Goal: Information Seeking & Learning: Learn about a topic

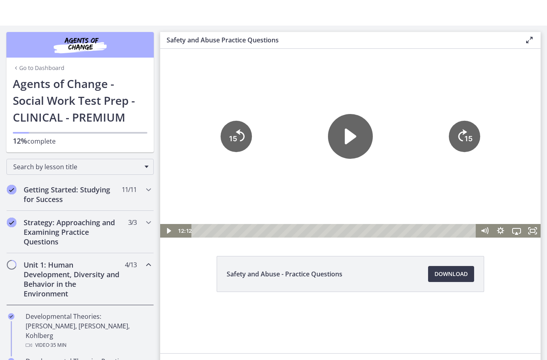
scroll to position [0, 0]
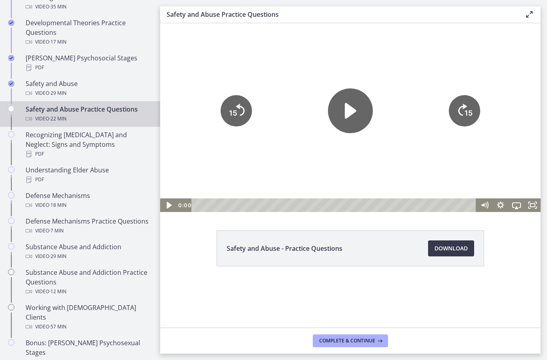
click at [168, 203] on icon "Play Video" at bounding box center [169, 205] width 5 height 7
click at [168, 204] on icon "Pause" at bounding box center [168, 206] width 16 height 14
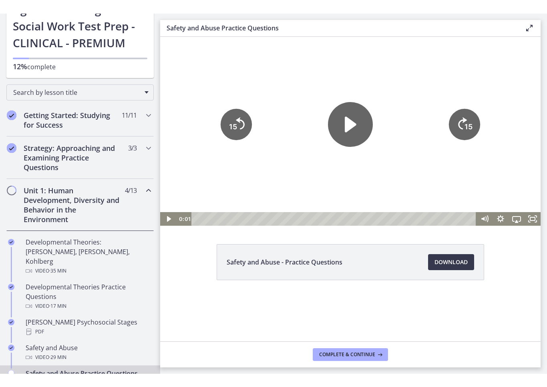
scroll to position [61, 0]
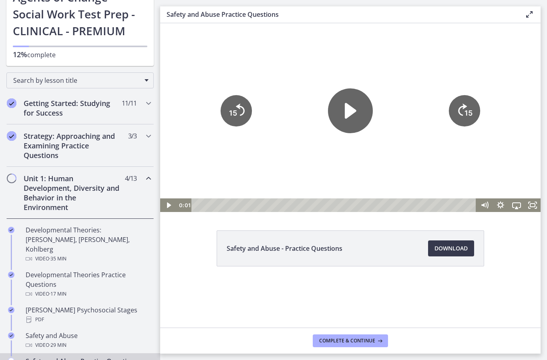
click at [372, 107] on icon "Play Video" at bounding box center [350, 111] width 45 height 45
click at [359, 131] on icon "Pause" at bounding box center [350, 111] width 45 height 45
click at [363, 129] on icon "Play Video" at bounding box center [350, 111] width 50 height 50
click at [529, 212] on div "Safety and Abuse - Practice Questions Download Opens in a new window" at bounding box center [350, 175] width 380 height 305
click at [536, 201] on icon "Fullscreen" at bounding box center [532, 205] width 19 height 16
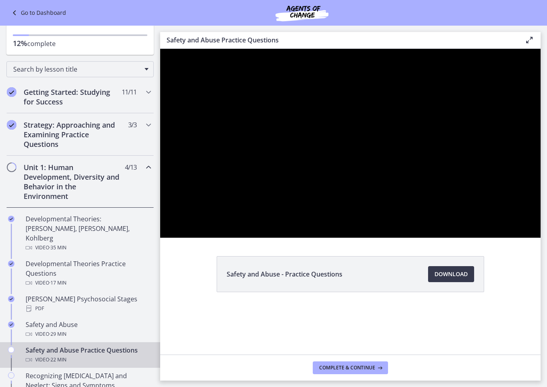
click at [541, 238] on div at bounding box center [350, 143] width 380 height 189
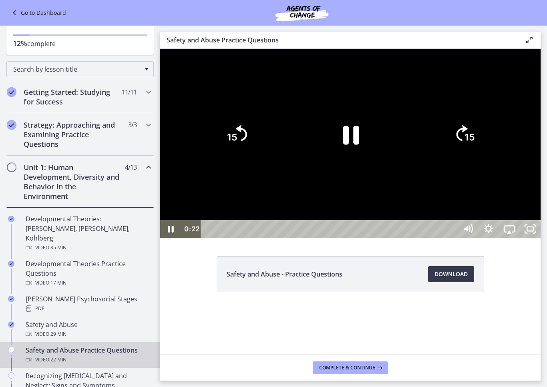
click at [541, 238] on div at bounding box center [350, 143] width 380 height 189
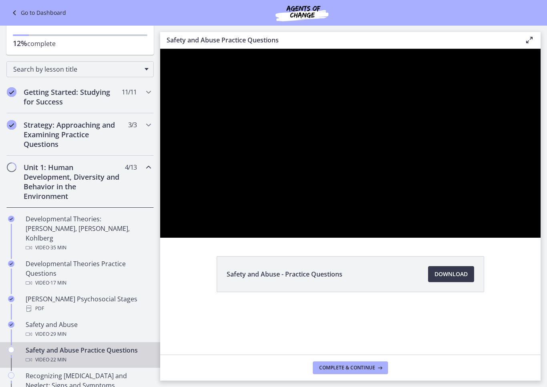
click at [541, 238] on div at bounding box center [350, 143] width 380 height 189
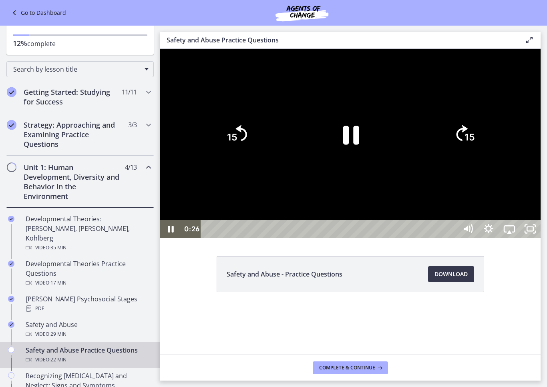
click at [541, 238] on div at bounding box center [350, 143] width 380 height 189
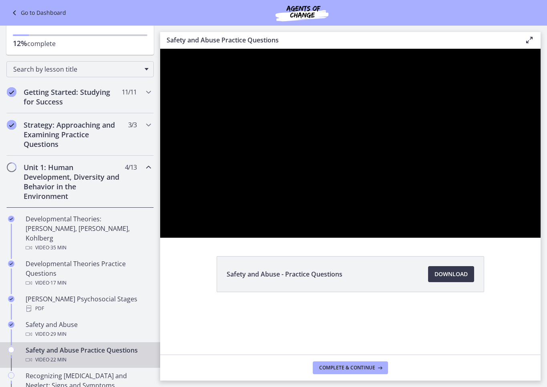
click at [541, 238] on div at bounding box center [350, 143] width 380 height 189
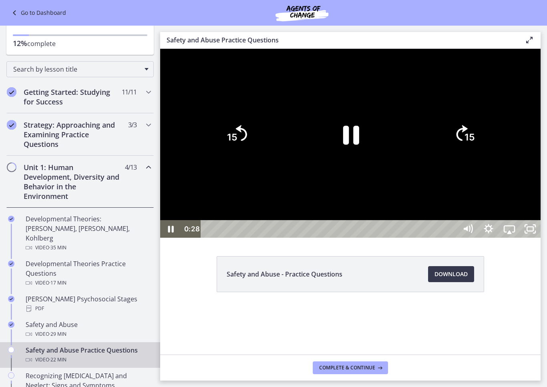
click at [541, 238] on div at bounding box center [350, 143] width 380 height 189
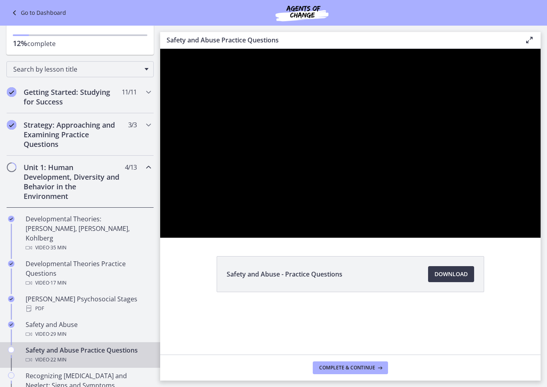
click at [541, 238] on div at bounding box center [350, 143] width 380 height 189
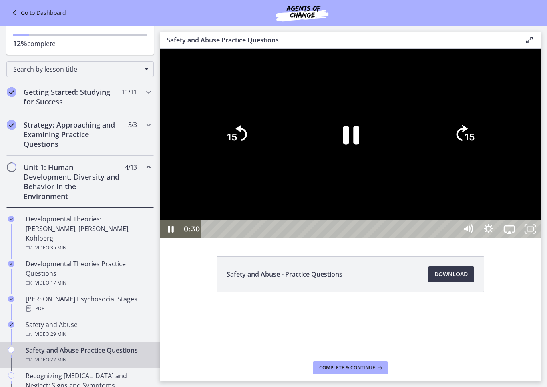
click at [541, 238] on div at bounding box center [350, 143] width 380 height 189
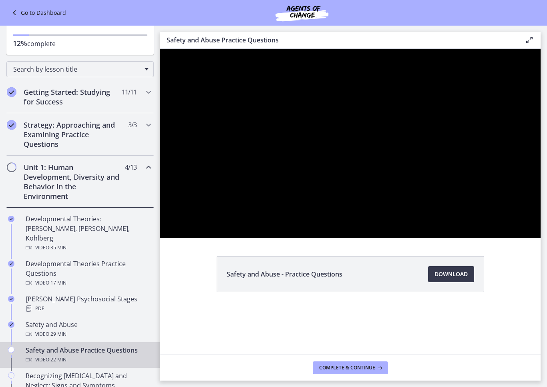
click at [541, 238] on div at bounding box center [350, 143] width 380 height 189
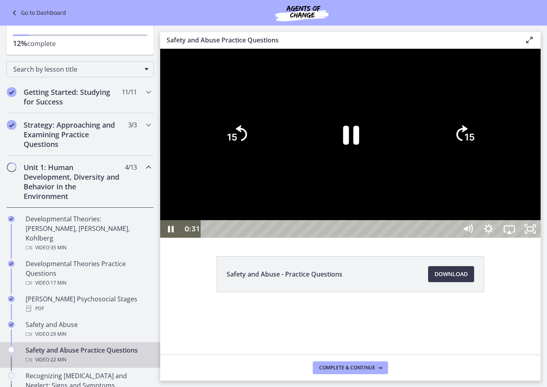
click at [541, 238] on div at bounding box center [350, 143] width 380 height 189
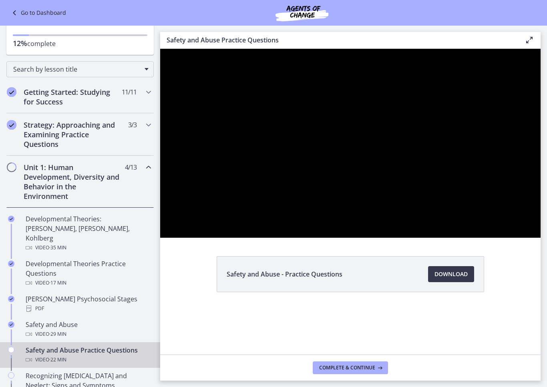
click at [541, 238] on div at bounding box center [350, 143] width 380 height 189
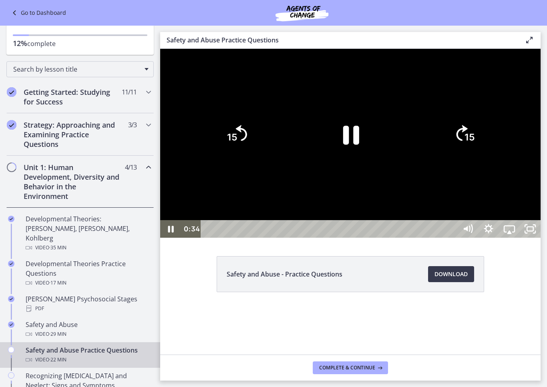
click at [541, 238] on div at bounding box center [350, 143] width 380 height 189
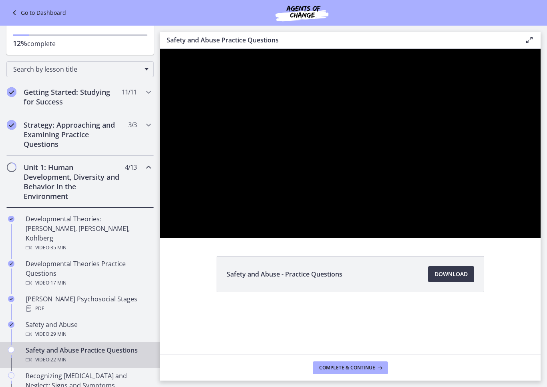
click at [541, 238] on div at bounding box center [350, 143] width 380 height 189
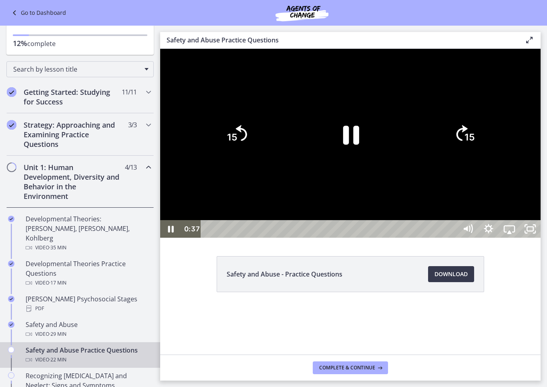
click at [541, 238] on div at bounding box center [350, 143] width 380 height 189
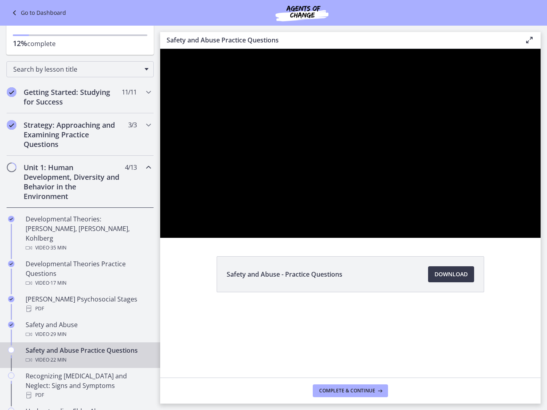
click at [427, 238] on div at bounding box center [350, 143] width 380 height 189
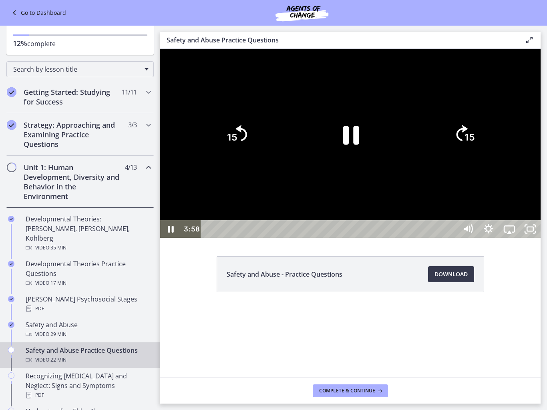
click at [359, 145] on icon "Pause" at bounding box center [351, 135] width 16 height 19
click at [248, 238] on div at bounding box center [350, 143] width 380 height 189
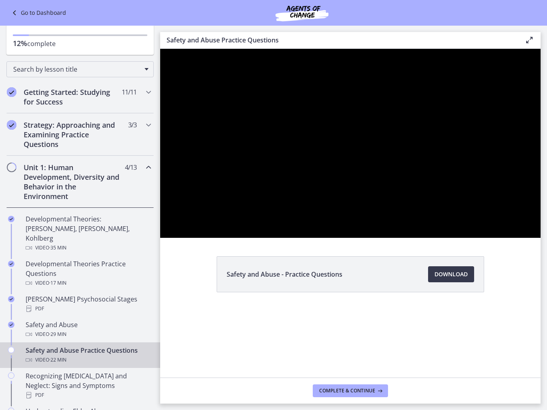
click at [255, 238] on div at bounding box center [350, 143] width 380 height 189
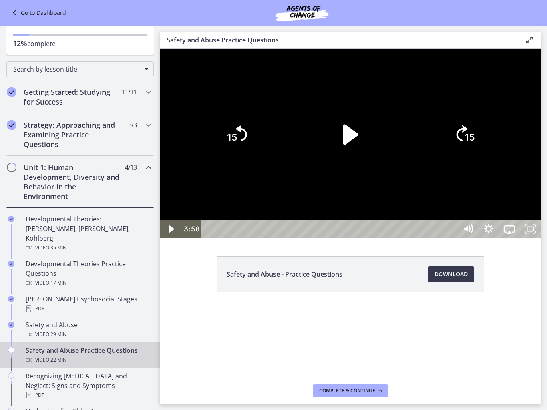
click at [249, 238] on div at bounding box center [350, 143] width 380 height 189
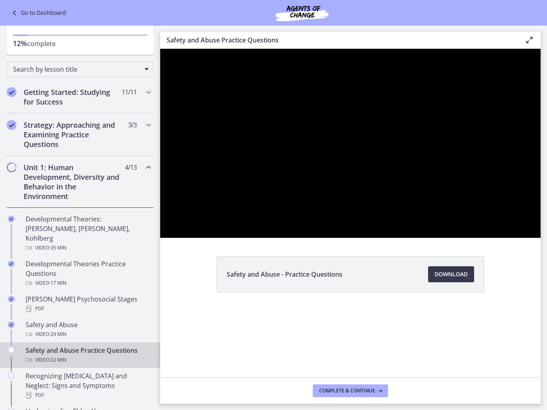
click at [254, 238] on div at bounding box center [350, 143] width 380 height 189
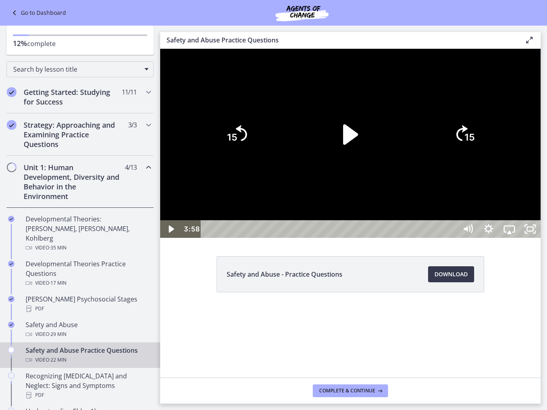
click at [255, 238] on div at bounding box center [350, 143] width 380 height 189
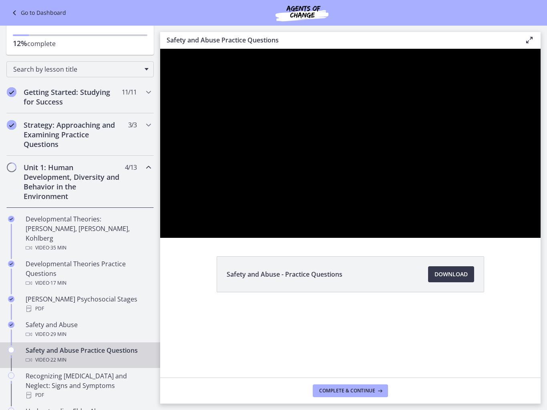
click at [260, 238] on div at bounding box center [350, 143] width 380 height 189
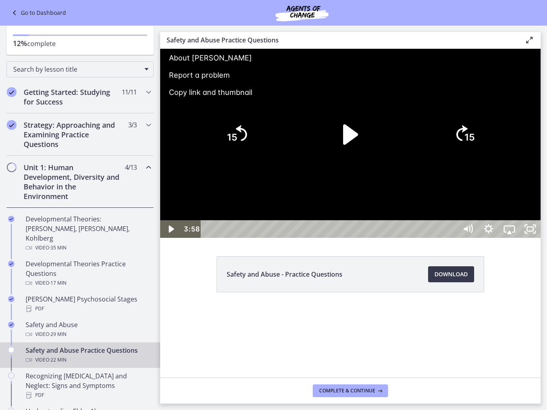
click at [358, 238] on div at bounding box center [350, 143] width 380 height 189
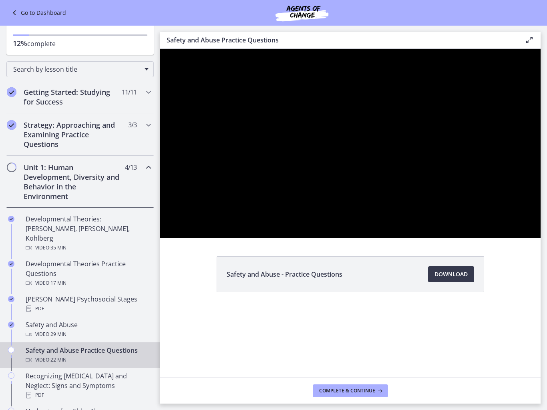
click at [378, 238] on div at bounding box center [350, 143] width 380 height 189
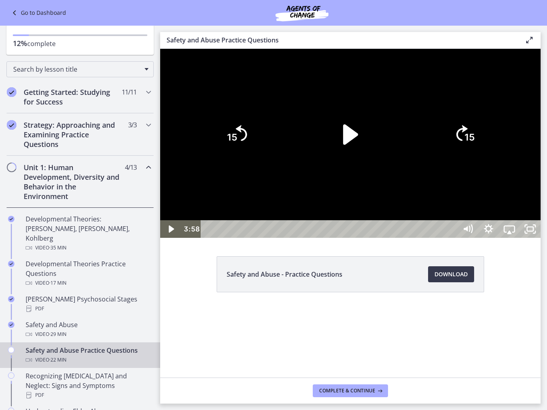
click at [380, 164] on icon "Play Video" at bounding box center [350, 134] width 58 height 58
click at [237, 170] on div at bounding box center [350, 143] width 380 height 189
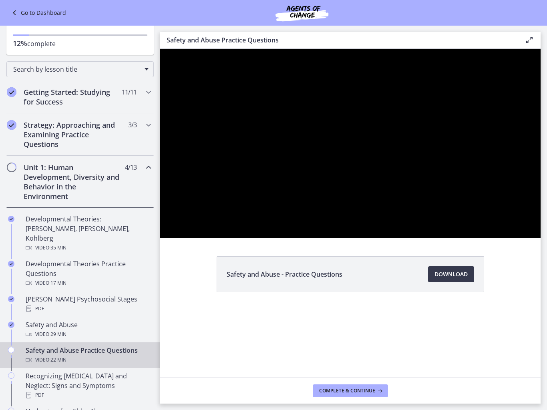
click at [265, 238] on div at bounding box center [350, 143] width 380 height 189
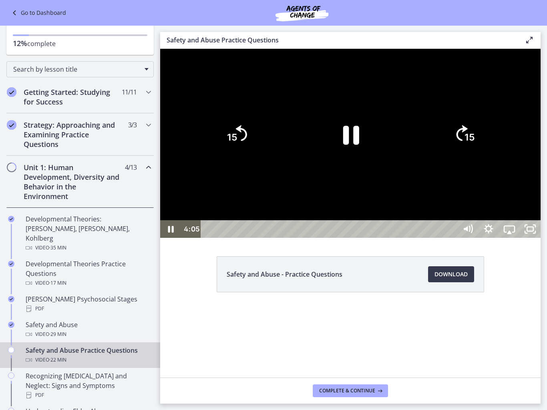
click at [266, 238] on div at bounding box center [350, 143] width 380 height 189
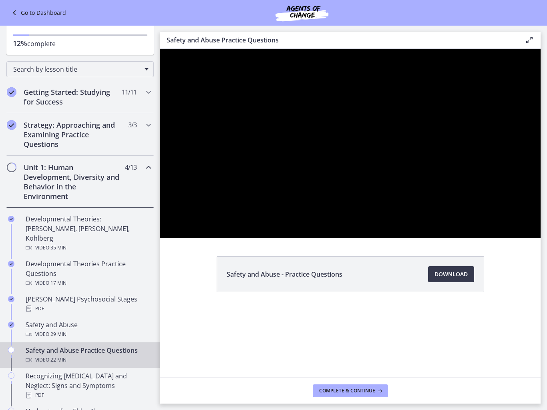
click at [312, 229] on div at bounding box center [350, 143] width 380 height 189
click at [330, 238] on div at bounding box center [350, 143] width 380 height 189
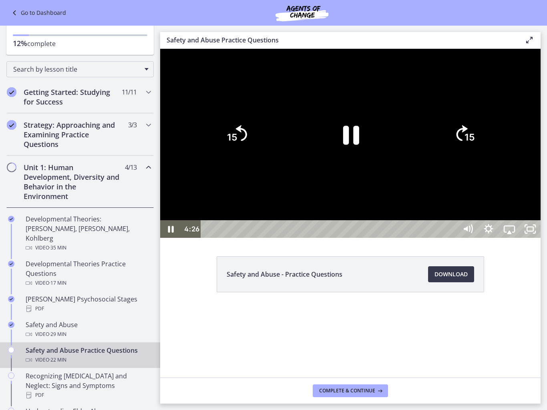
click at [380, 164] on icon "Pause" at bounding box center [350, 134] width 58 height 58
click at [229, 177] on div at bounding box center [350, 143] width 380 height 189
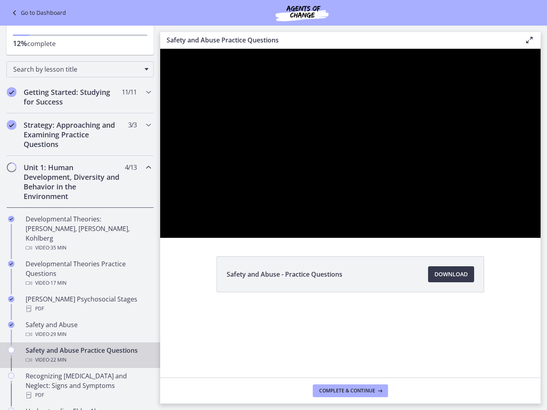
click at [234, 238] on div at bounding box center [350, 143] width 380 height 189
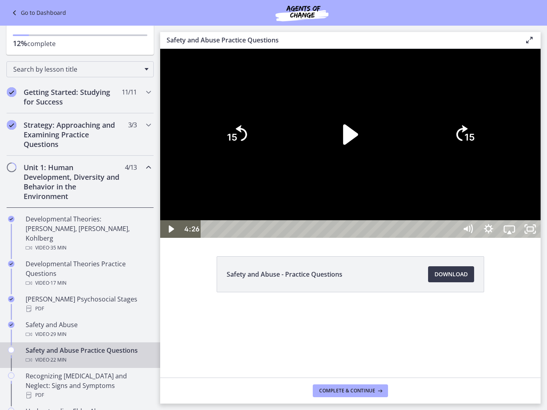
click at [231, 238] on div at bounding box center [350, 143] width 380 height 189
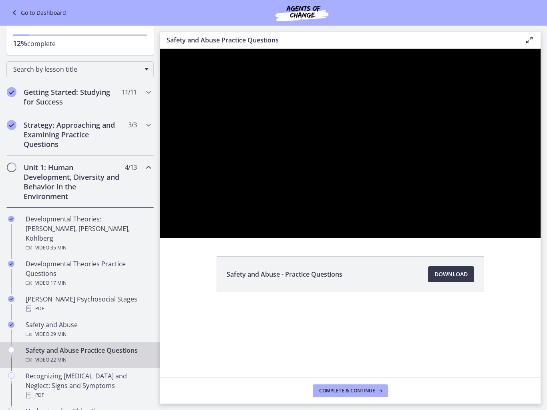
click at [231, 238] on div at bounding box center [350, 143] width 380 height 189
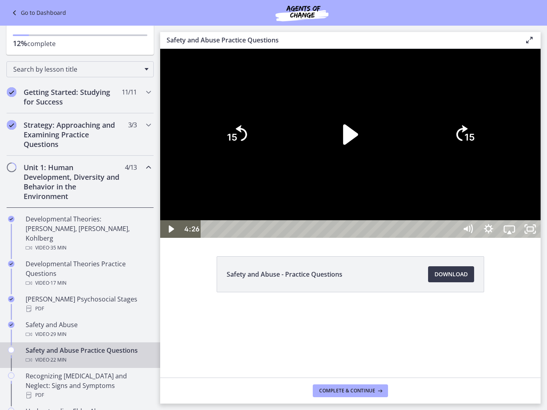
click at [237, 238] on div at bounding box center [350, 143] width 380 height 189
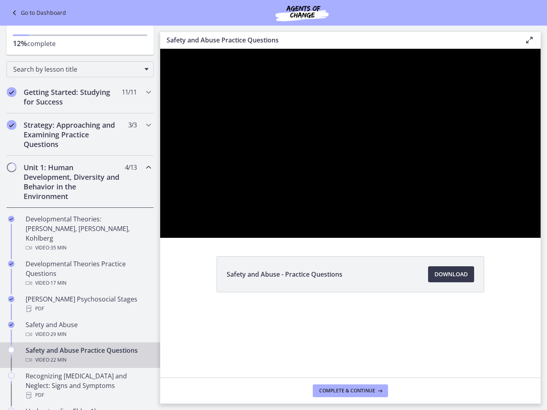
click at [232, 181] on div at bounding box center [350, 143] width 380 height 189
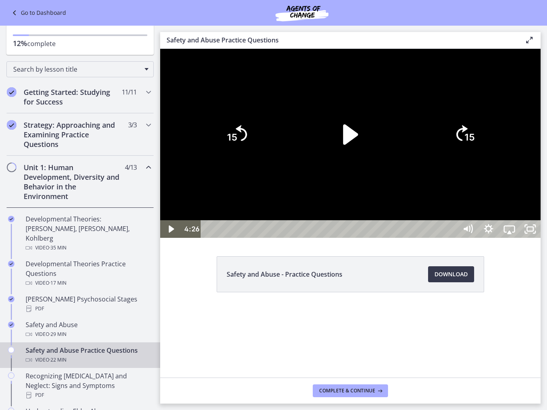
click at [212, 177] on div at bounding box center [350, 143] width 380 height 189
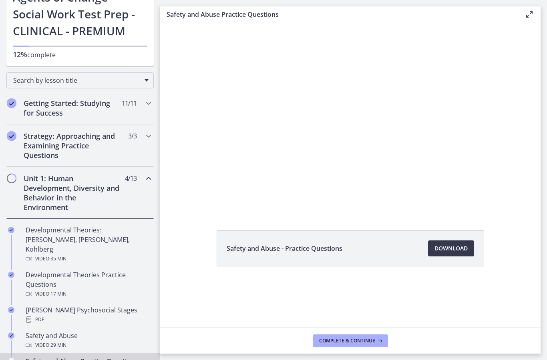
click at [453, 105] on div at bounding box center [350, 117] width 380 height 189
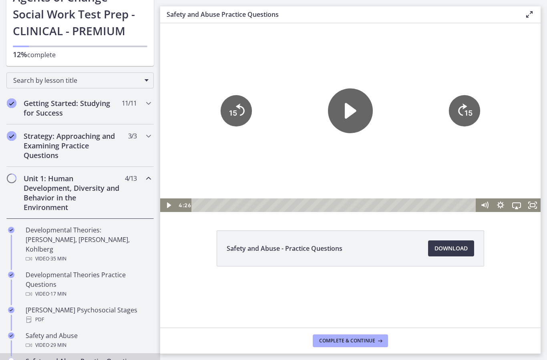
click at [531, 207] on icon "Fullscreen" at bounding box center [533, 206] width 16 height 14
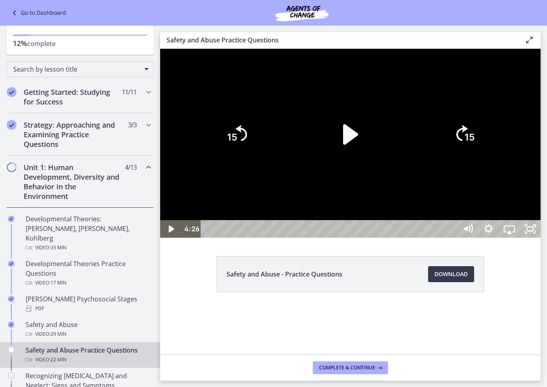
click at [199, 177] on div at bounding box center [350, 143] width 380 height 189
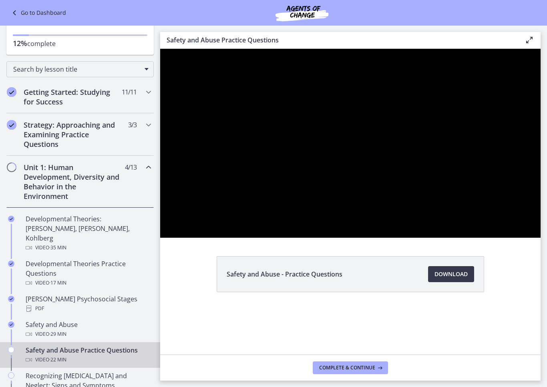
click at [200, 238] on div at bounding box center [350, 143] width 380 height 189
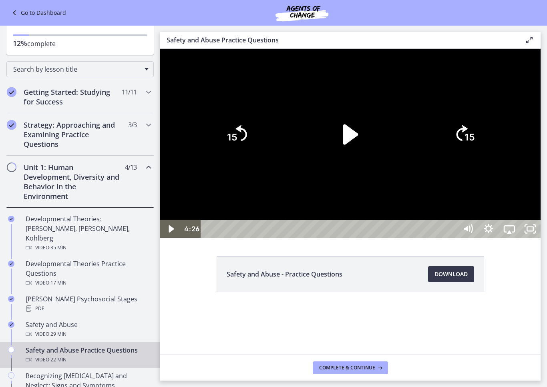
click at [204, 238] on div at bounding box center [350, 143] width 380 height 189
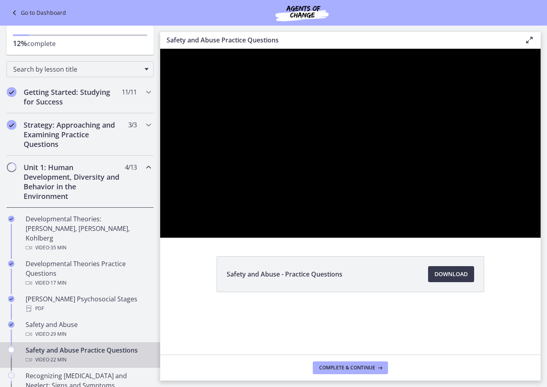
click at [195, 238] on div at bounding box center [350, 143] width 380 height 189
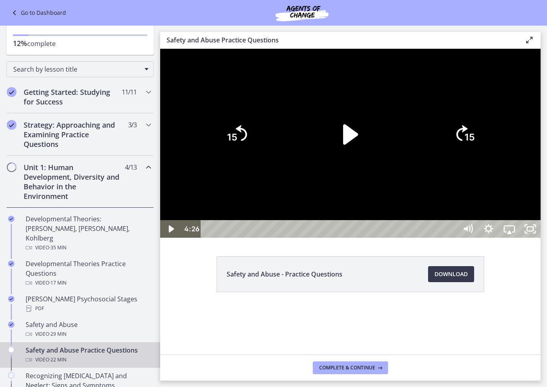
click at [193, 238] on div at bounding box center [350, 143] width 380 height 189
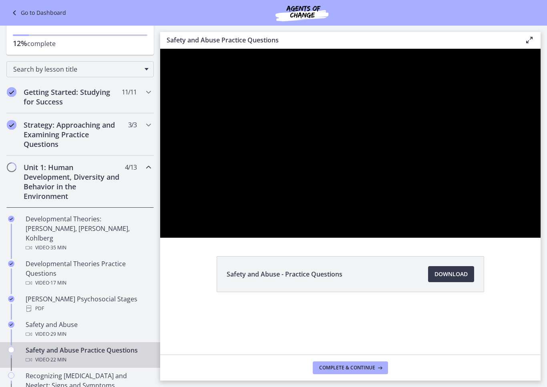
click at [203, 238] on div at bounding box center [350, 143] width 380 height 189
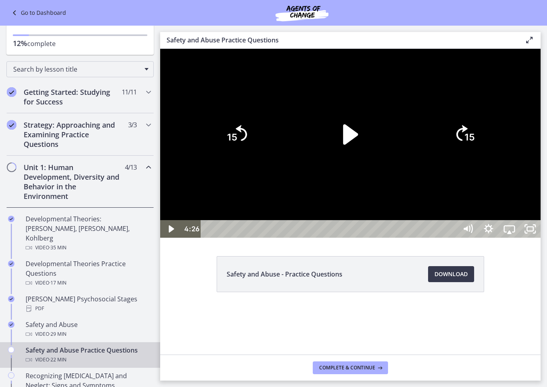
click at [206, 238] on div at bounding box center [350, 143] width 380 height 189
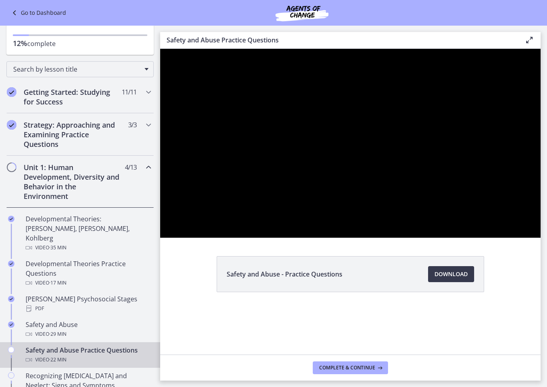
click at [209, 238] on div at bounding box center [350, 143] width 380 height 189
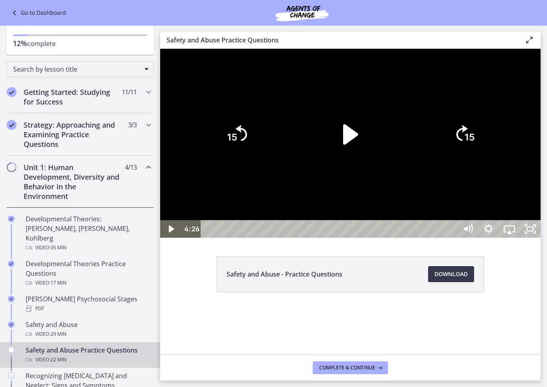
click at [209, 238] on div at bounding box center [350, 143] width 380 height 189
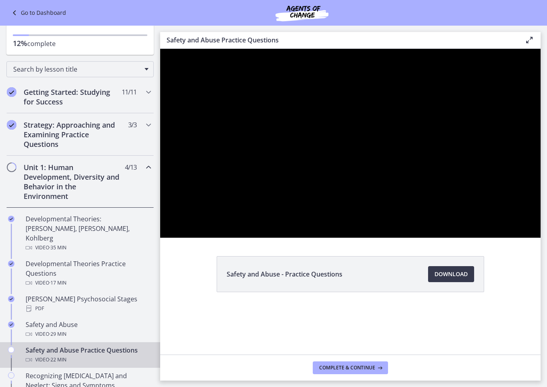
click at [210, 238] on div at bounding box center [350, 143] width 380 height 189
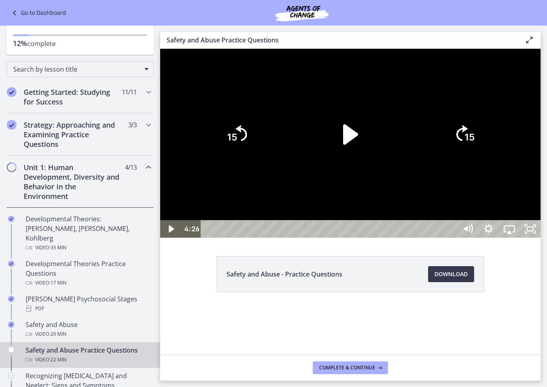
click at [213, 238] on div at bounding box center [350, 143] width 380 height 189
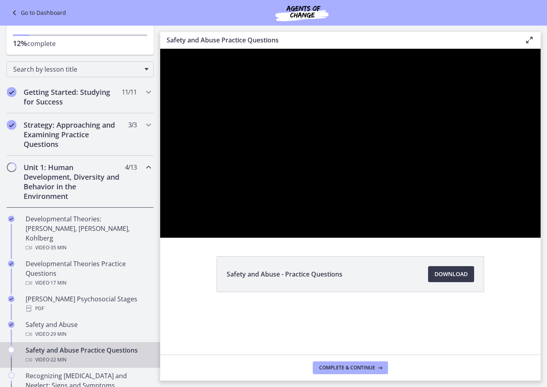
click at [211, 238] on div at bounding box center [350, 143] width 380 height 189
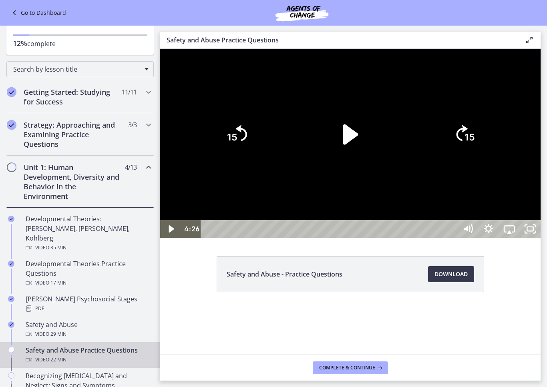
click at [209, 238] on div at bounding box center [350, 143] width 380 height 189
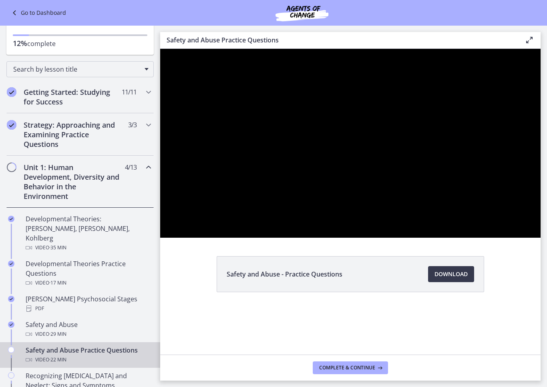
click at [207, 238] on div at bounding box center [350, 143] width 380 height 189
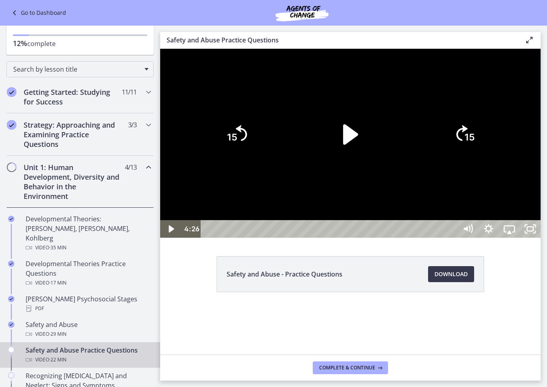
click at [200, 238] on div at bounding box center [350, 143] width 380 height 189
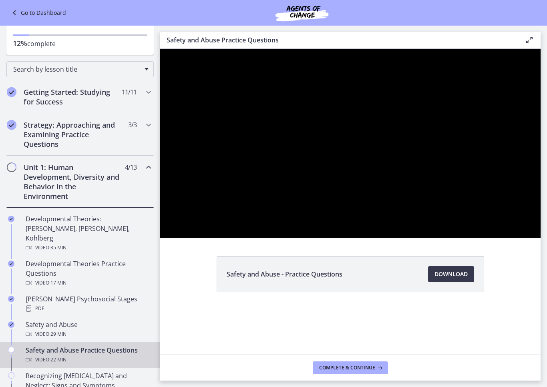
click at [209, 238] on div at bounding box center [350, 143] width 380 height 189
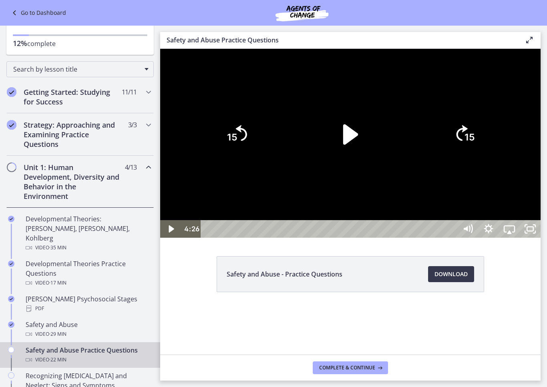
click at [210, 238] on div at bounding box center [350, 143] width 380 height 189
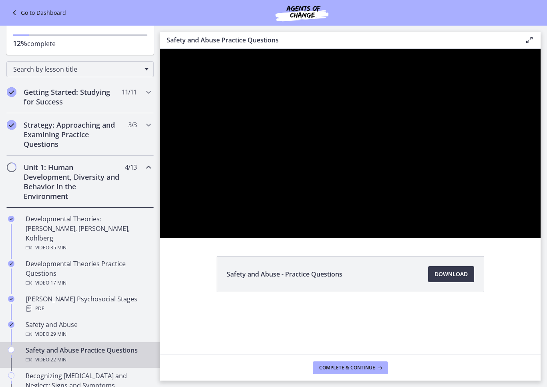
click at [217, 238] on div at bounding box center [350, 143] width 380 height 189
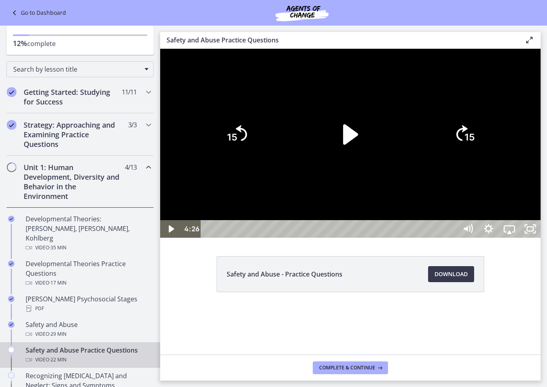
click at [204, 238] on div at bounding box center [350, 143] width 380 height 189
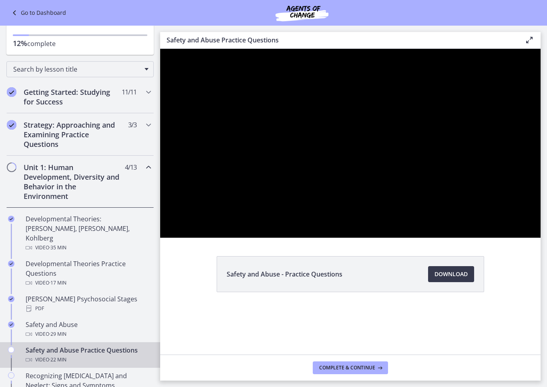
click at [198, 238] on div at bounding box center [350, 143] width 380 height 189
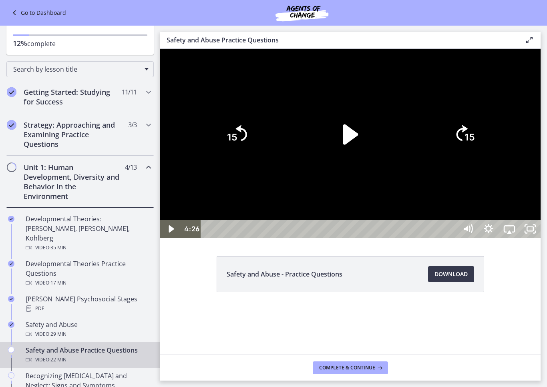
click at [197, 238] on div at bounding box center [350, 143] width 380 height 189
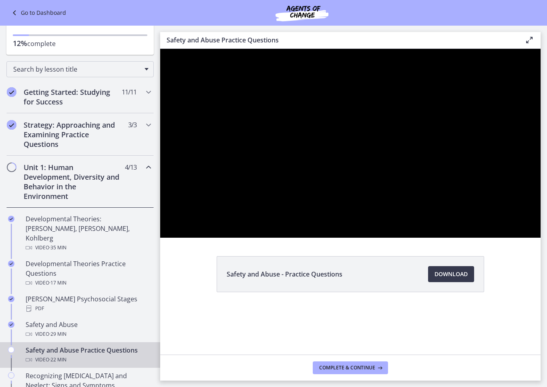
click at [200, 238] on div at bounding box center [350, 143] width 380 height 189
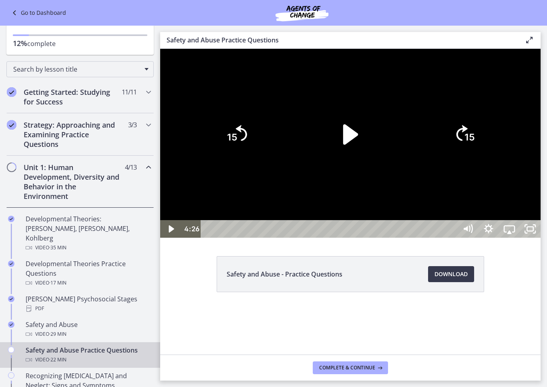
click at [197, 238] on div at bounding box center [350, 143] width 380 height 189
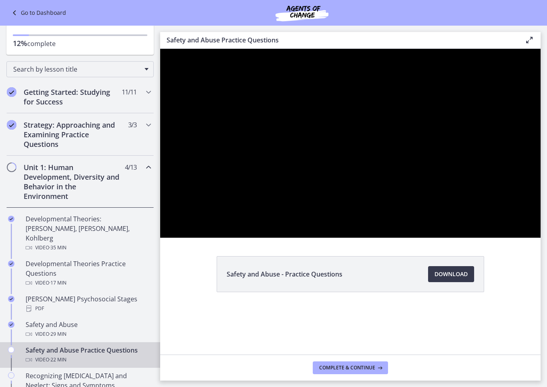
click at [201, 204] on div at bounding box center [350, 143] width 380 height 189
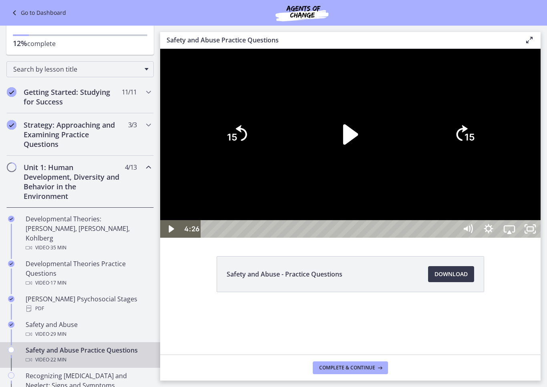
click at [204, 238] on div at bounding box center [350, 143] width 380 height 189
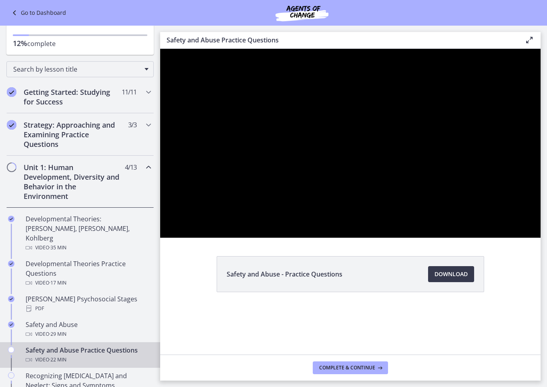
click at [183, 238] on div at bounding box center [350, 143] width 380 height 189
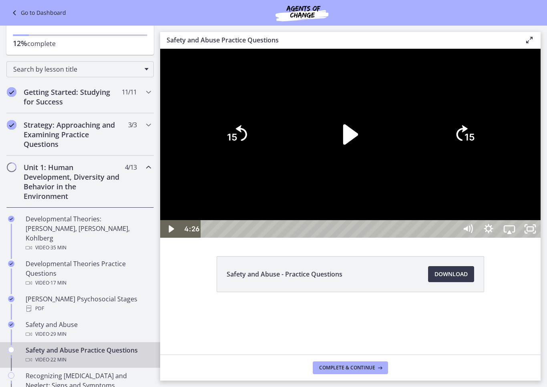
click at [183, 238] on div at bounding box center [350, 143] width 380 height 189
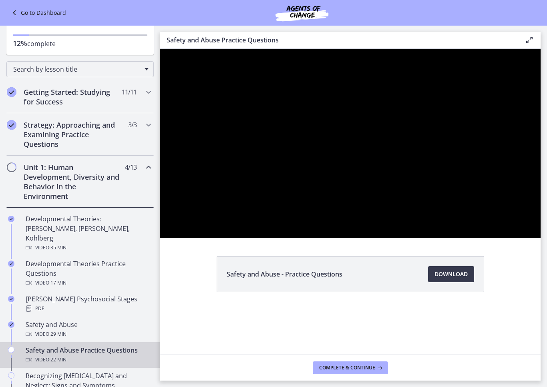
click at [186, 192] on div at bounding box center [350, 143] width 380 height 189
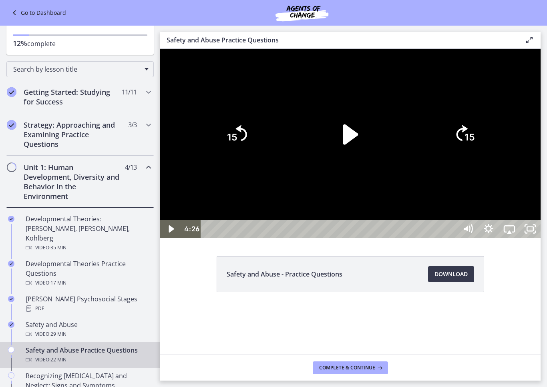
click at [193, 238] on div at bounding box center [350, 143] width 380 height 189
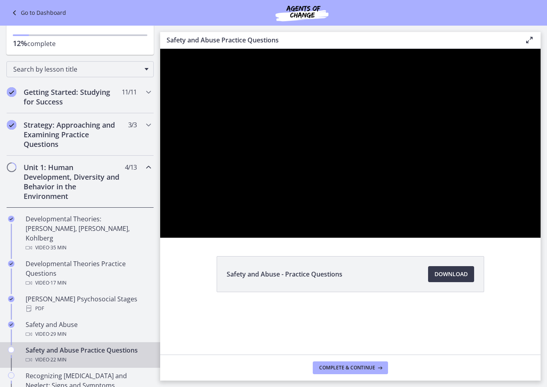
click at [175, 200] on div at bounding box center [350, 143] width 380 height 189
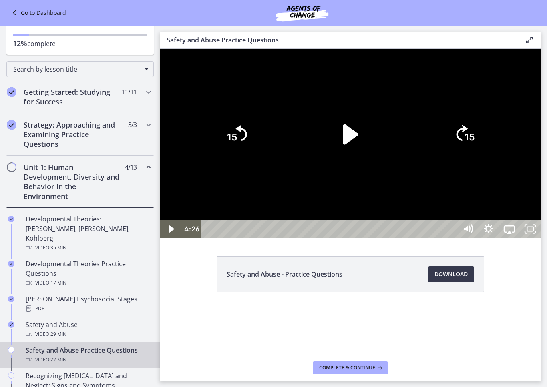
click at [220, 238] on div at bounding box center [350, 143] width 380 height 189
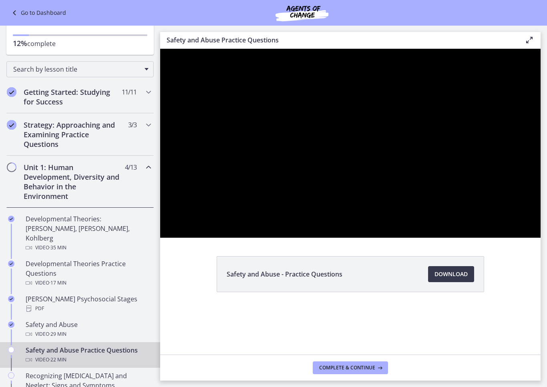
click at [202, 238] on div at bounding box center [350, 143] width 380 height 189
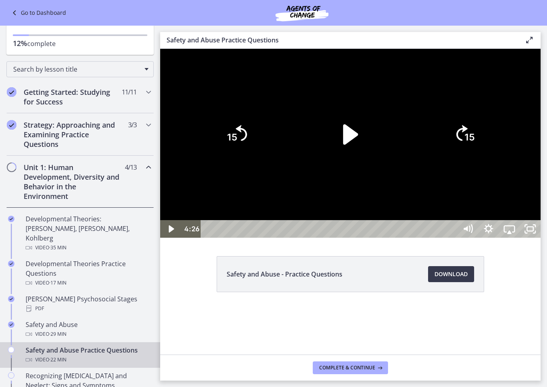
click at [204, 238] on div at bounding box center [350, 143] width 380 height 189
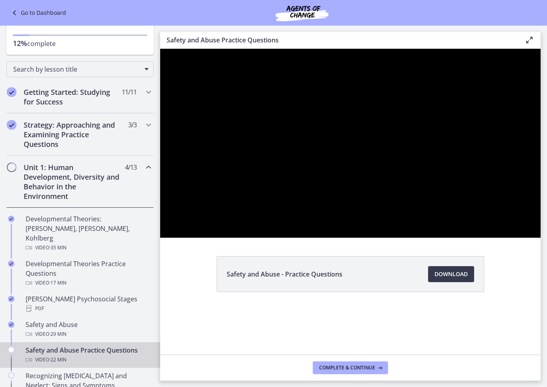
click at [220, 225] on div at bounding box center [350, 143] width 380 height 189
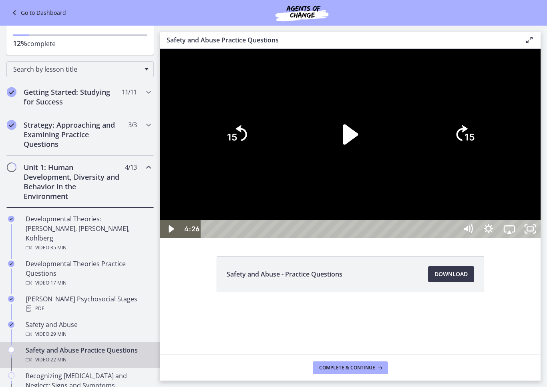
click at [188, 165] on div at bounding box center [350, 143] width 380 height 189
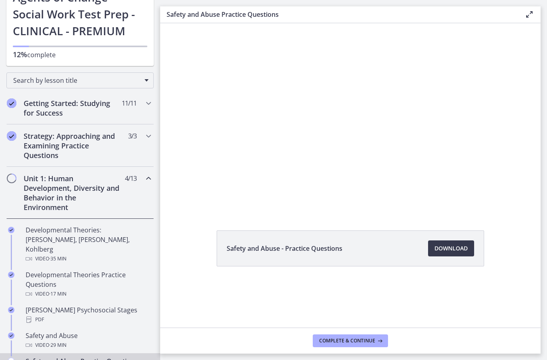
click at [237, 159] on div at bounding box center [350, 117] width 380 height 189
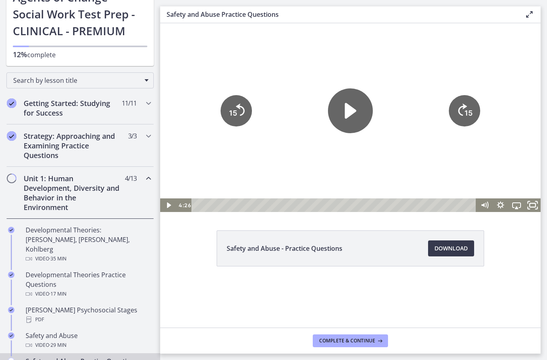
click at [535, 207] on rect "Fullscreen" at bounding box center [533, 205] width 6 height 4
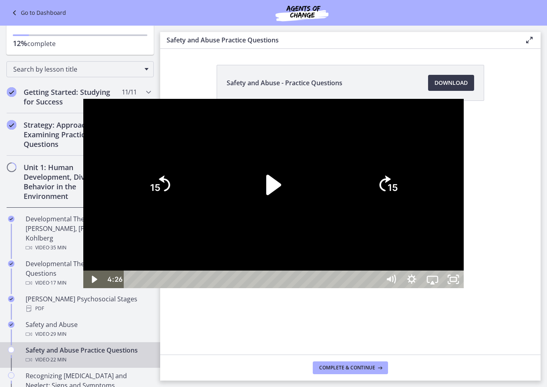
click at [83, 288] on div at bounding box center [273, 193] width 380 height 189
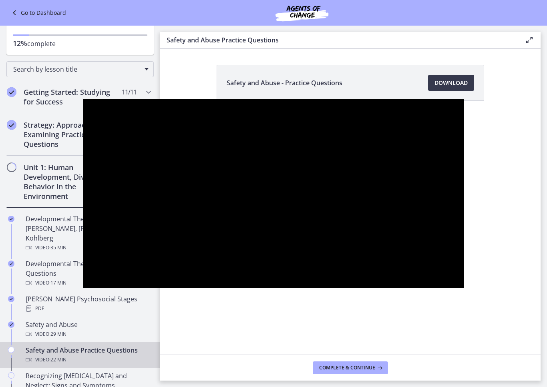
click at [83, 288] on div at bounding box center [273, 193] width 380 height 189
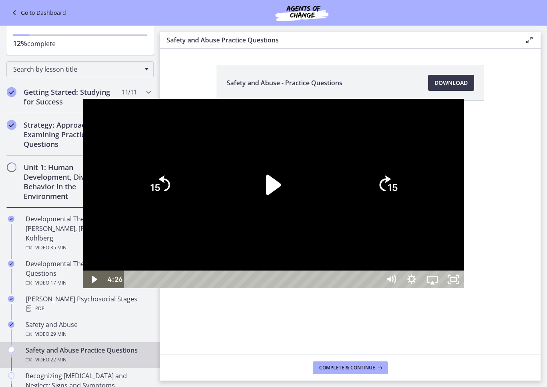
click at [83, 288] on div at bounding box center [273, 193] width 380 height 189
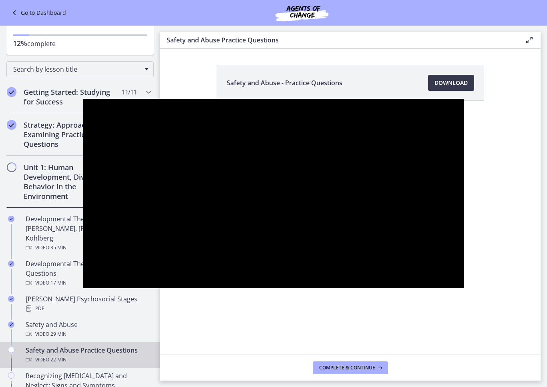
click at [83, 288] on div at bounding box center [273, 193] width 380 height 189
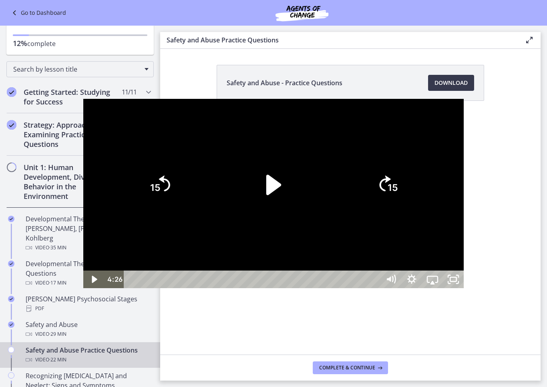
click at [83, 288] on div at bounding box center [273, 193] width 380 height 189
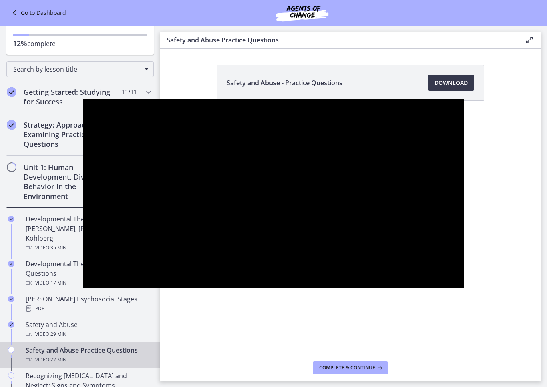
click at [83, 288] on div at bounding box center [273, 193] width 380 height 189
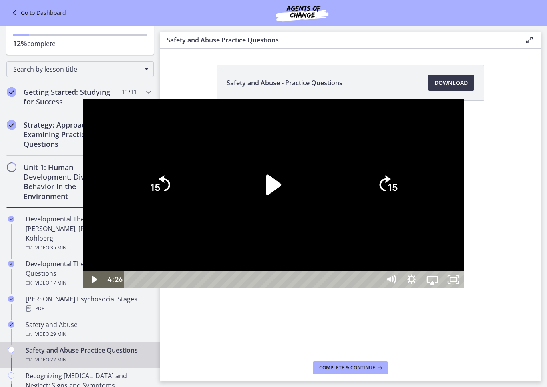
click at [83, 288] on div at bounding box center [273, 193] width 380 height 189
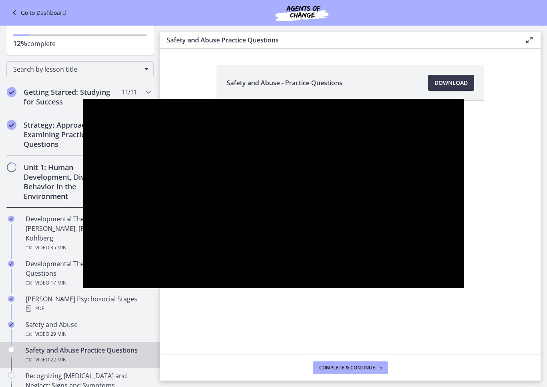
click at [83, 288] on div at bounding box center [273, 193] width 380 height 189
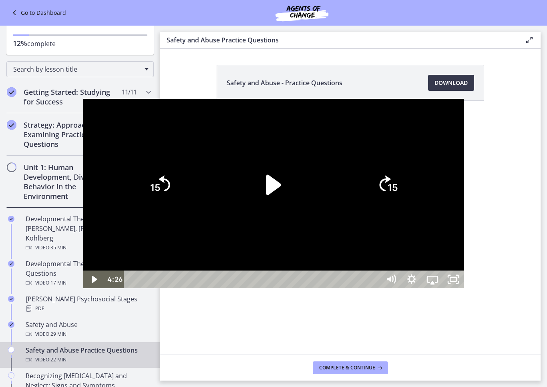
click at [83, 131] on div at bounding box center [273, 193] width 380 height 189
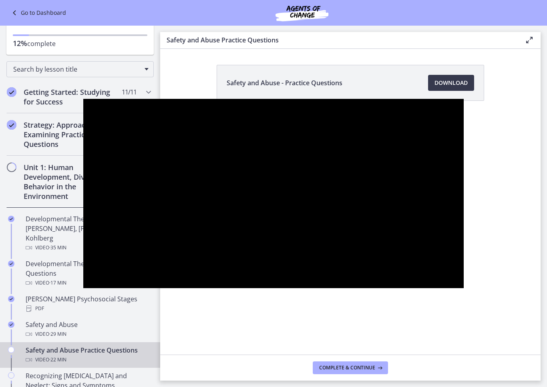
click at [83, 123] on div at bounding box center [273, 193] width 380 height 189
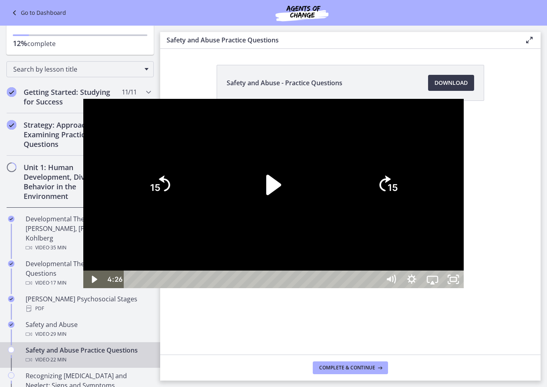
click at [83, 136] on div at bounding box center [273, 193] width 380 height 189
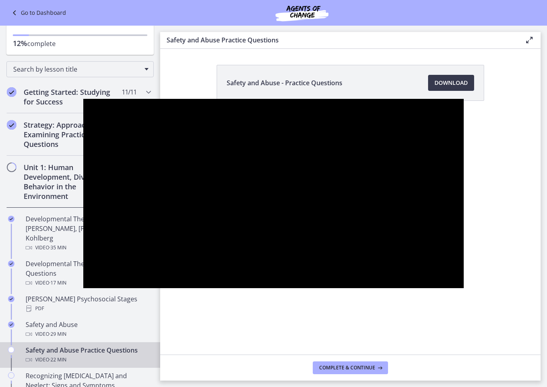
click at [83, 282] on div at bounding box center [273, 193] width 380 height 189
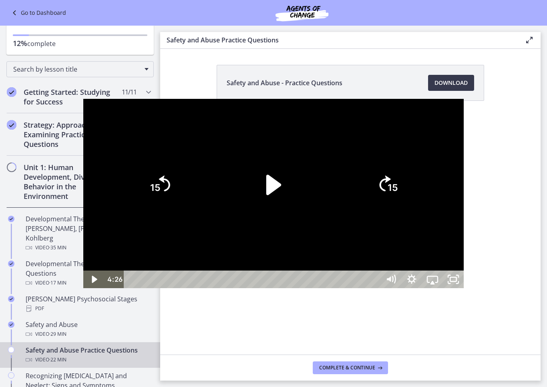
click at [83, 282] on div at bounding box center [273, 193] width 380 height 189
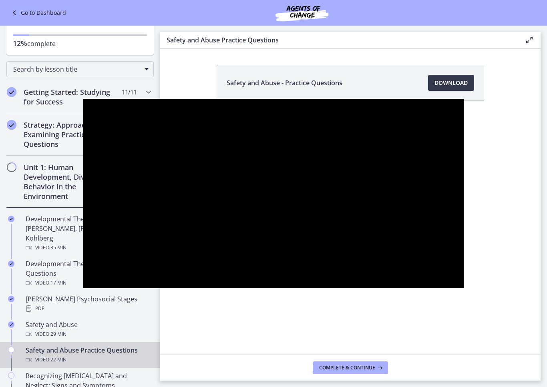
click at [83, 277] on div at bounding box center [273, 193] width 380 height 189
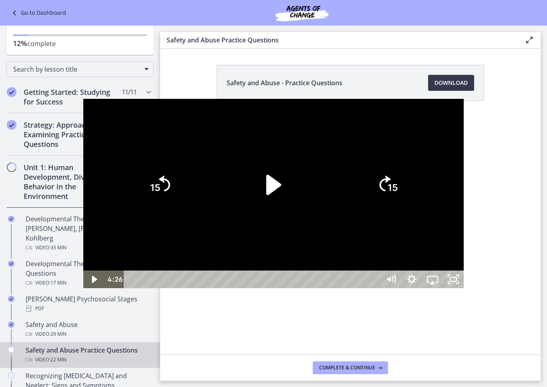
click at [83, 288] on div at bounding box center [273, 193] width 380 height 189
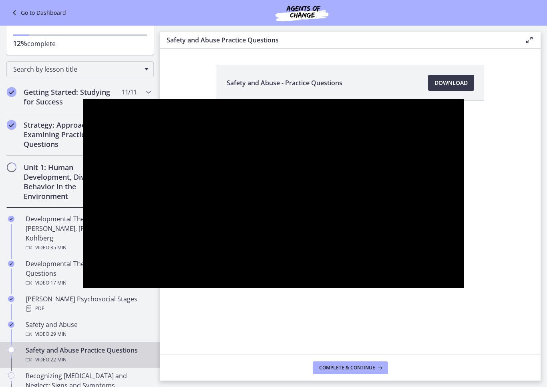
click at [83, 287] on div at bounding box center [273, 193] width 380 height 189
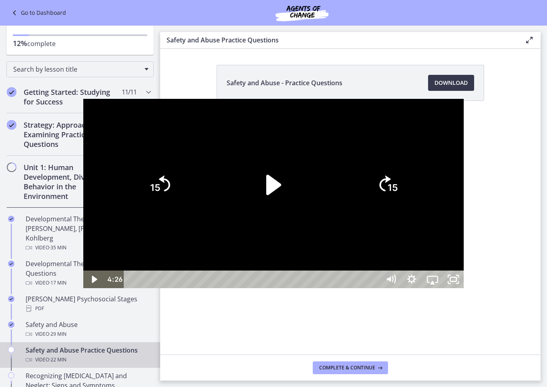
click at [83, 288] on div at bounding box center [273, 193] width 380 height 189
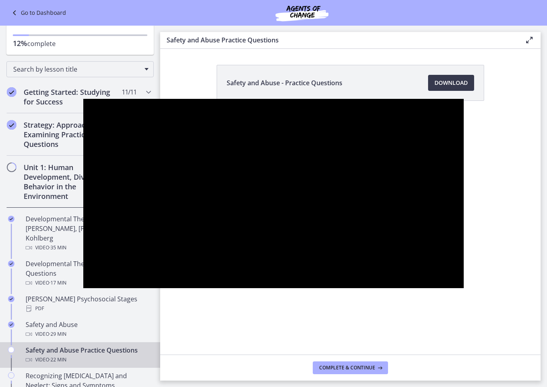
click at [83, 282] on div at bounding box center [273, 193] width 380 height 189
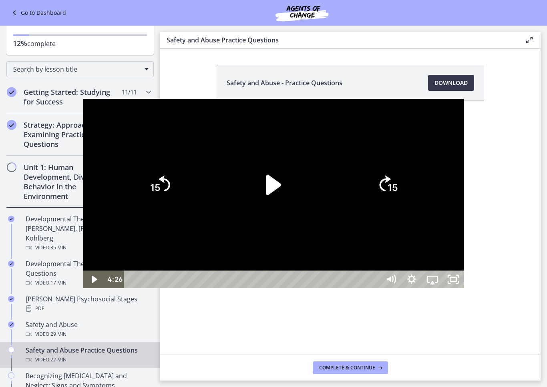
click at [83, 263] on div at bounding box center [273, 193] width 380 height 189
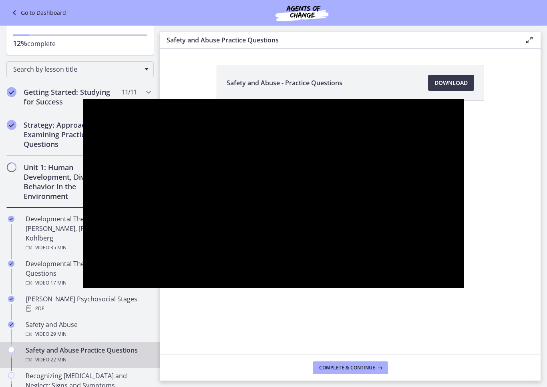
click at [83, 265] on div at bounding box center [273, 193] width 380 height 189
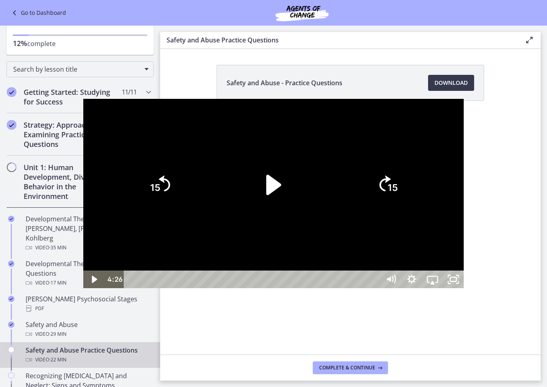
click at [83, 288] on div at bounding box center [273, 193] width 380 height 189
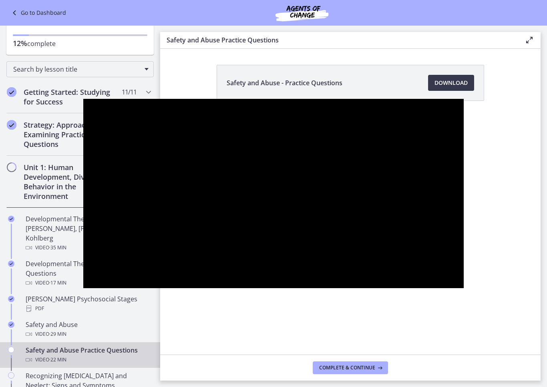
click at [83, 286] on div at bounding box center [273, 193] width 380 height 189
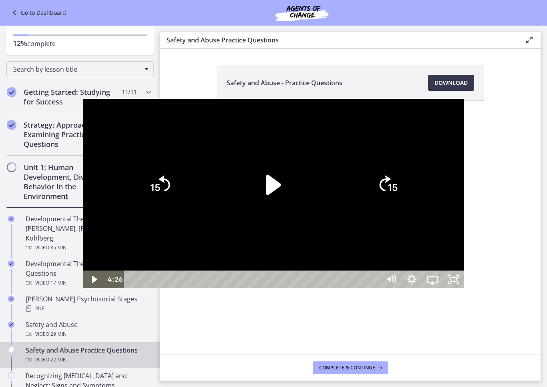
click at [83, 154] on div at bounding box center [273, 193] width 380 height 189
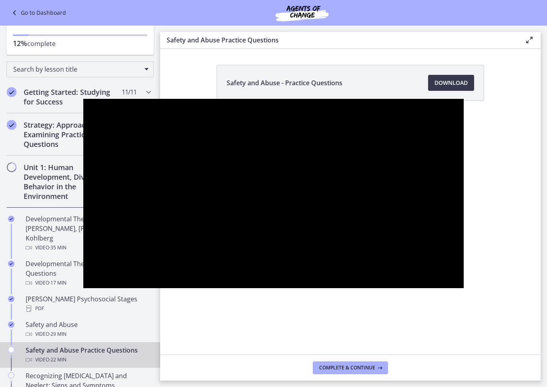
click at [83, 288] on div at bounding box center [273, 193] width 380 height 189
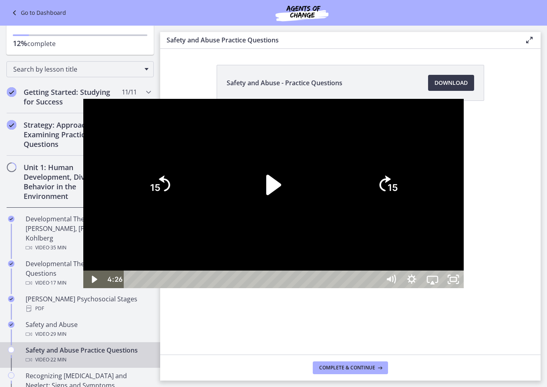
click at [83, 129] on div at bounding box center [273, 193] width 380 height 189
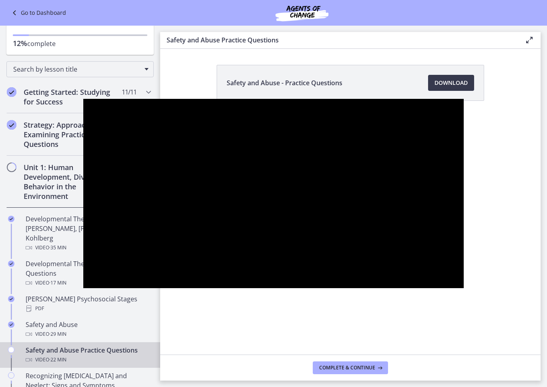
click at [83, 145] on div at bounding box center [273, 193] width 380 height 189
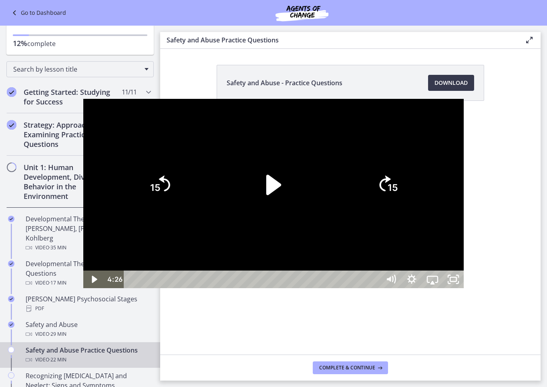
click at [83, 261] on div at bounding box center [273, 193] width 380 height 189
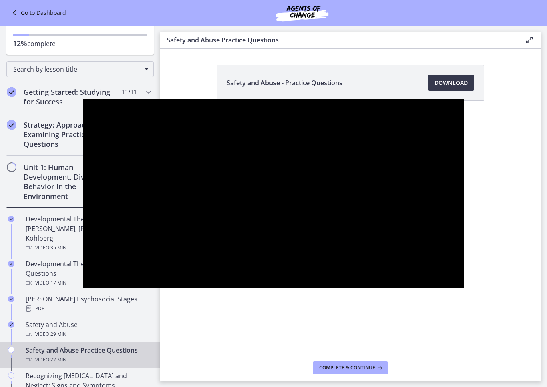
click at [83, 147] on div at bounding box center [273, 193] width 380 height 189
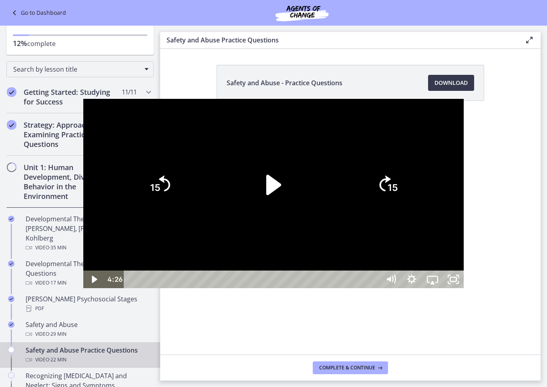
click at [83, 273] on div at bounding box center [273, 193] width 380 height 189
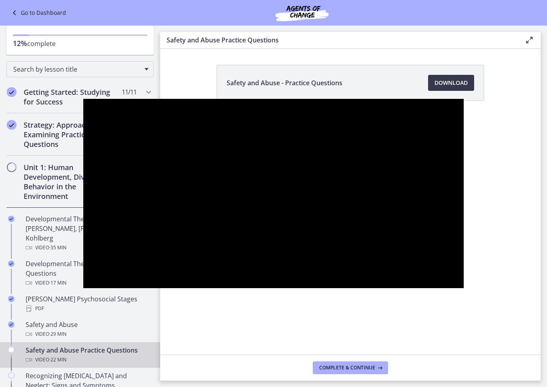
click at [83, 146] on div at bounding box center [273, 193] width 380 height 189
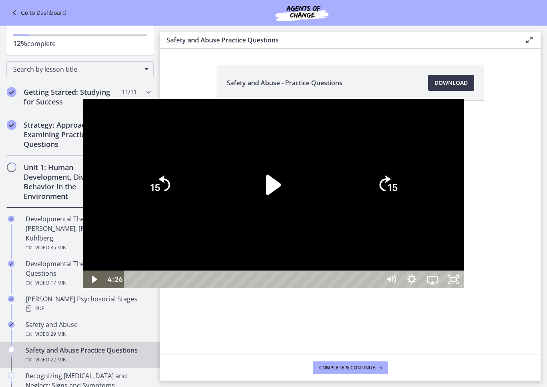
click at [83, 262] on div at bounding box center [273, 193] width 380 height 189
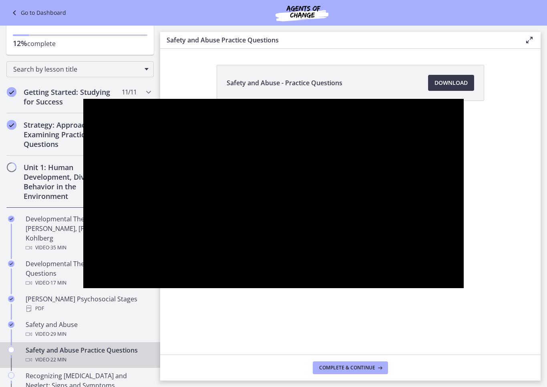
click at [83, 117] on div at bounding box center [273, 193] width 380 height 189
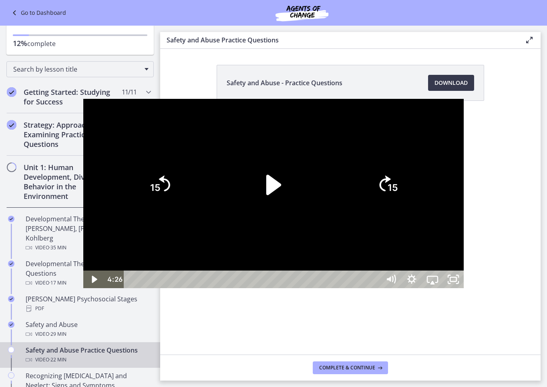
click at [83, 160] on div at bounding box center [273, 193] width 380 height 189
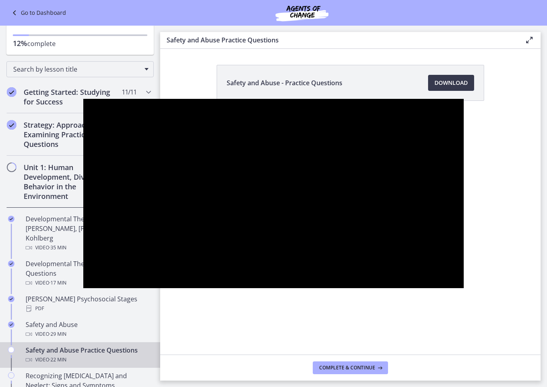
click at [83, 151] on div at bounding box center [273, 193] width 380 height 189
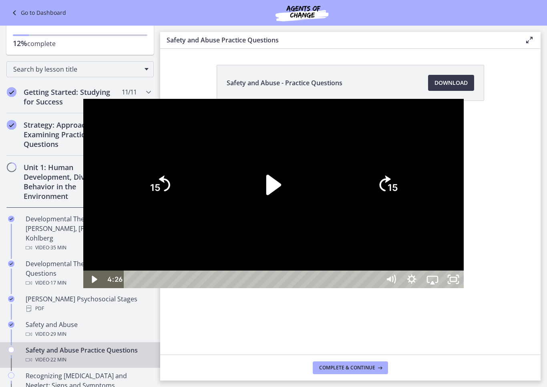
click at [83, 105] on div at bounding box center [273, 193] width 380 height 189
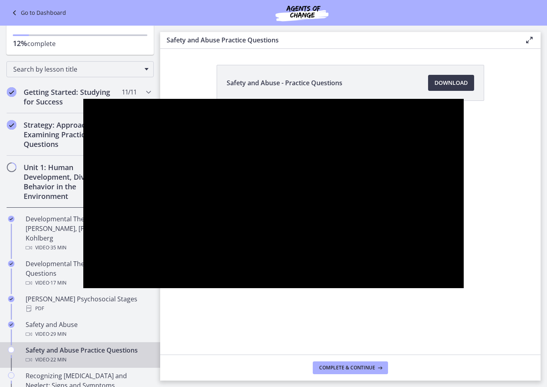
click at [83, 280] on div at bounding box center [273, 193] width 380 height 189
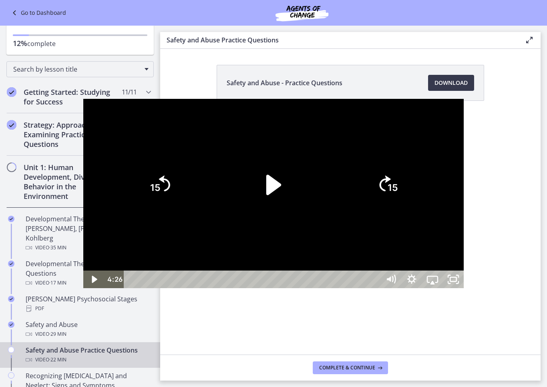
click at [83, 112] on div at bounding box center [273, 193] width 380 height 189
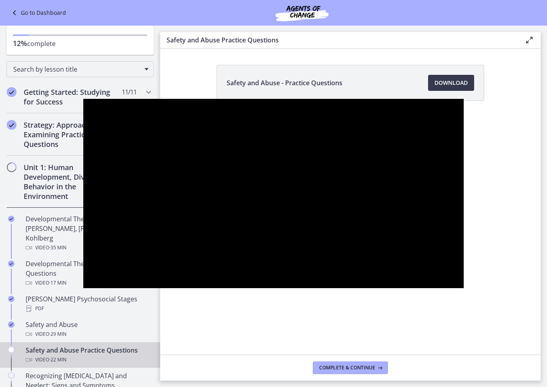
click at [83, 288] on div at bounding box center [273, 193] width 380 height 189
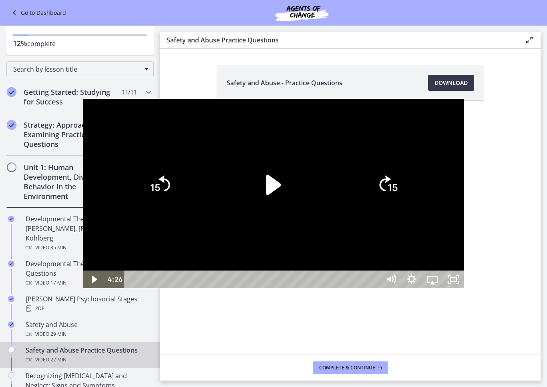
click at [83, 109] on div at bounding box center [273, 193] width 380 height 189
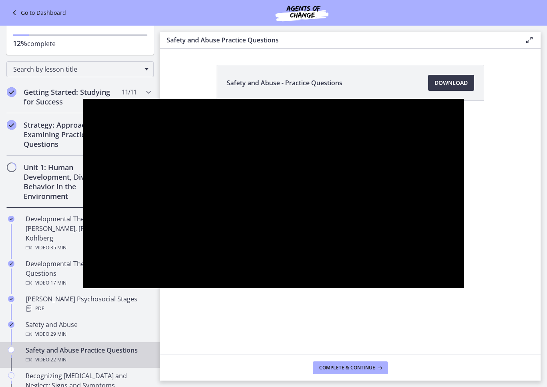
click at [83, 142] on div at bounding box center [273, 193] width 380 height 189
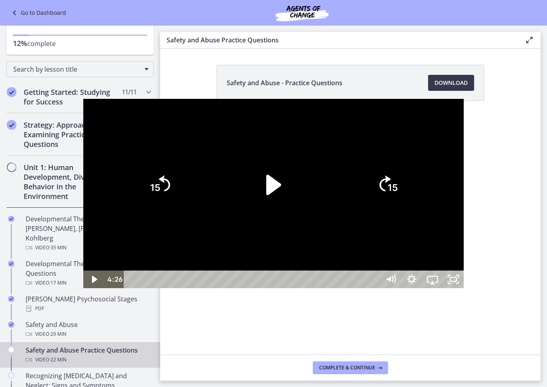
click at [109, 288] on div at bounding box center [273, 193] width 380 height 189
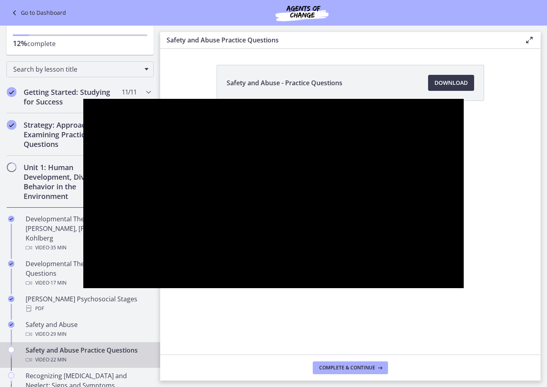
click at [111, 277] on div at bounding box center [273, 193] width 380 height 189
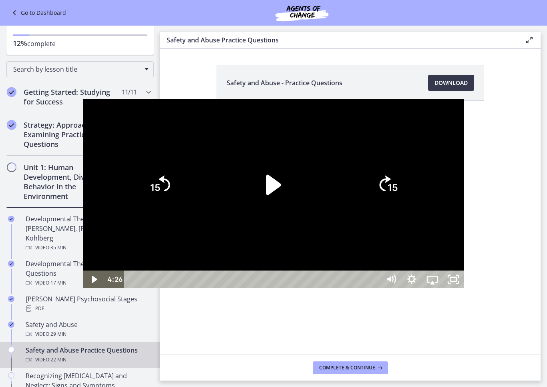
click at [83, 133] on div at bounding box center [273, 193] width 380 height 189
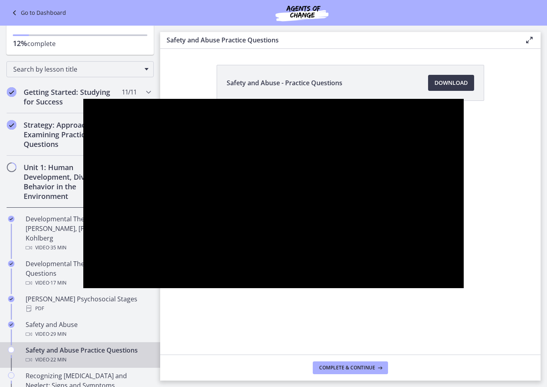
click at [108, 278] on div at bounding box center [273, 193] width 380 height 189
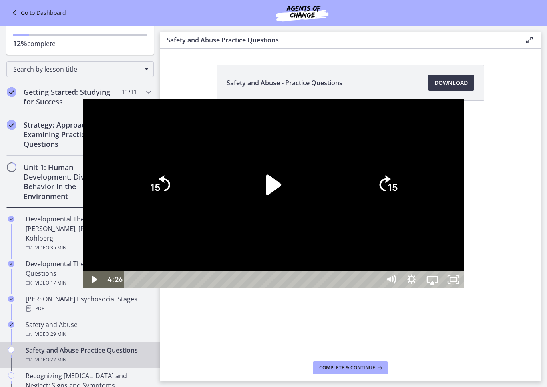
click at [83, 127] on div at bounding box center [273, 193] width 380 height 189
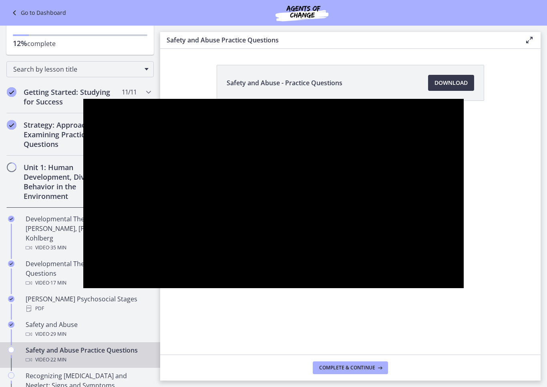
click at [123, 282] on div at bounding box center [273, 193] width 380 height 189
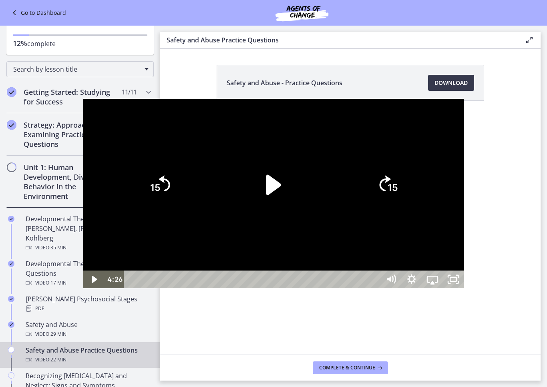
click at [83, 135] on div at bounding box center [273, 193] width 380 height 189
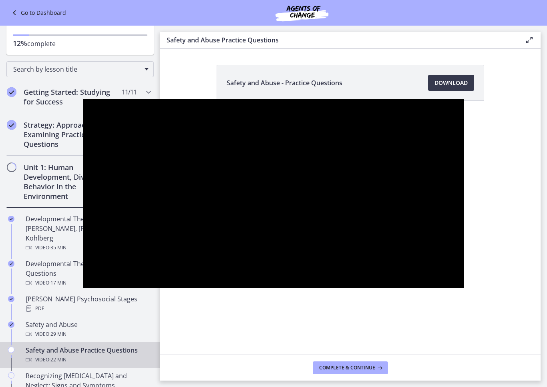
click at [83, 250] on div at bounding box center [273, 193] width 380 height 189
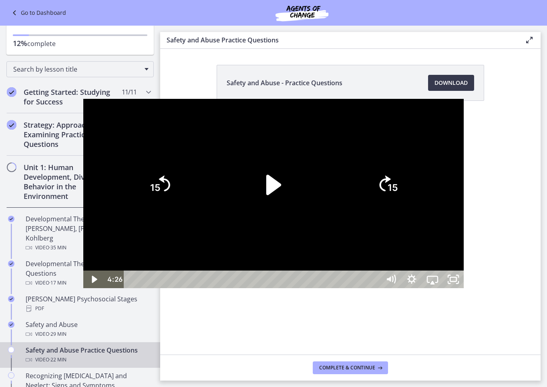
click at [83, 133] on div at bounding box center [273, 193] width 380 height 189
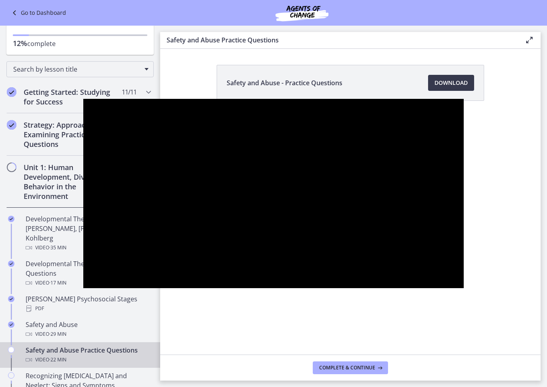
click at [83, 271] on div at bounding box center [273, 193] width 380 height 189
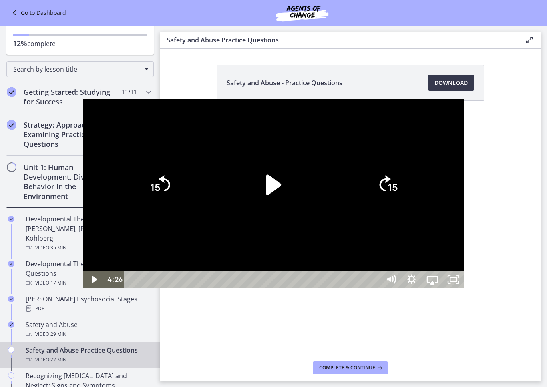
click at [83, 130] on div at bounding box center [273, 193] width 380 height 189
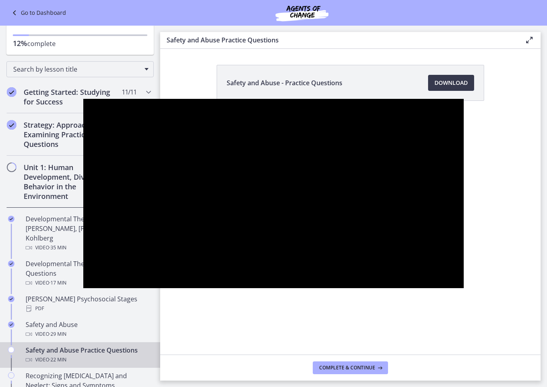
click at [83, 288] on div at bounding box center [273, 193] width 380 height 189
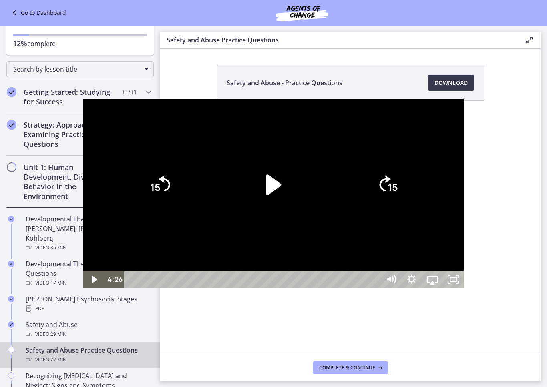
click at [83, 144] on div at bounding box center [273, 193] width 380 height 189
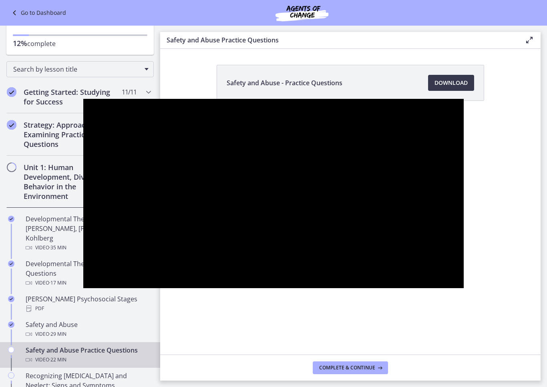
click at [83, 288] on div at bounding box center [273, 193] width 380 height 189
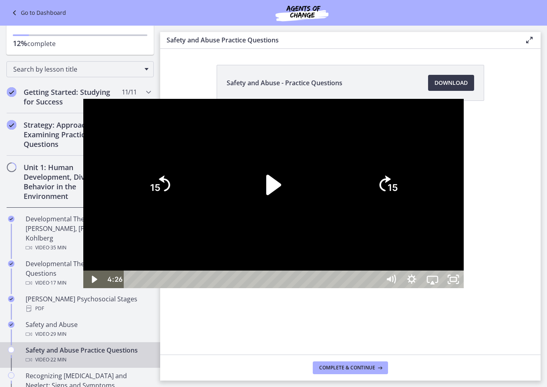
click at [83, 125] on div at bounding box center [273, 193] width 380 height 189
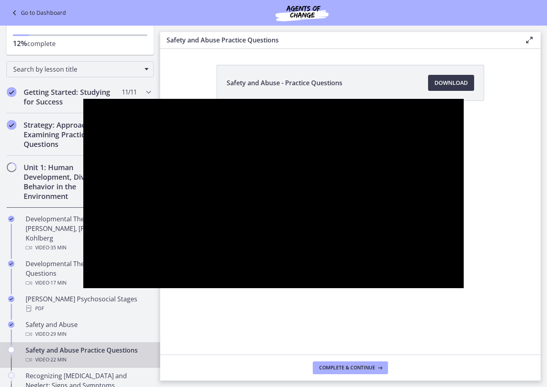
click at [83, 276] on div at bounding box center [273, 193] width 380 height 189
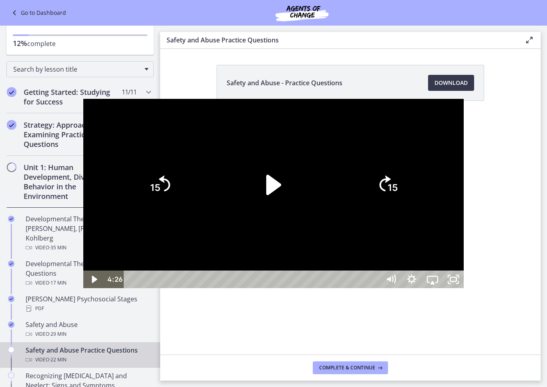
click at [83, 110] on div at bounding box center [273, 193] width 380 height 189
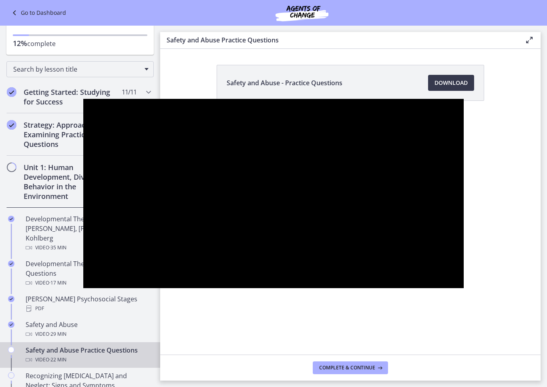
click at [83, 268] on div at bounding box center [273, 193] width 380 height 189
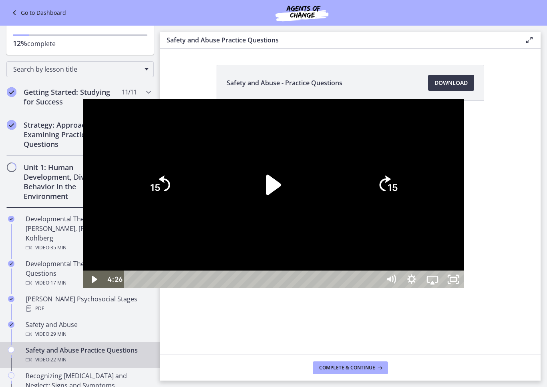
click at [83, 264] on div at bounding box center [273, 193] width 380 height 189
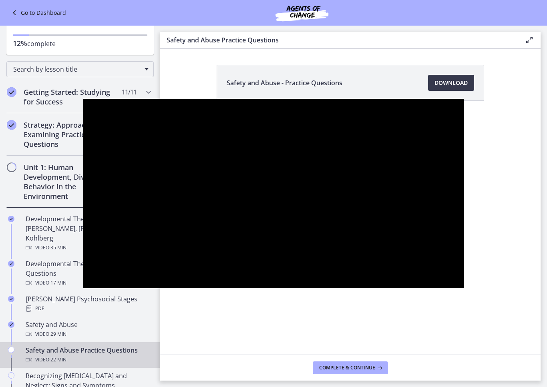
click at [83, 136] on div at bounding box center [273, 193] width 380 height 189
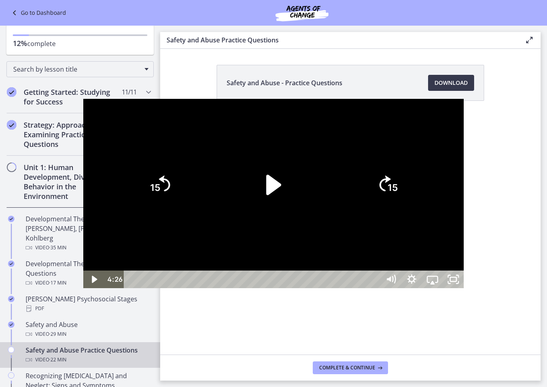
click at [83, 272] on div at bounding box center [273, 193] width 380 height 189
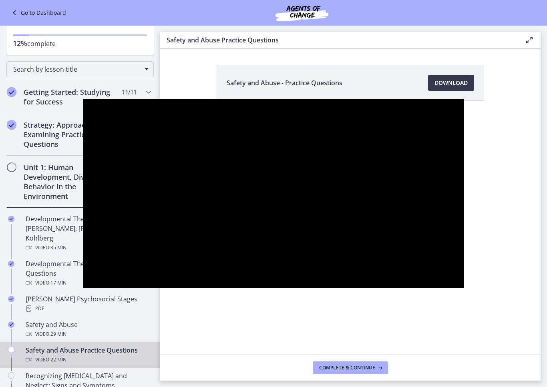
click at [83, 144] on div at bounding box center [273, 193] width 380 height 189
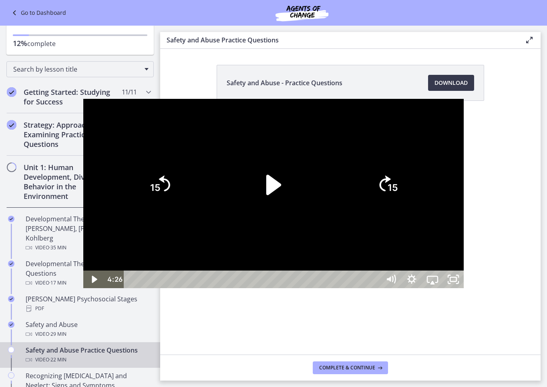
click at [150, 288] on div at bounding box center [273, 193] width 380 height 189
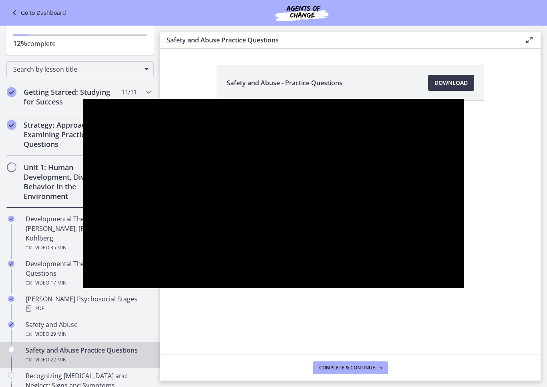
click at [83, 147] on div at bounding box center [273, 193] width 380 height 189
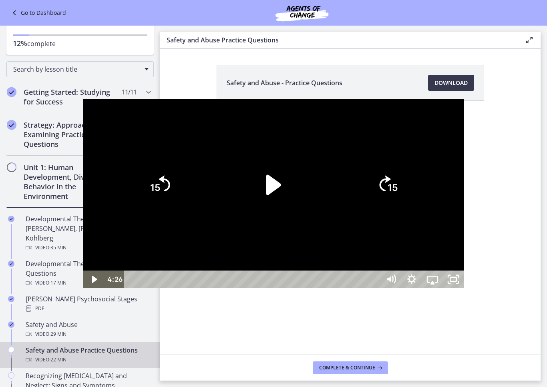
click at [83, 288] on div at bounding box center [273, 193] width 380 height 189
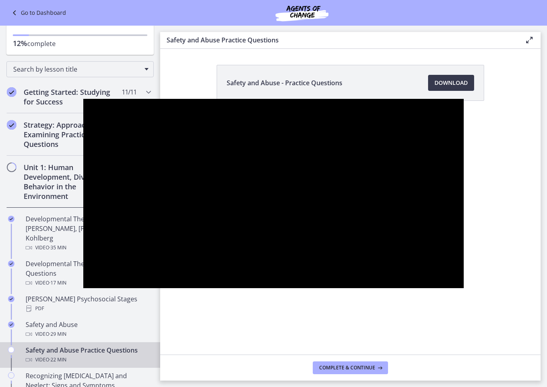
click at [101, 262] on div at bounding box center [273, 193] width 380 height 189
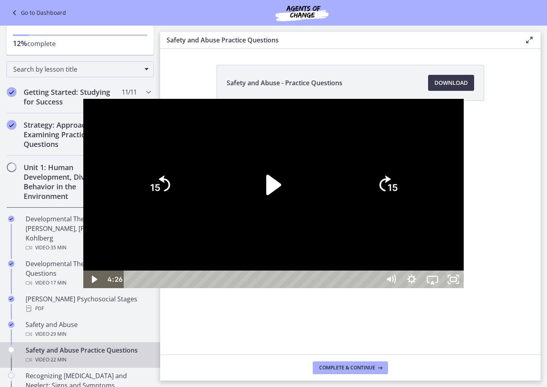
click at [91, 270] on div at bounding box center [273, 193] width 380 height 189
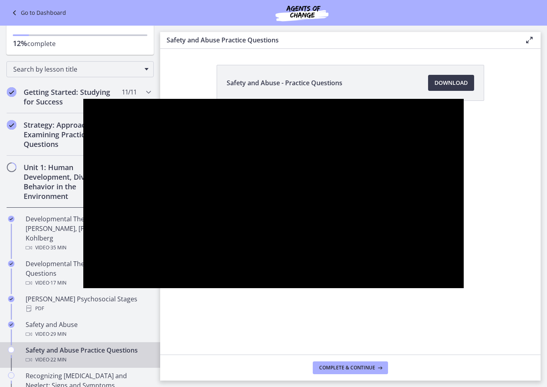
click at [83, 142] on div at bounding box center [273, 193] width 380 height 189
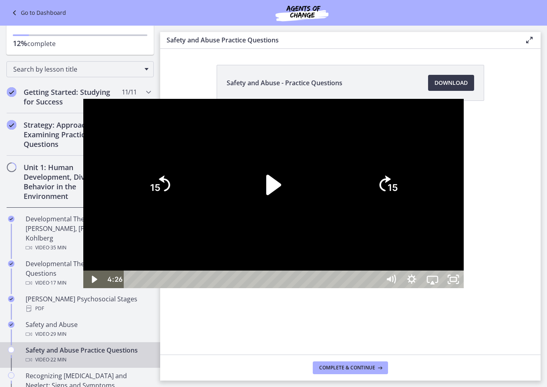
click at [89, 241] on div at bounding box center [273, 193] width 380 height 189
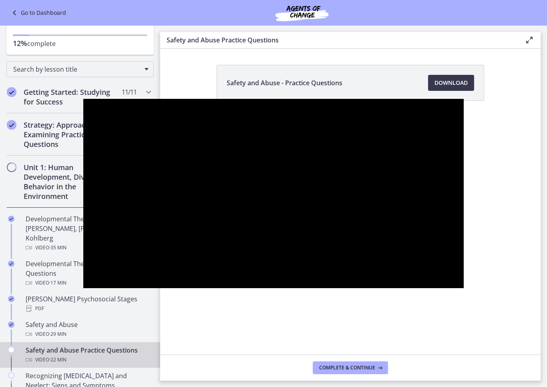
click at [83, 128] on div at bounding box center [273, 193] width 380 height 189
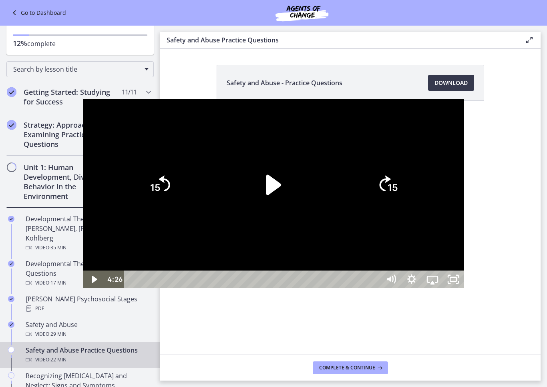
click at [95, 262] on div at bounding box center [273, 193] width 380 height 189
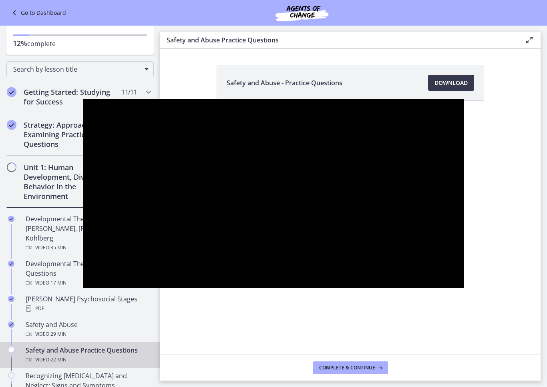
click at [83, 146] on div at bounding box center [273, 193] width 380 height 189
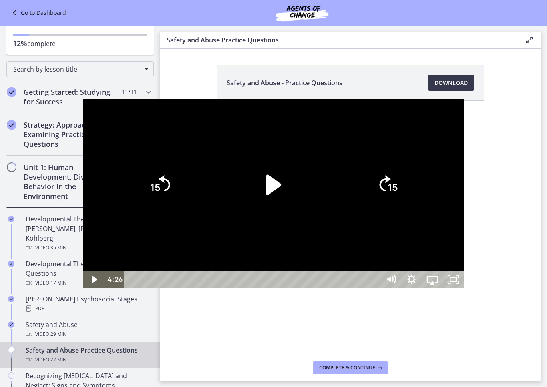
click at [83, 264] on div at bounding box center [273, 193] width 380 height 189
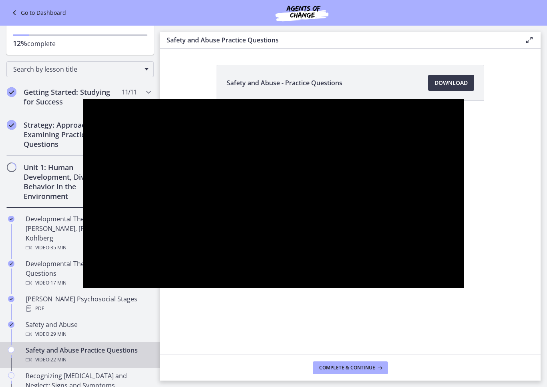
click at [83, 148] on div at bounding box center [273, 193] width 380 height 189
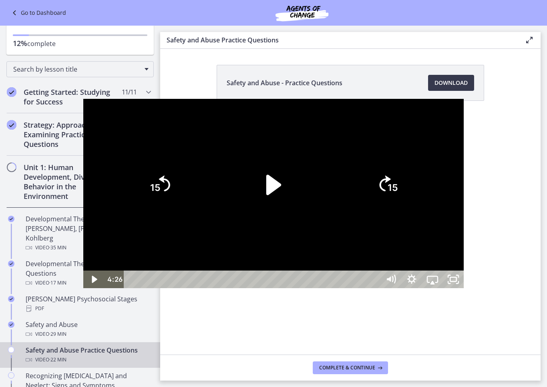
click at [83, 268] on div at bounding box center [273, 193] width 380 height 189
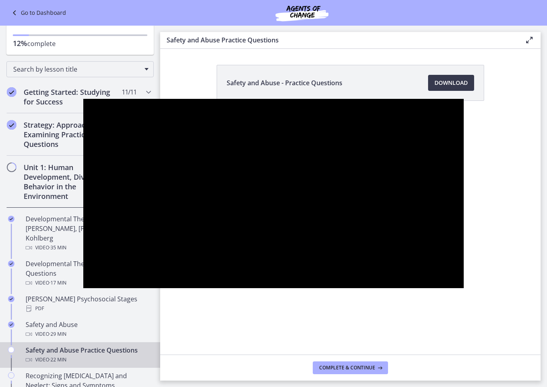
click at [91, 267] on div at bounding box center [273, 193] width 380 height 189
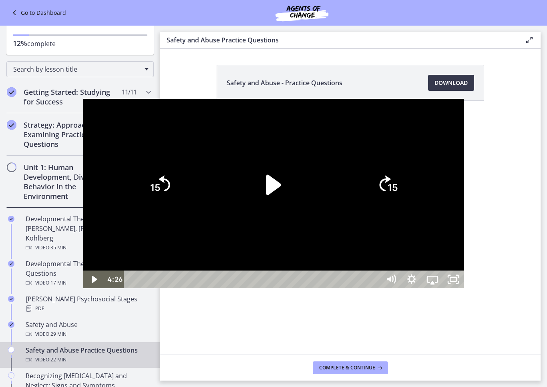
click at [83, 133] on div at bounding box center [273, 193] width 380 height 189
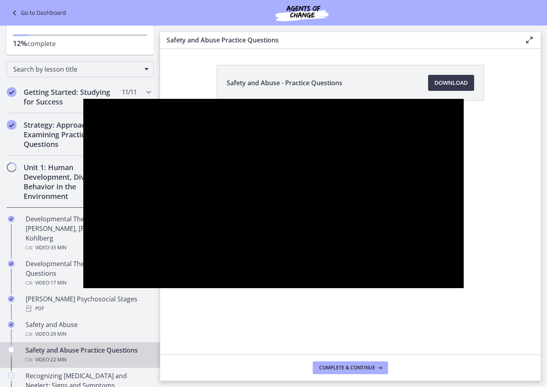
click at [86, 275] on div at bounding box center [273, 193] width 380 height 189
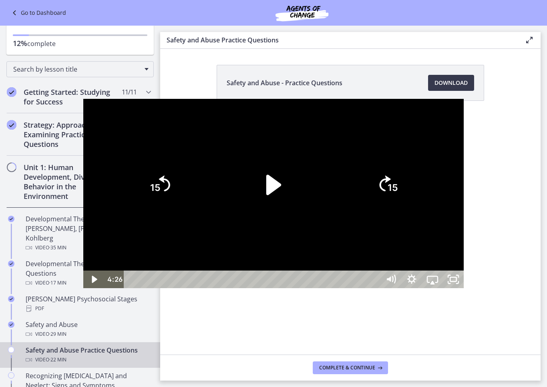
click at [143, 288] on div at bounding box center [273, 193] width 380 height 189
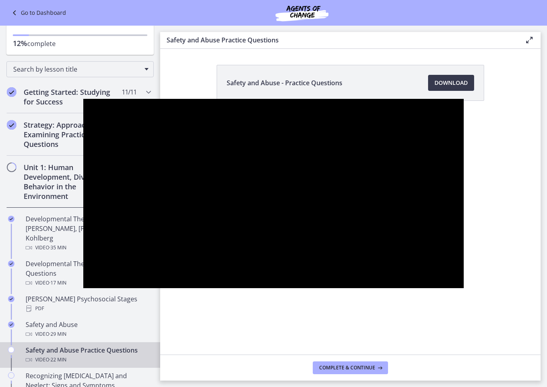
click at [94, 267] on div at bounding box center [273, 193] width 380 height 189
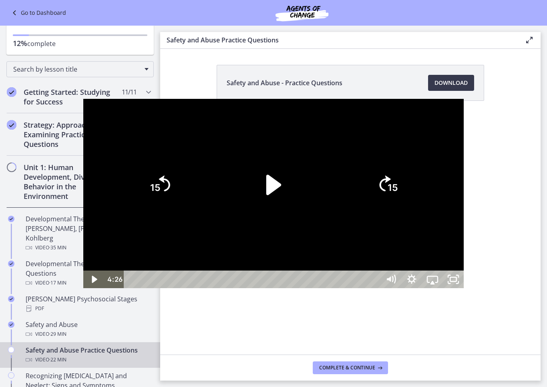
click at [85, 286] on div at bounding box center [273, 193] width 380 height 189
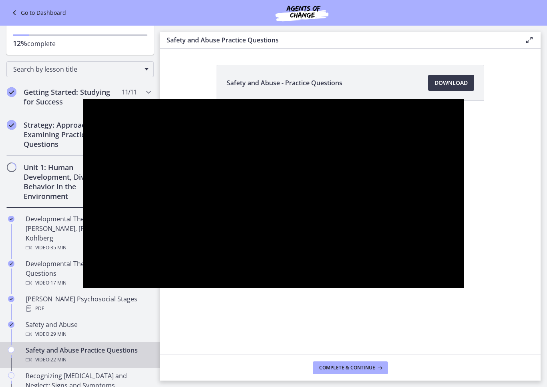
click at [88, 279] on div at bounding box center [273, 193] width 380 height 189
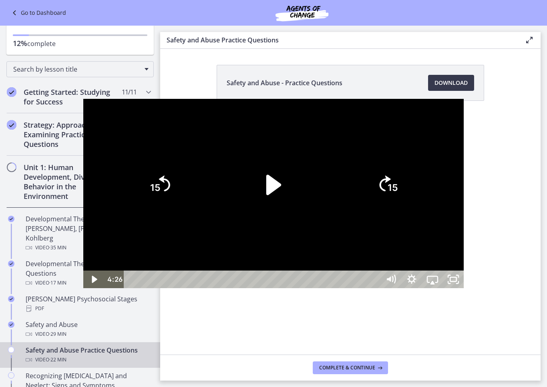
click at [83, 288] on div at bounding box center [273, 193] width 380 height 189
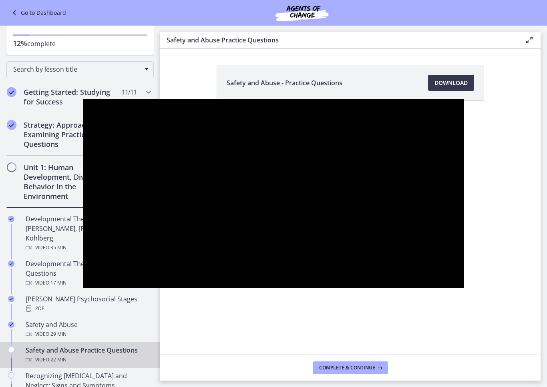
click at [84, 288] on div at bounding box center [273, 193] width 380 height 189
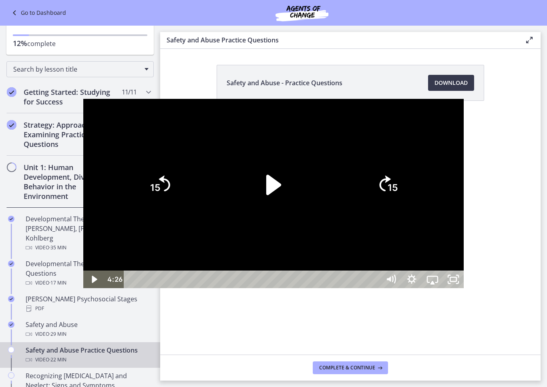
click at [83, 288] on div at bounding box center [273, 193] width 380 height 189
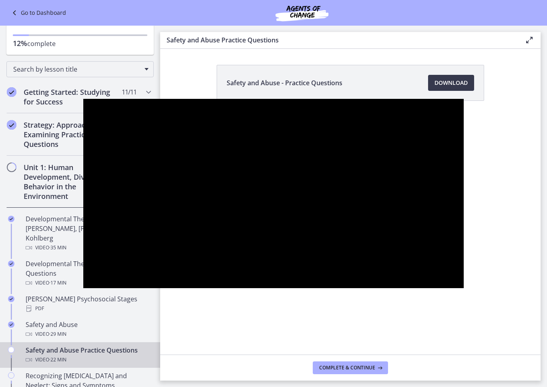
click at [83, 273] on div at bounding box center [273, 193] width 380 height 189
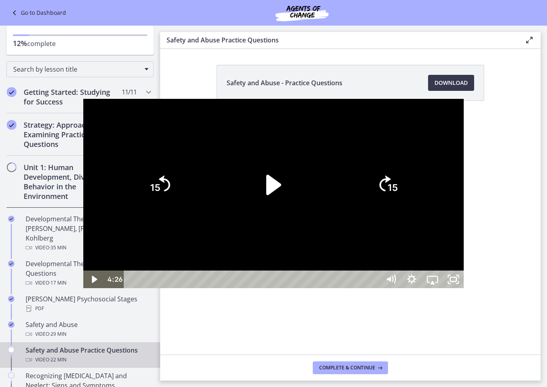
click at [83, 141] on div at bounding box center [273, 193] width 380 height 189
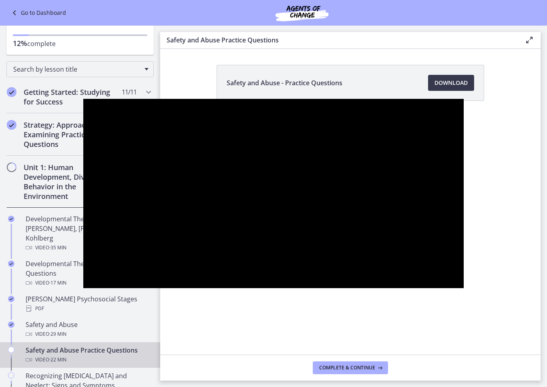
click at [86, 282] on div at bounding box center [273, 193] width 380 height 189
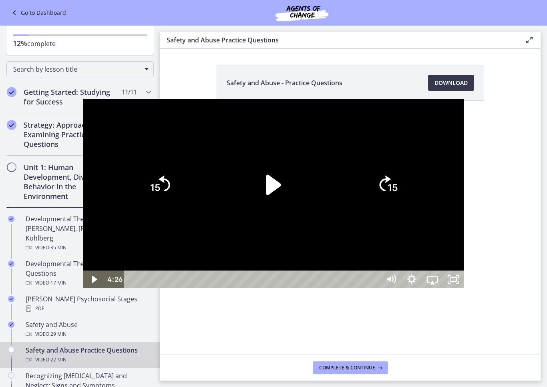
click at [83, 248] on div at bounding box center [273, 193] width 380 height 189
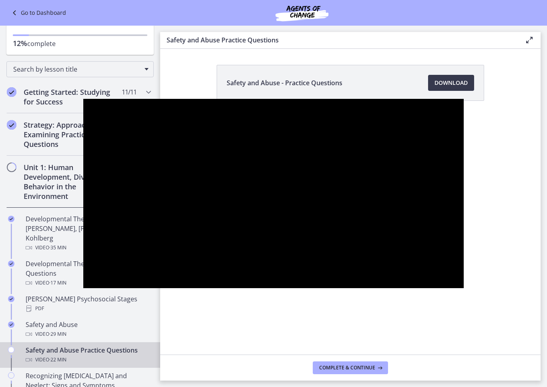
click at [83, 140] on div at bounding box center [273, 193] width 380 height 189
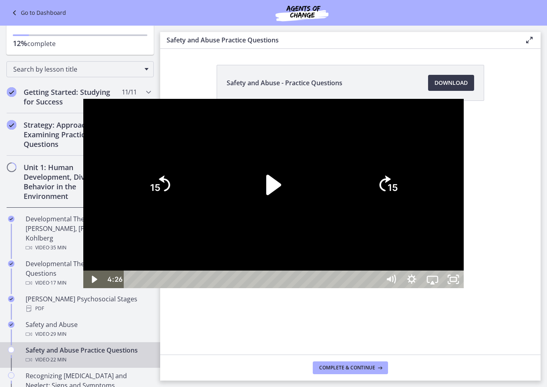
click at [85, 256] on div at bounding box center [273, 193] width 380 height 189
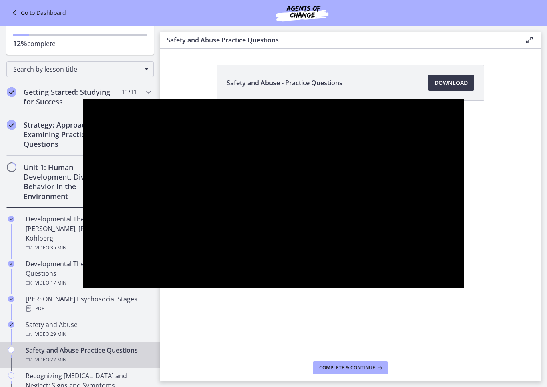
click at [112, 275] on div at bounding box center [273, 193] width 380 height 189
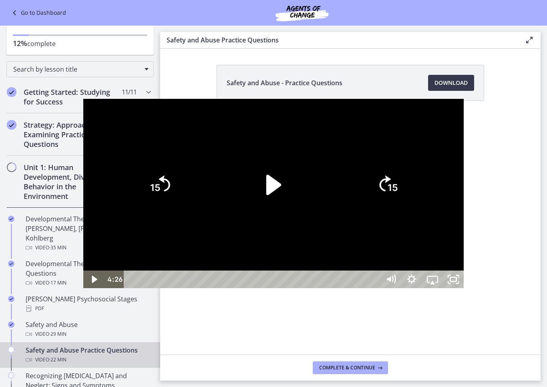
click at [127, 260] on div at bounding box center [273, 193] width 380 height 189
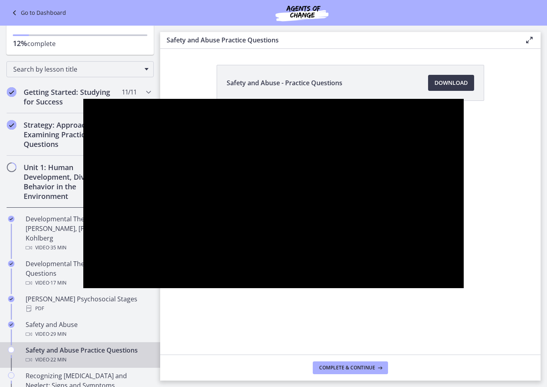
click at [128, 252] on div at bounding box center [273, 193] width 380 height 189
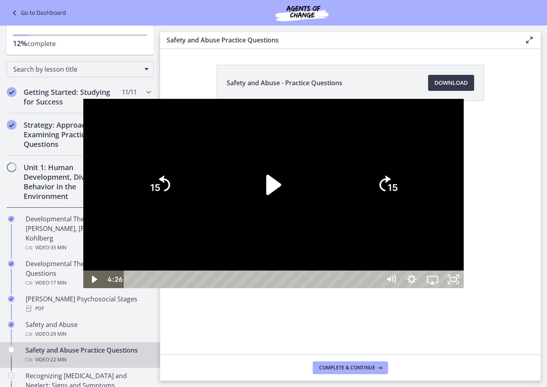
click at [114, 286] on div at bounding box center [273, 193] width 380 height 189
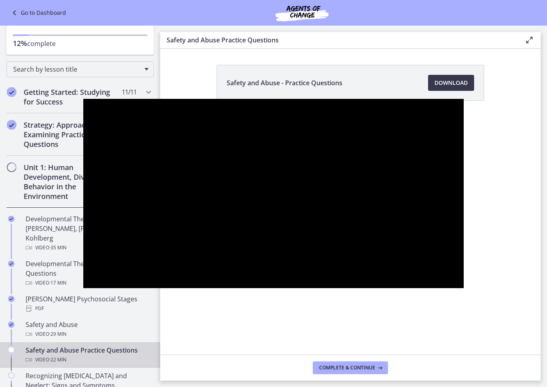
click at [87, 140] on div at bounding box center [273, 193] width 380 height 189
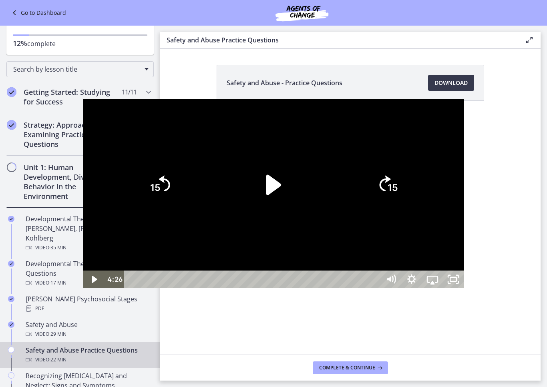
click at [117, 280] on div at bounding box center [273, 193] width 380 height 189
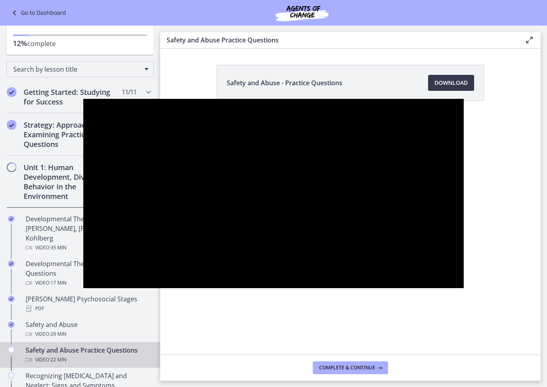
click at [90, 288] on div at bounding box center [273, 193] width 380 height 189
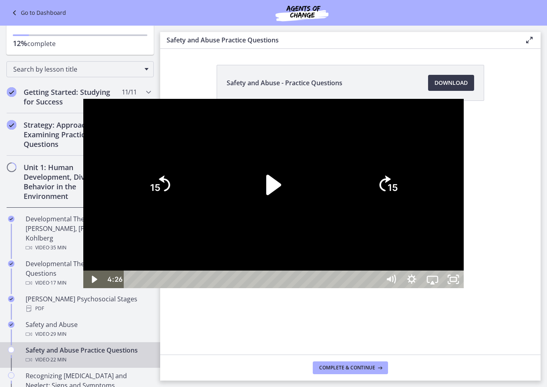
click at [83, 141] on div at bounding box center [273, 193] width 380 height 189
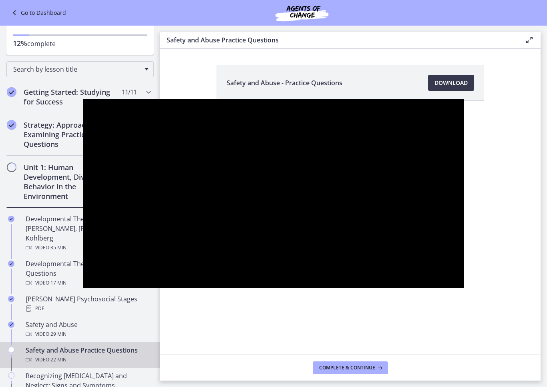
click at [83, 272] on div at bounding box center [273, 193] width 380 height 189
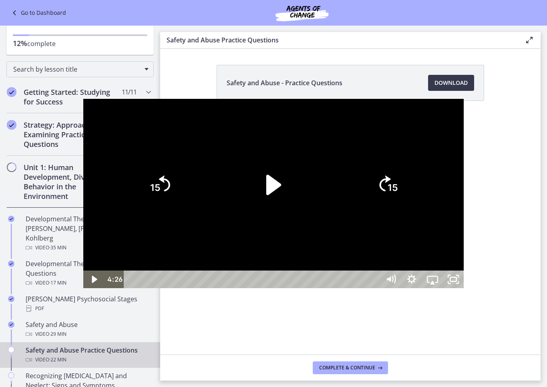
click at [83, 131] on div at bounding box center [273, 193] width 380 height 189
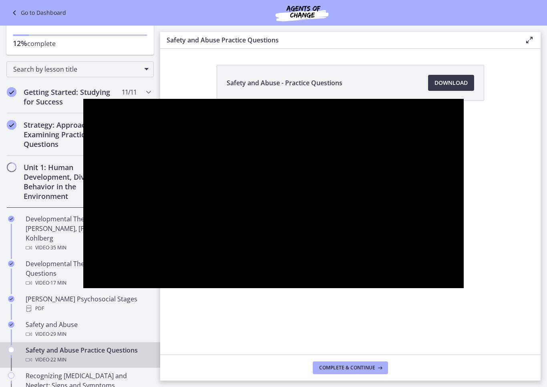
click at [122, 262] on div at bounding box center [273, 193] width 380 height 189
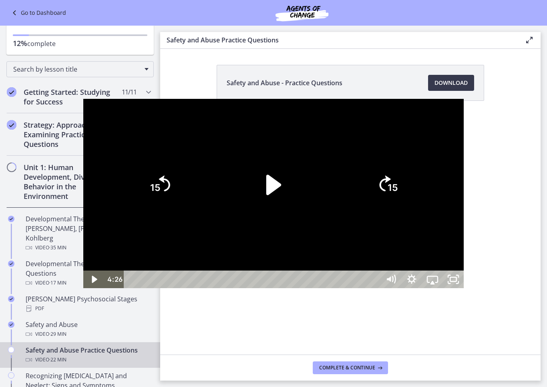
click at [127, 276] on div at bounding box center [273, 193] width 380 height 189
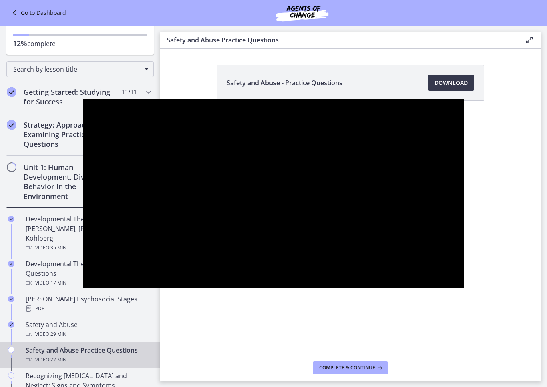
click at [128, 284] on div at bounding box center [273, 193] width 380 height 189
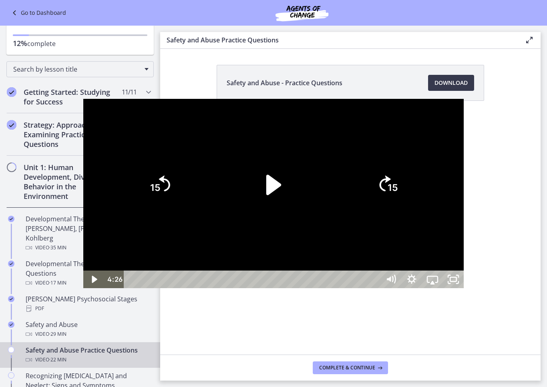
click at [83, 112] on div at bounding box center [273, 193] width 380 height 189
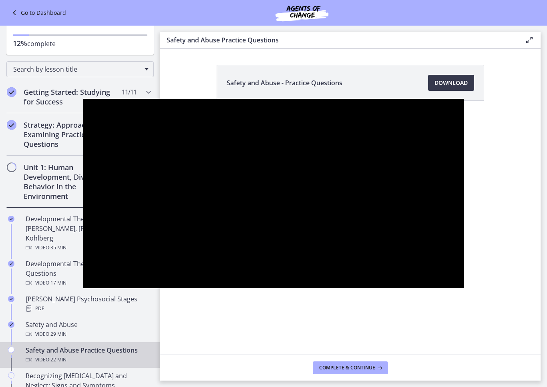
click at [83, 275] on div at bounding box center [273, 193] width 380 height 189
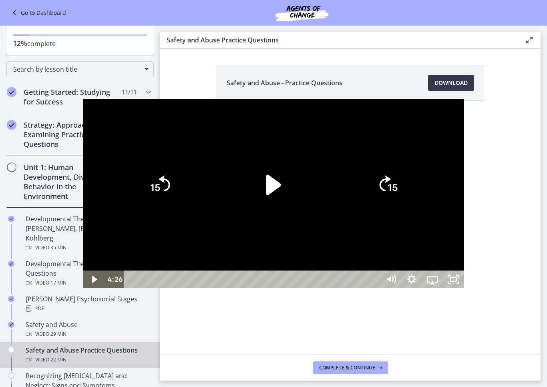
click at [83, 260] on div at bounding box center [273, 193] width 380 height 189
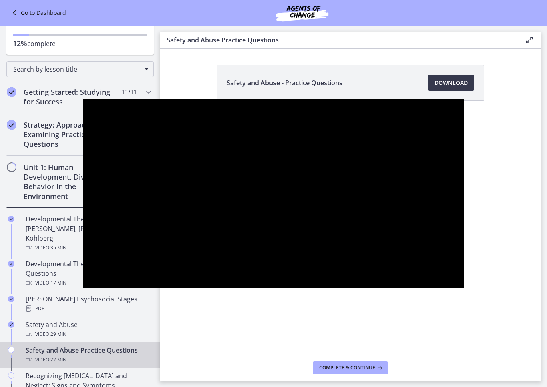
click at [83, 272] on div at bounding box center [273, 193] width 380 height 189
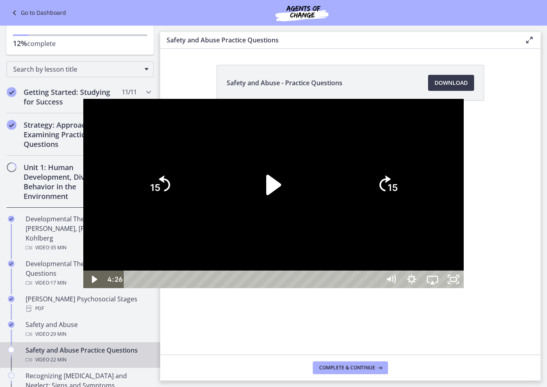
click at [83, 246] on div at bounding box center [273, 193] width 380 height 189
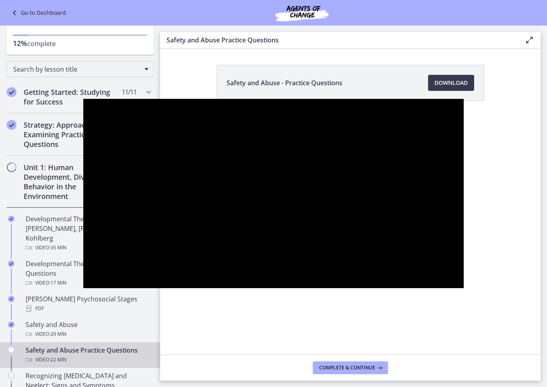
click at [83, 267] on div at bounding box center [273, 193] width 380 height 189
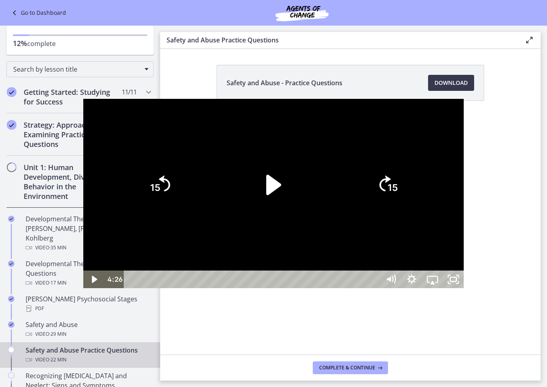
click at [83, 258] on div at bounding box center [273, 193] width 380 height 189
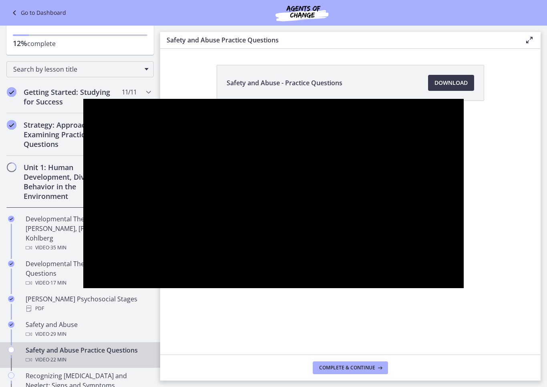
click at [83, 266] on div at bounding box center [273, 193] width 380 height 189
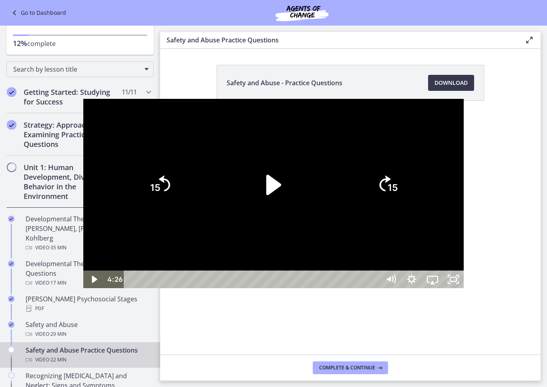
click at [83, 273] on div at bounding box center [273, 193] width 380 height 189
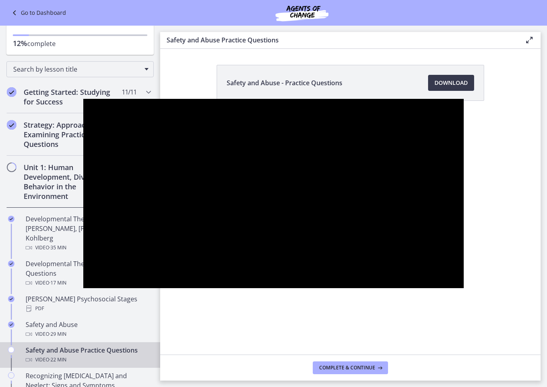
click at [83, 282] on div at bounding box center [273, 193] width 380 height 189
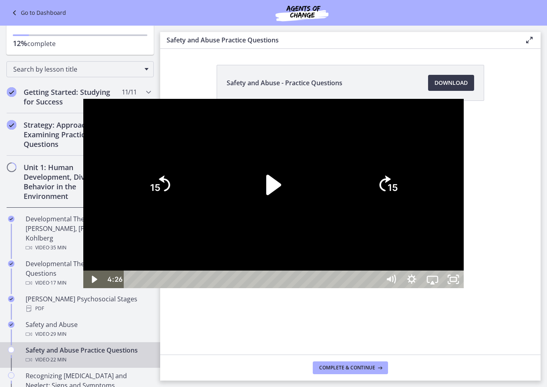
click at [83, 266] on div at bounding box center [273, 193] width 380 height 189
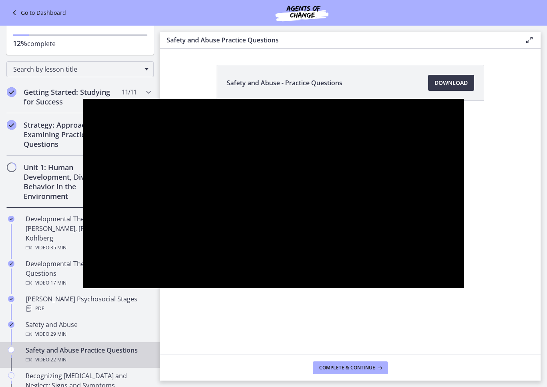
click at [83, 288] on div at bounding box center [273, 193] width 380 height 189
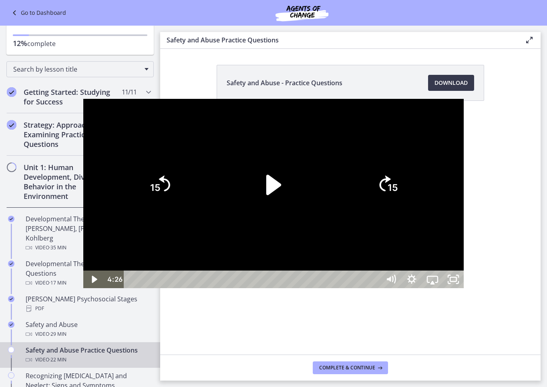
click at [83, 288] on div at bounding box center [273, 193] width 380 height 189
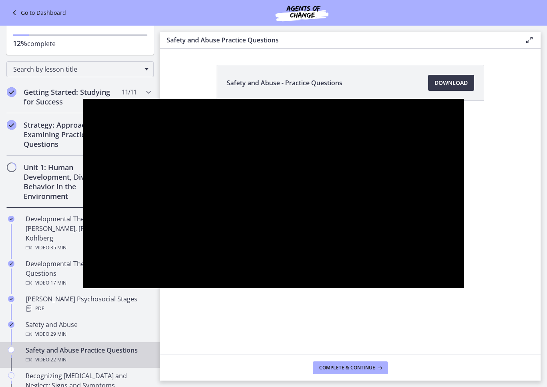
click at [83, 288] on div at bounding box center [273, 193] width 380 height 189
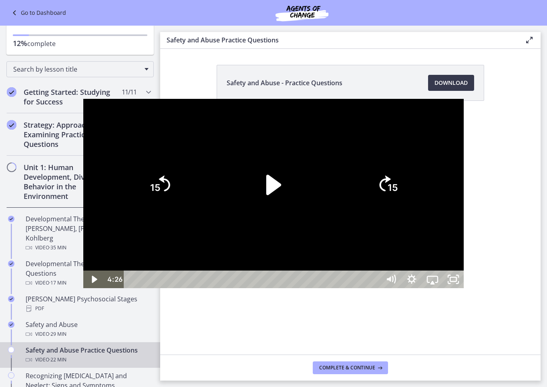
click at [83, 288] on div at bounding box center [273, 193] width 380 height 189
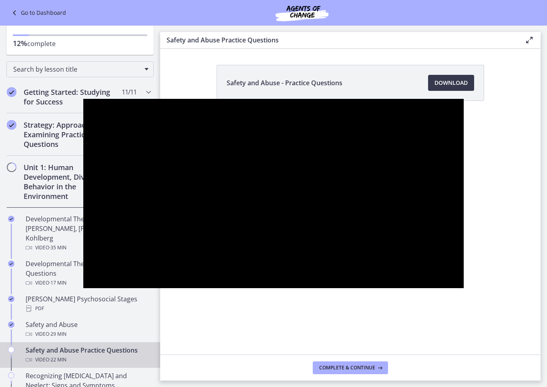
click at [83, 288] on div at bounding box center [273, 193] width 380 height 189
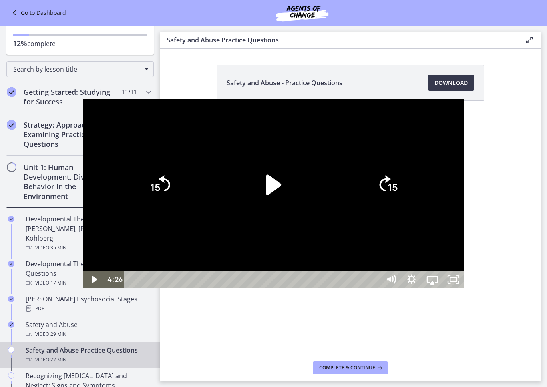
click at [83, 288] on div at bounding box center [273, 193] width 380 height 189
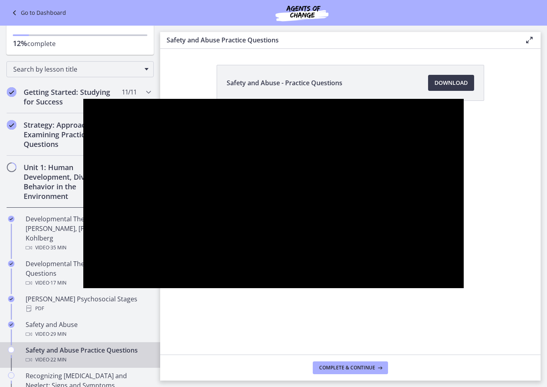
click at [83, 265] on div at bounding box center [273, 193] width 380 height 189
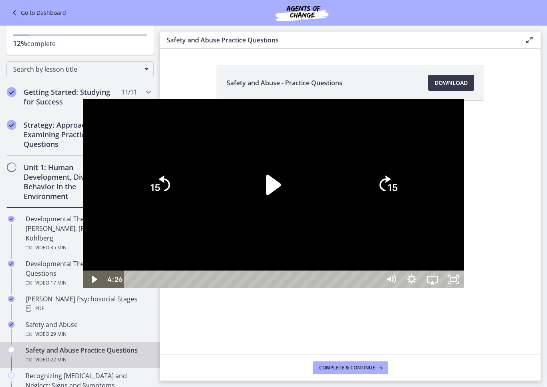
click at [83, 278] on div at bounding box center [273, 193] width 380 height 189
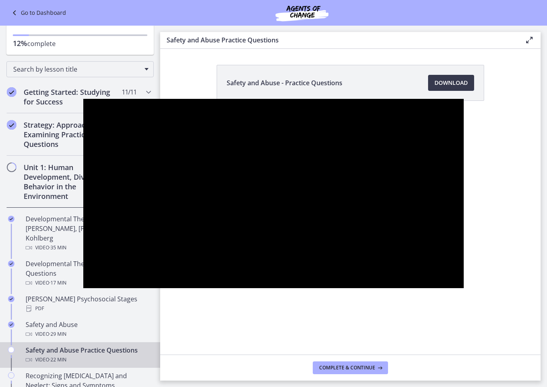
click at [83, 279] on div at bounding box center [273, 193] width 380 height 189
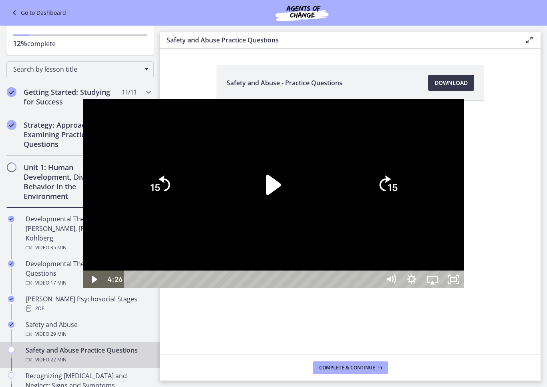
click at [83, 288] on div at bounding box center [273, 193] width 380 height 189
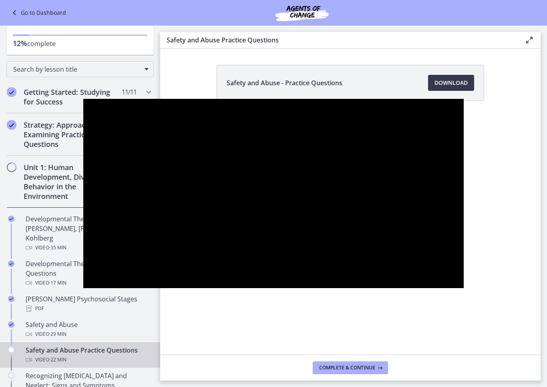
click at [83, 288] on div at bounding box center [273, 193] width 380 height 189
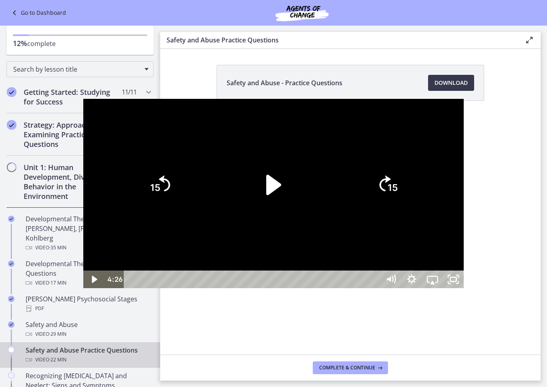
click at [83, 288] on div at bounding box center [273, 193] width 380 height 189
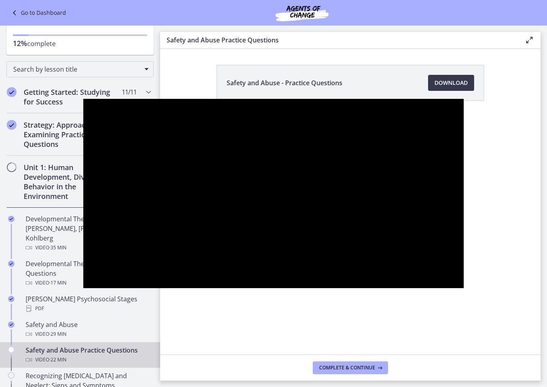
click at [83, 288] on div at bounding box center [273, 193] width 380 height 189
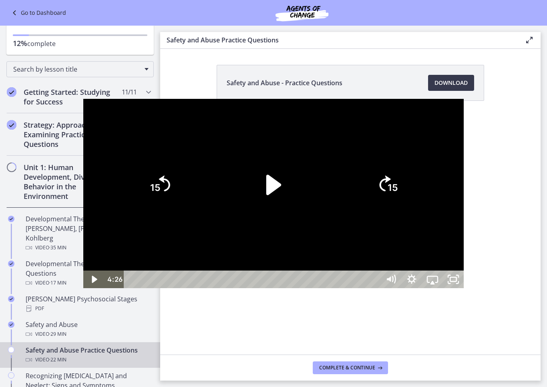
click at [83, 285] on div at bounding box center [273, 193] width 380 height 189
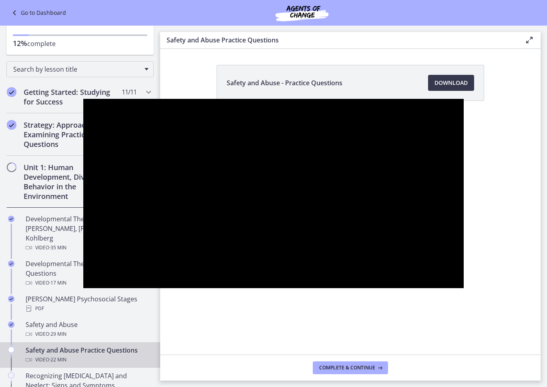
click at [83, 288] on div at bounding box center [273, 193] width 380 height 189
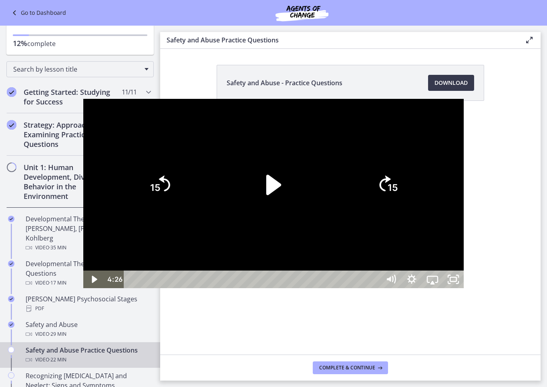
click at [83, 288] on div at bounding box center [273, 193] width 380 height 189
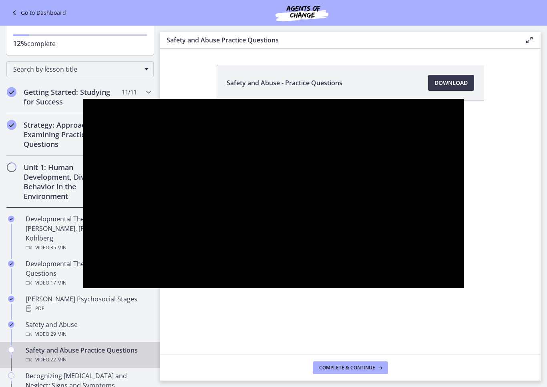
click at [83, 288] on div at bounding box center [273, 193] width 380 height 189
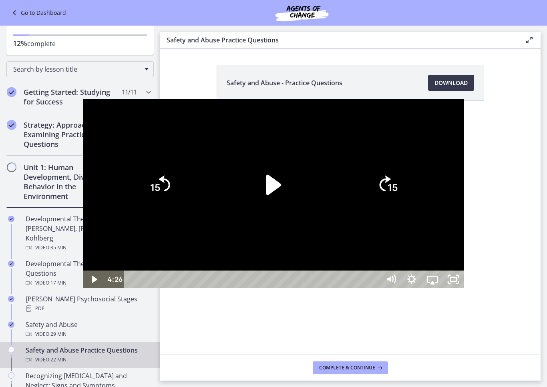
click at [83, 288] on div at bounding box center [273, 193] width 380 height 189
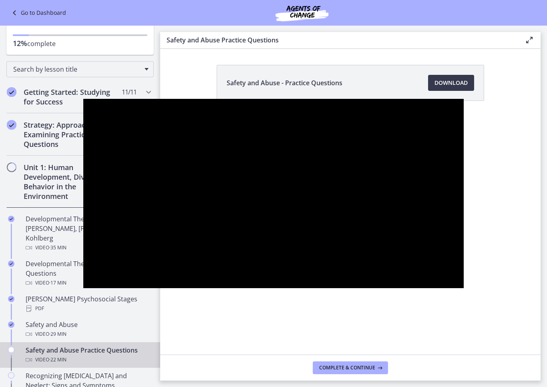
click at [83, 288] on div at bounding box center [273, 193] width 380 height 189
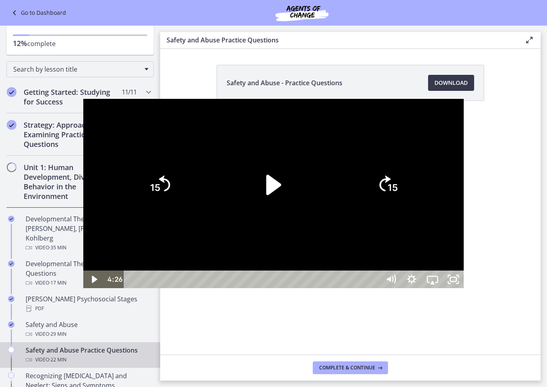
click at [83, 288] on div at bounding box center [273, 193] width 380 height 189
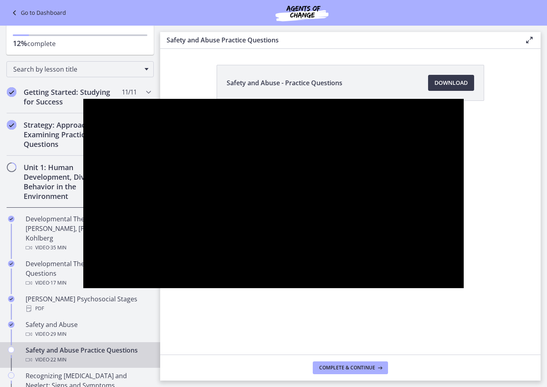
click at [83, 288] on div at bounding box center [273, 193] width 380 height 189
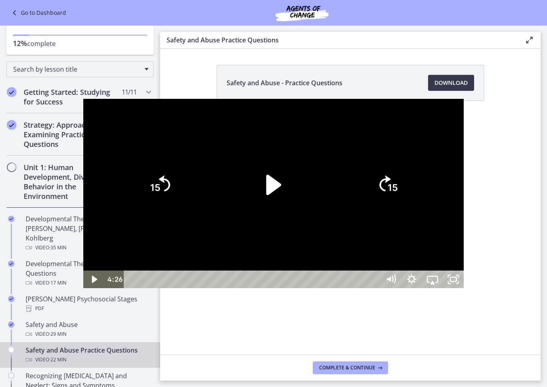
click at [83, 288] on div at bounding box center [273, 193] width 380 height 189
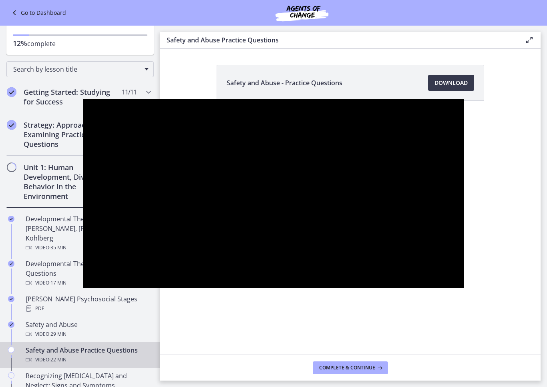
click at [83, 121] on div at bounding box center [273, 193] width 380 height 189
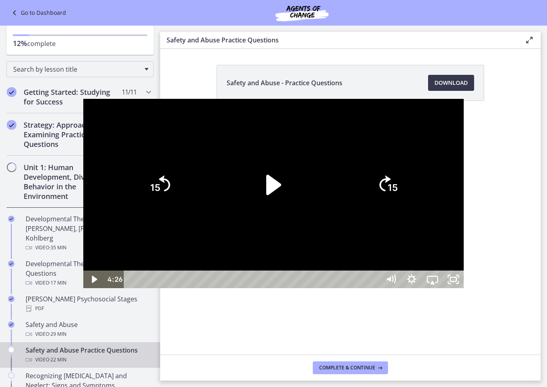
click at [83, 285] on div at bounding box center [273, 193] width 380 height 189
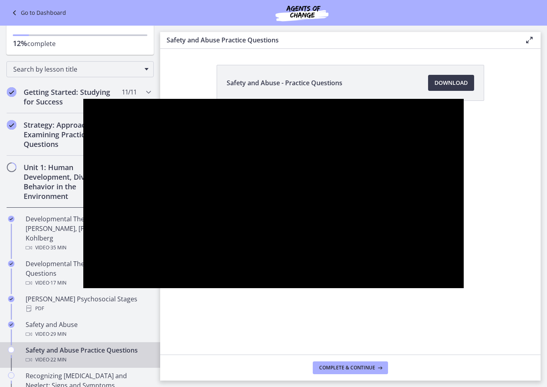
click at [83, 288] on div at bounding box center [273, 193] width 380 height 189
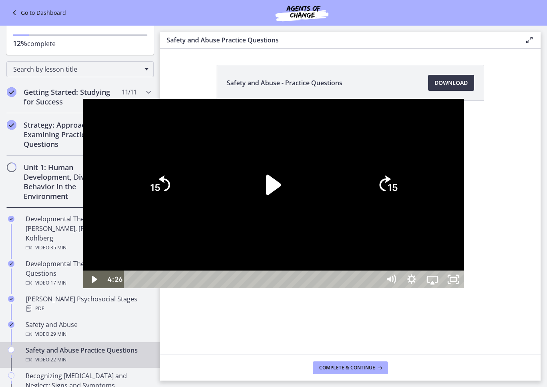
click at [83, 139] on div at bounding box center [273, 193] width 380 height 189
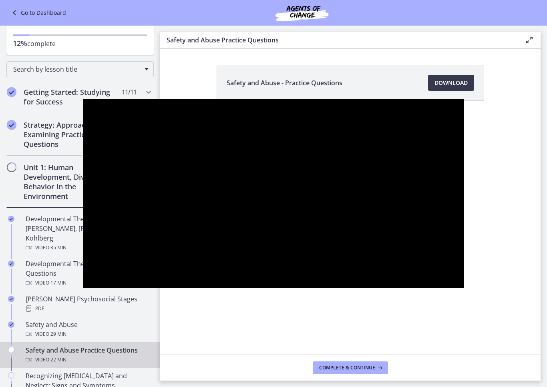
click at [83, 288] on div at bounding box center [273, 193] width 380 height 189
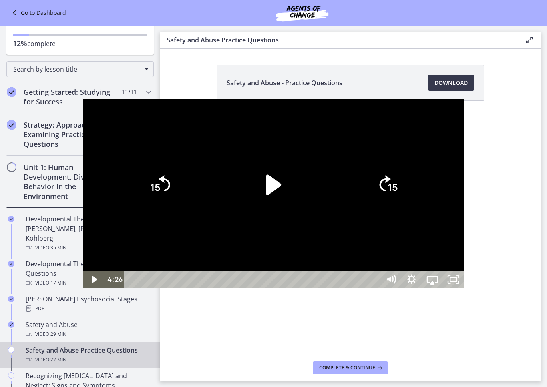
click at [83, 138] on div at bounding box center [273, 193] width 380 height 189
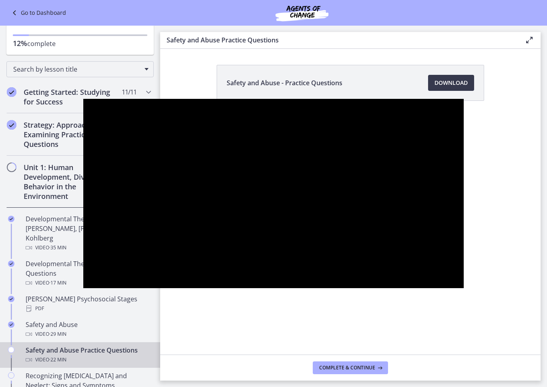
click at [83, 276] on div at bounding box center [273, 193] width 380 height 189
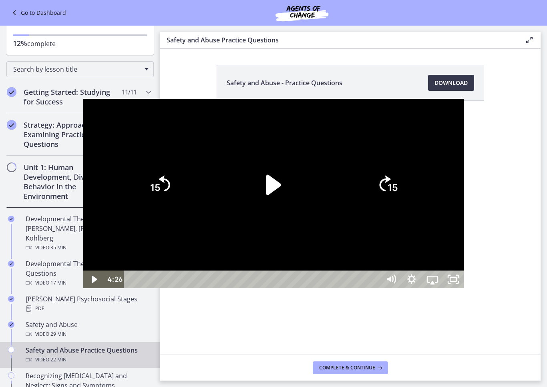
click at [83, 143] on div at bounding box center [273, 193] width 380 height 189
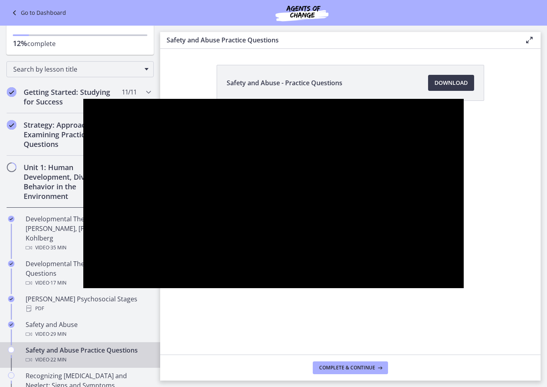
click at [83, 288] on div at bounding box center [273, 193] width 380 height 189
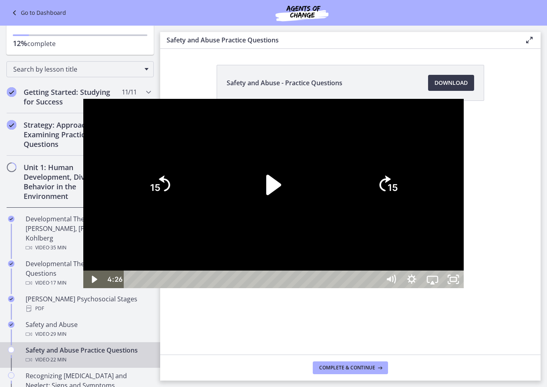
click at [83, 280] on div at bounding box center [273, 193] width 380 height 189
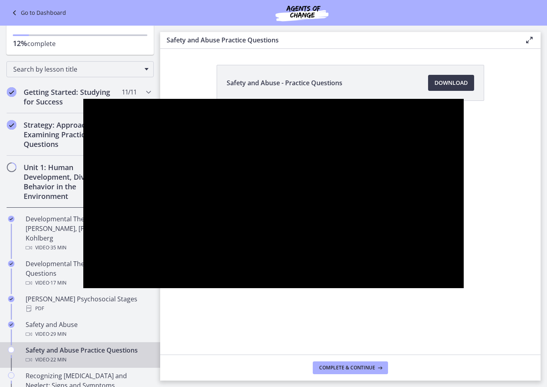
click at [83, 288] on div at bounding box center [273, 193] width 380 height 189
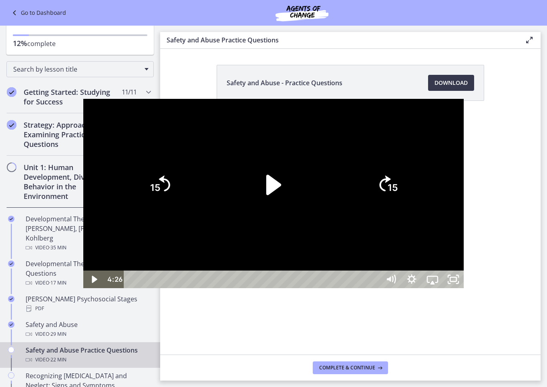
click at [83, 155] on div at bounding box center [273, 193] width 380 height 189
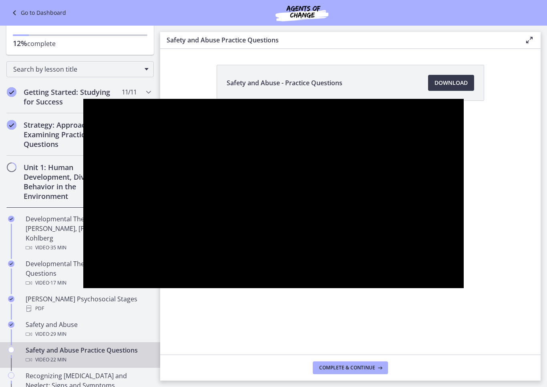
click at [83, 288] on div at bounding box center [273, 193] width 380 height 189
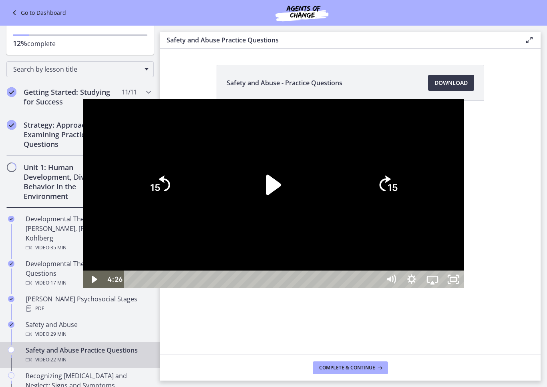
click at [83, 252] on div at bounding box center [273, 193] width 380 height 189
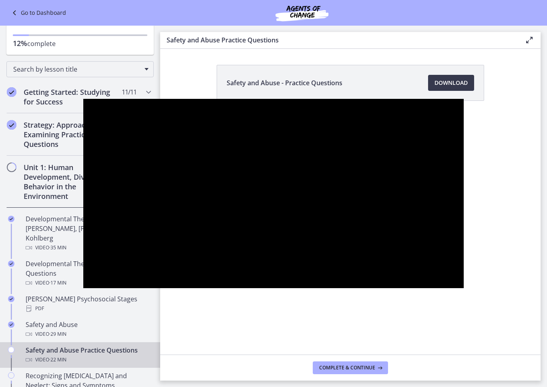
click at [83, 145] on div at bounding box center [273, 193] width 380 height 189
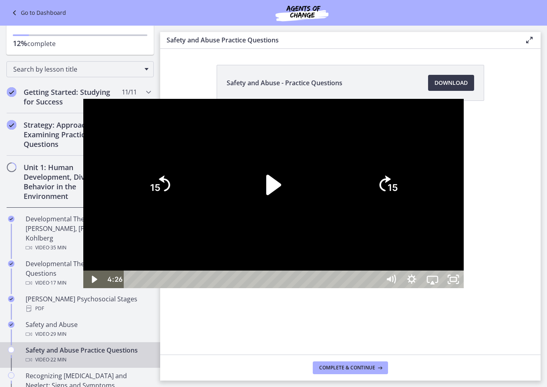
click at [83, 136] on div at bounding box center [273, 193] width 380 height 189
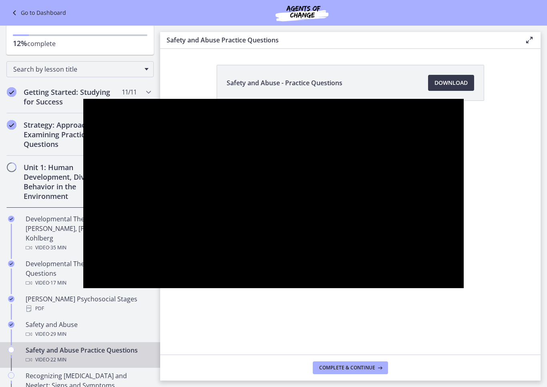
click at [85, 288] on div at bounding box center [273, 193] width 380 height 189
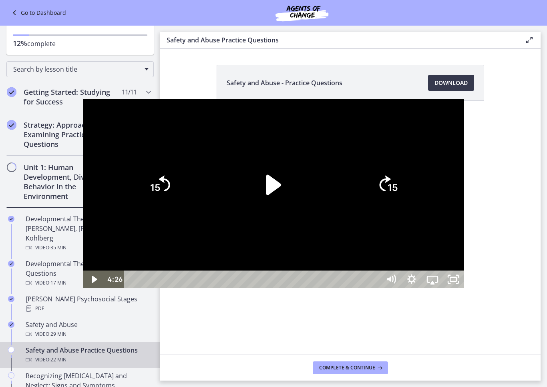
click at [83, 248] on div at bounding box center [273, 193] width 380 height 189
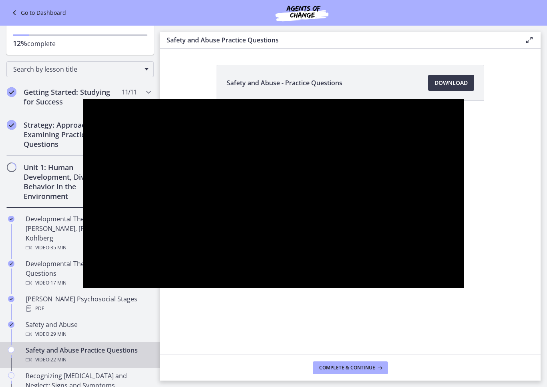
click at [83, 126] on div at bounding box center [273, 193] width 380 height 189
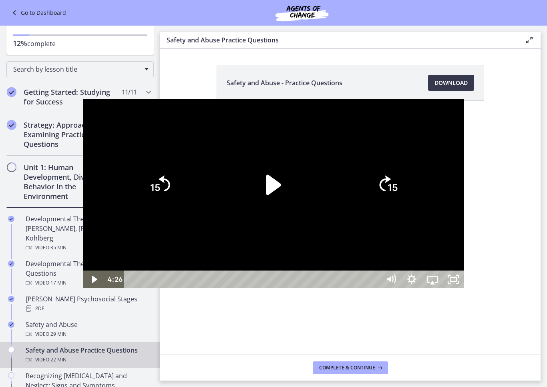
click at [83, 267] on div at bounding box center [273, 193] width 380 height 189
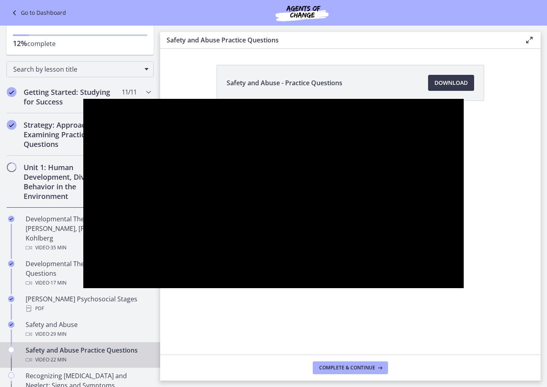
click at [83, 134] on div at bounding box center [273, 193] width 380 height 189
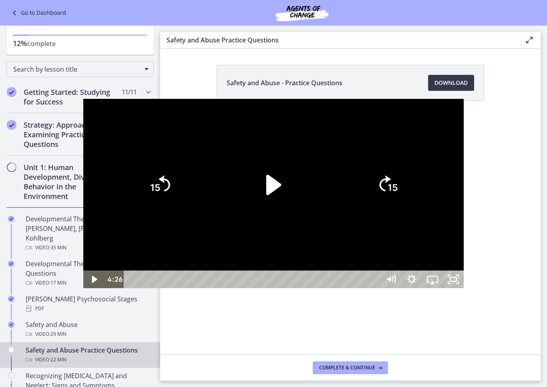
click at [83, 278] on div at bounding box center [273, 193] width 380 height 189
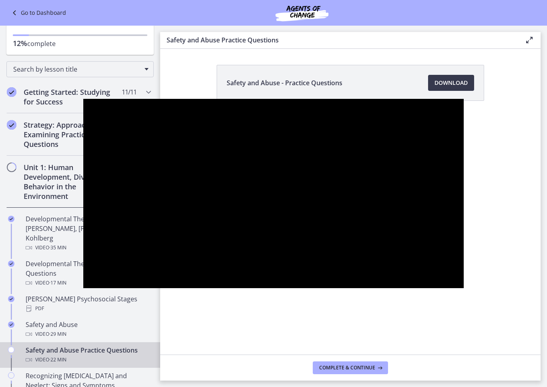
click at [83, 288] on div at bounding box center [273, 193] width 380 height 189
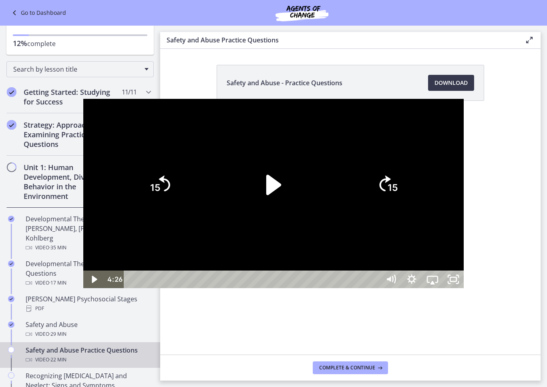
click at [83, 140] on div at bounding box center [273, 193] width 380 height 189
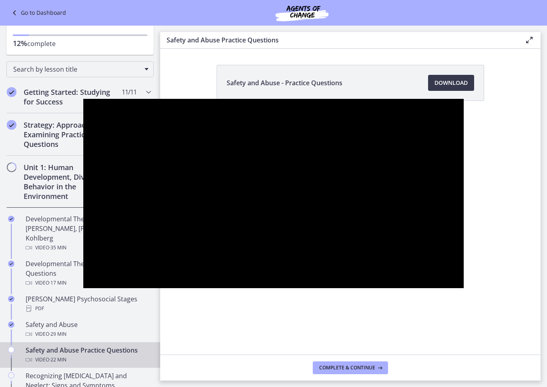
click at [83, 288] on div at bounding box center [273, 193] width 380 height 189
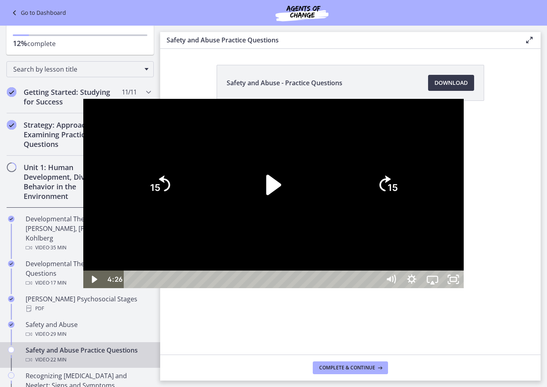
click at [83, 122] on div at bounding box center [273, 193] width 380 height 189
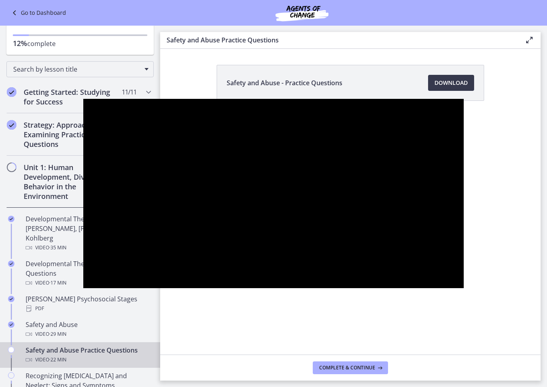
click at [88, 287] on div at bounding box center [273, 193] width 380 height 189
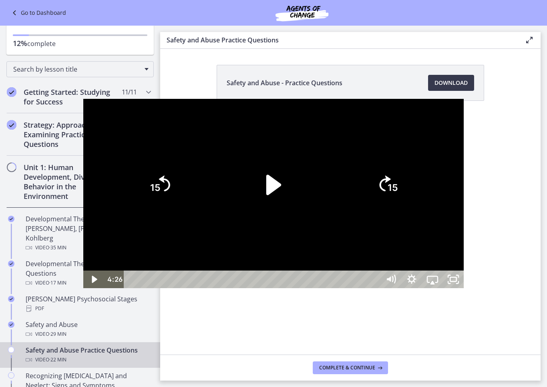
click at [89, 288] on div at bounding box center [273, 193] width 380 height 189
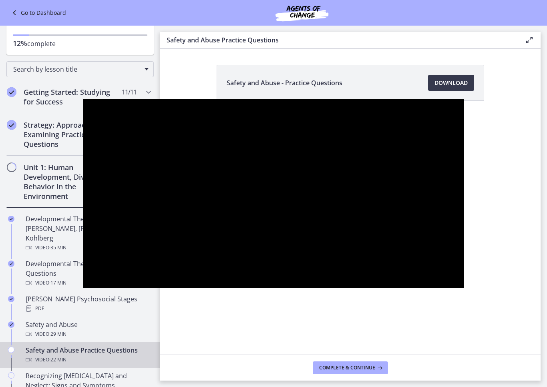
click at [107, 219] on div at bounding box center [273, 193] width 380 height 189
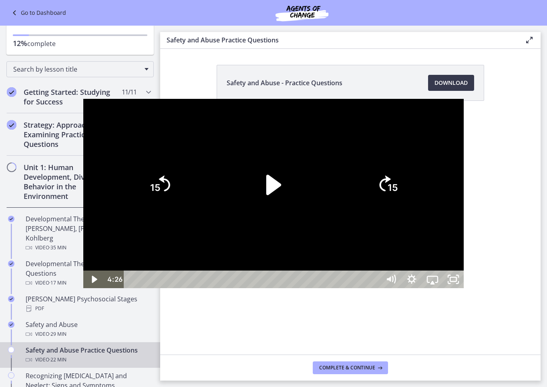
click at [87, 149] on div at bounding box center [273, 193] width 380 height 189
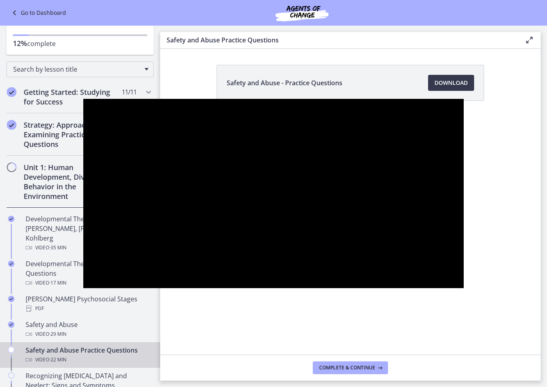
click at [89, 288] on div at bounding box center [273, 193] width 380 height 189
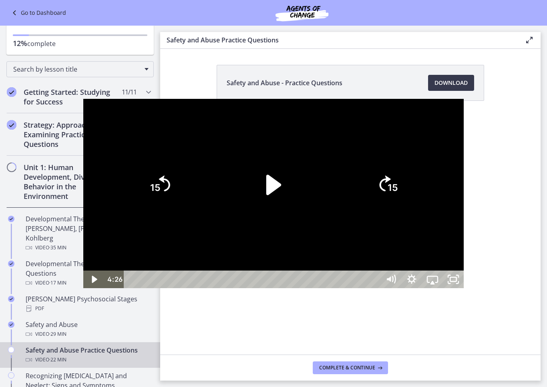
click at [83, 149] on div at bounding box center [273, 193] width 380 height 189
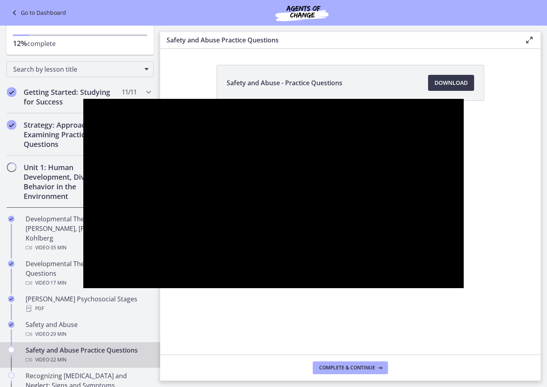
click at [91, 288] on div at bounding box center [273, 193] width 380 height 189
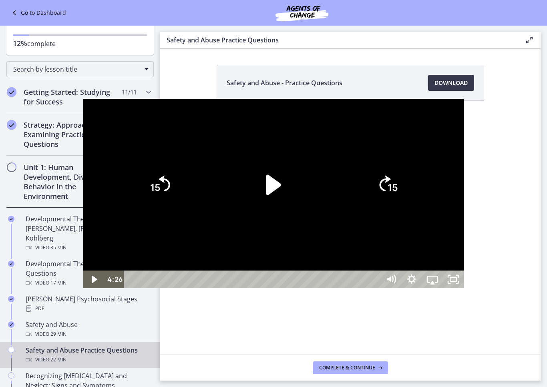
click at [83, 133] on div at bounding box center [273, 193] width 380 height 189
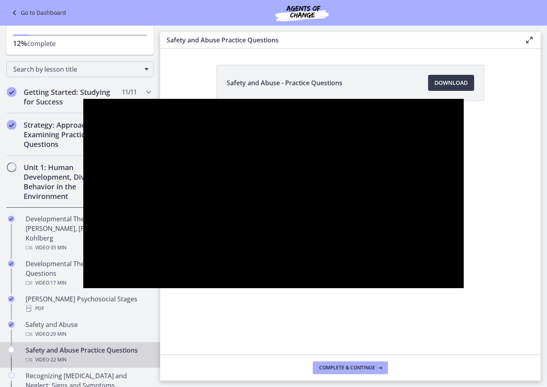
click at [93, 160] on div at bounding box center [273, 193] width 380 height 189
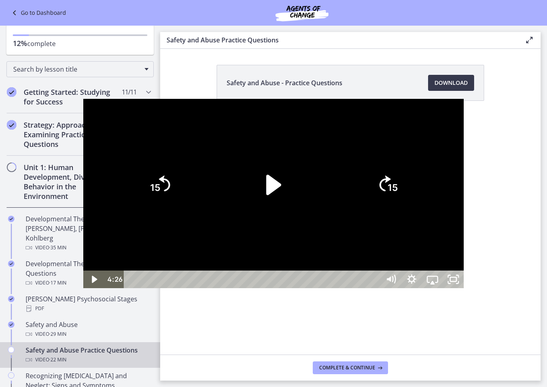
click at [106, 288] on div at bounding box center [273, 193] width 380 height 189
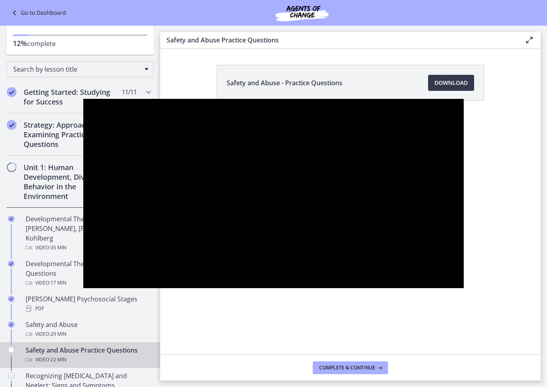
click at [109, 262] on div at bounding box center [273, 193] width 380 height 189
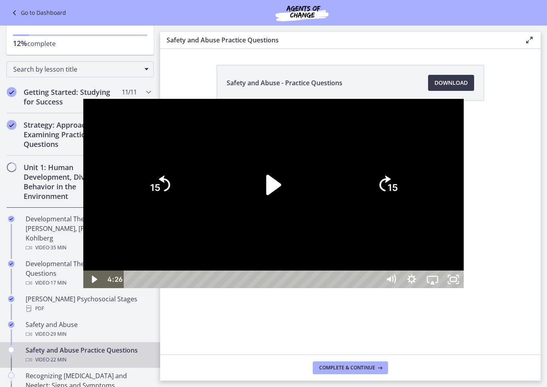
click at [101, 262] on div at bounding box center [273, 193] width 380 height 189
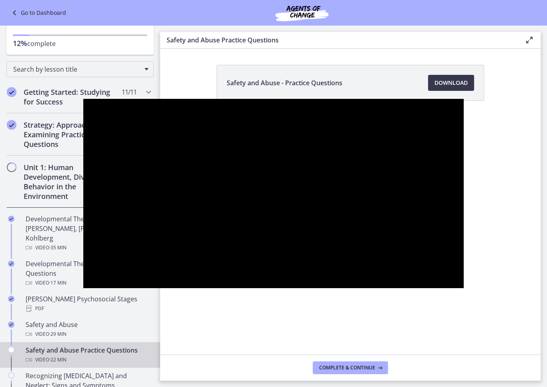
click at [115, 279] on div at bounding box center [273, 193] width 380 height 189
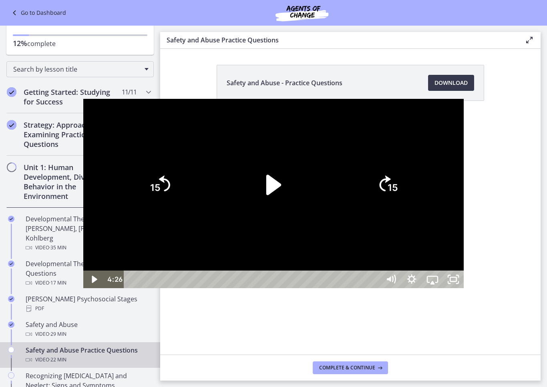
click at [91, 134] on div at bounding box center [273, 193] width 380 height 189
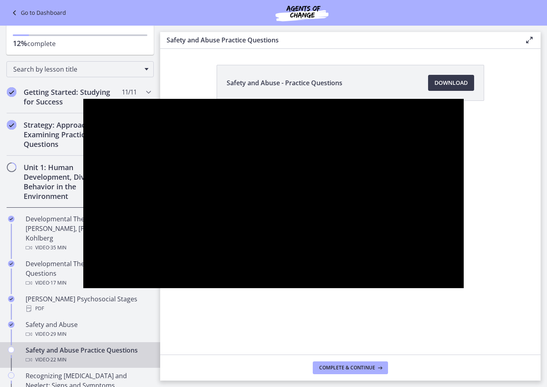
click at [105, 278] on div at bounding box center [273, 193] width 380 height 189
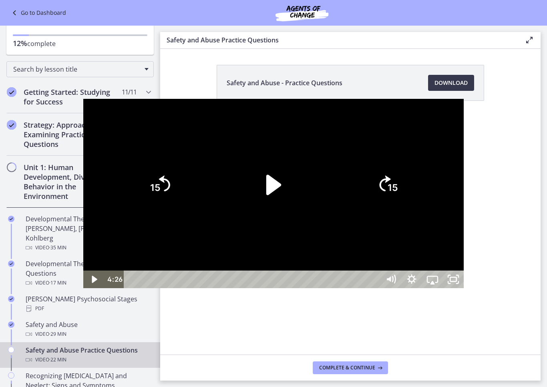
click at [97, 132] on div at bounding box center [273, 193] width 380 height 189
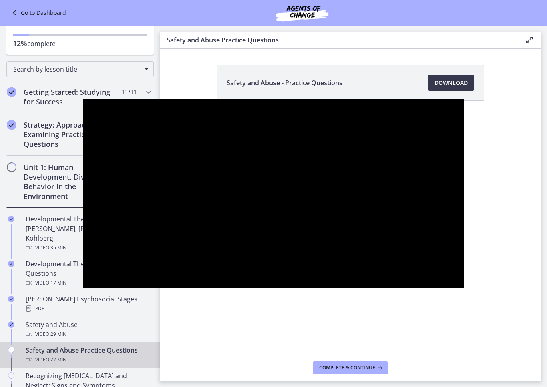
click at [111, 288] on div at bounding box center [273, 193] width 380 height 189
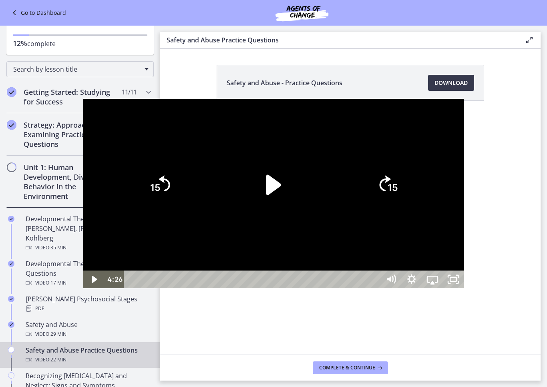
click at [143, 265] on div at bounding box center [273, 193] width 380 height 189
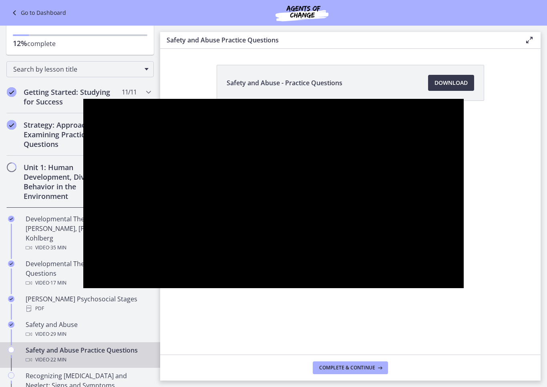
click at [83, 127] on div at bounding box center [273, 193] width 380 height 189
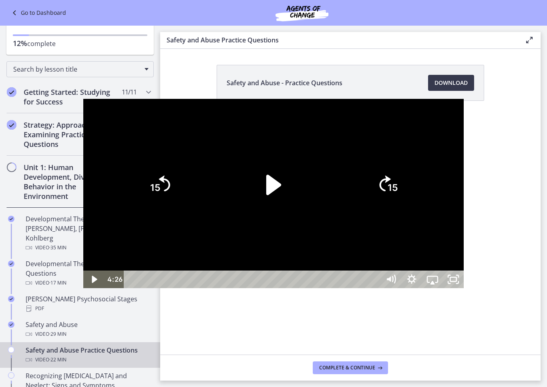
click at [115, 288] on div at bounding box center [273, 193] width 380 height 189
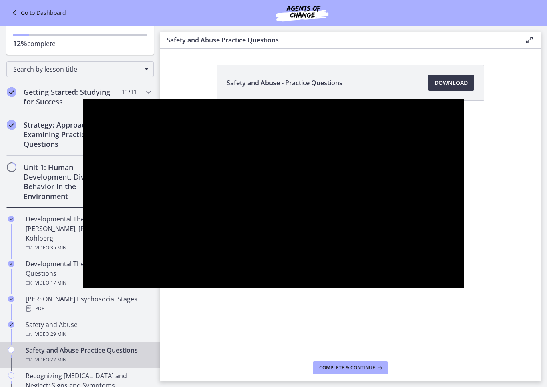
click at [85, 135] on div at bounding box center [273, 193] width 380 height 189
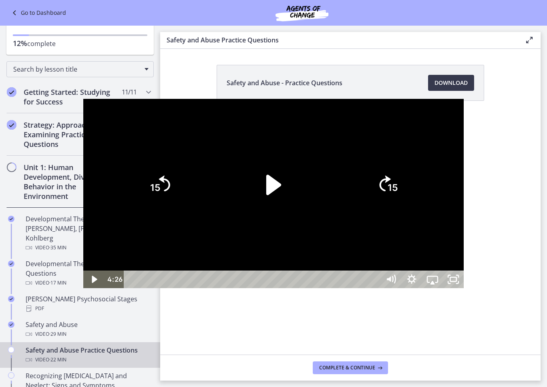
click at [109, 270] on div at bounding box center [273, 193] width 380 height 189
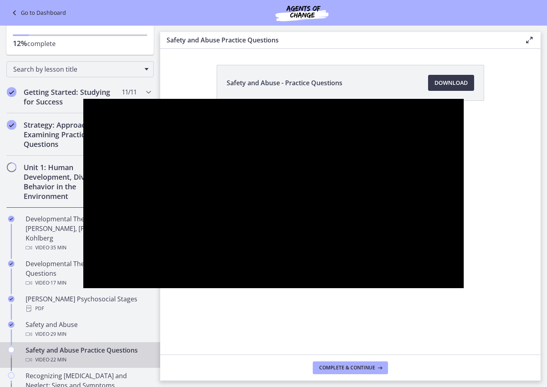
click at [83, 150] on div at bounding box center [273, 193] width 380 height 189
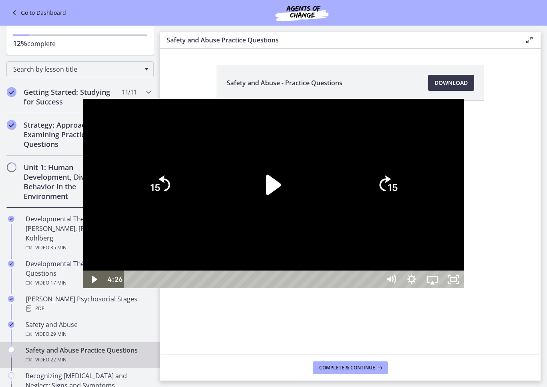
click at [83, 233] on div at bounding box center [273, 193] width 380 height 189
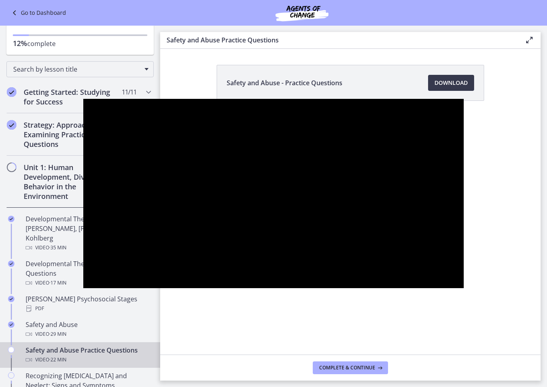
click at [83, 141] on div at bounding box center [273, 193] width 380 height 189
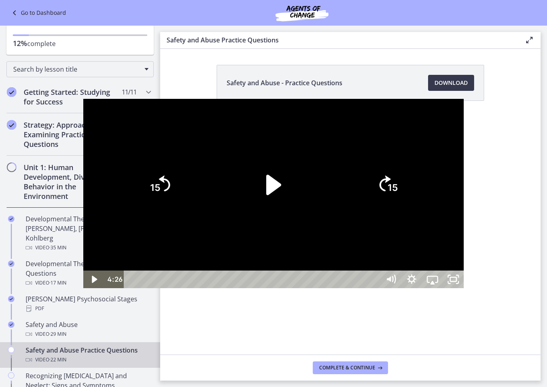
click at [155, 271] on div at bounding box center [273, 193] width 380 height 189
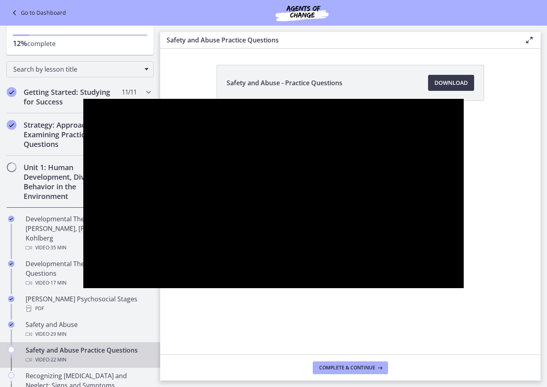
click at [83, 155] on div at bounding box center [273, 193] width 380 height 189
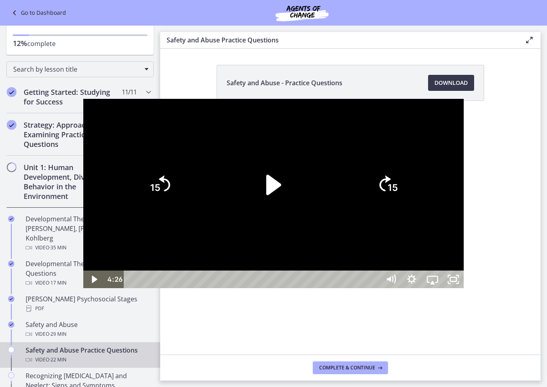
click at [83, 150] on div at bounding box center [273, 193] width 380 height 189
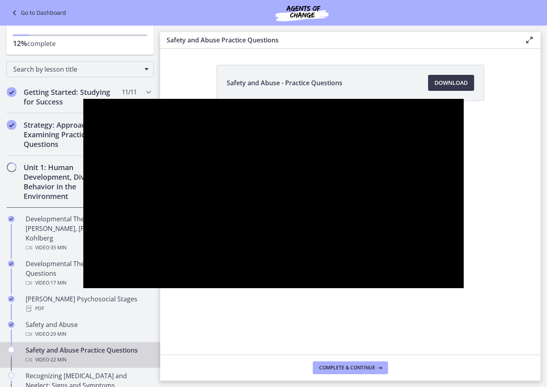
click at [83, 288] on div at bounding box center [273, 193] width 380 height 189
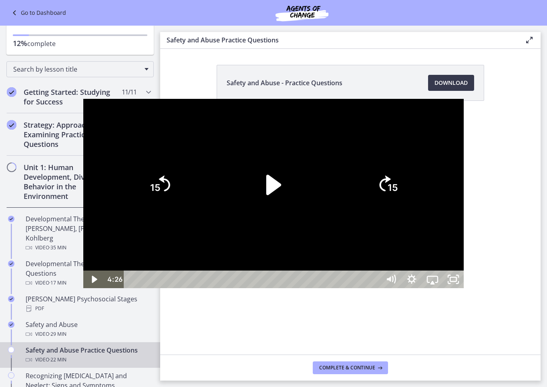
click at [83, 145] on div at bounding box center [273, 193] width 380 height 189
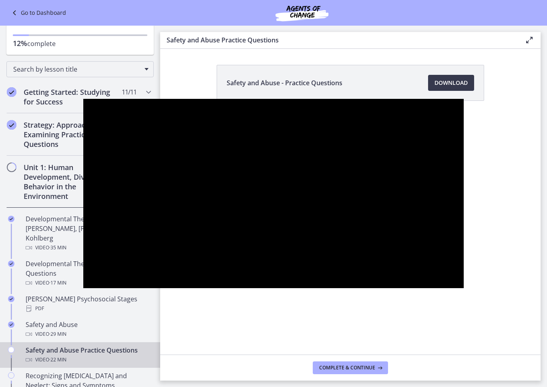
click at [83, 252] on div at bounding box center [273, 193] width 380 height 189
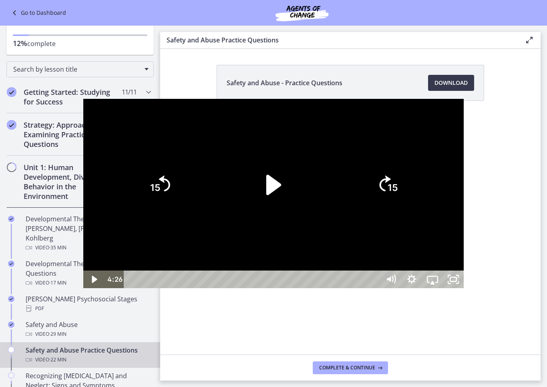
click at [83, 143] on div at bounding box center [273, 193] width 380 height 189
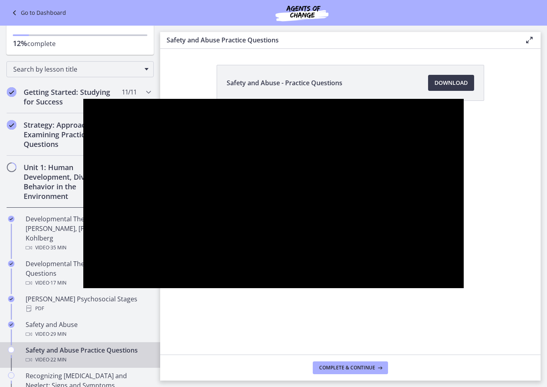
click at [83, 262] on div at bounding box center [273, 193] width 380 height 189
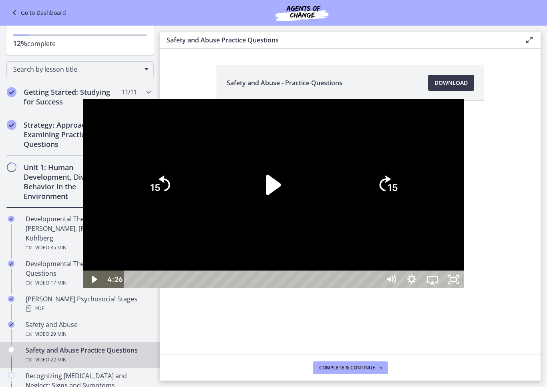
click at [122, 264] on div at bounding box center [273, 193] width 380 height 189
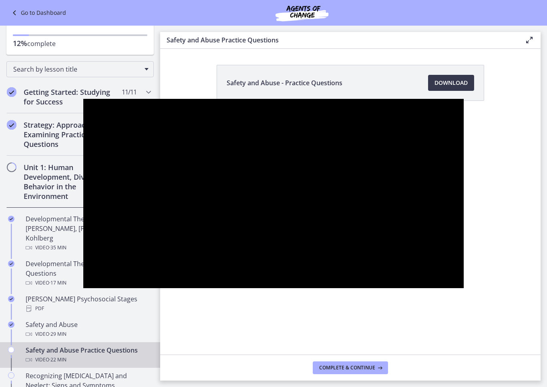
click at [83, 146] on div at bounding box center [273, 193] width 380 height 189
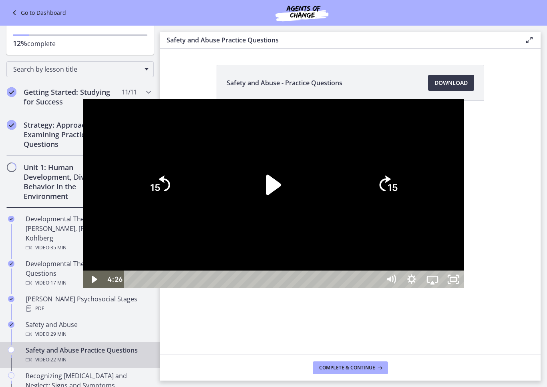
click at [84, 270] on div at bounding box center [273, 193] width 380 height 189
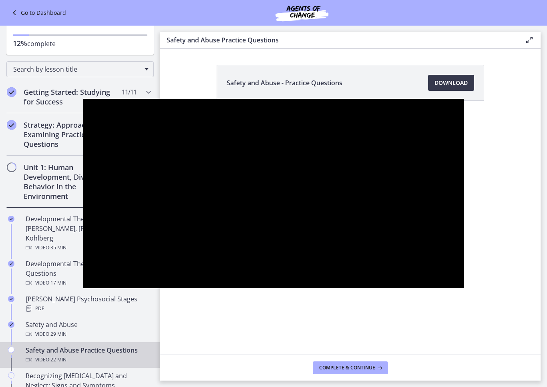
click at [83, 161] on div at bounding box center [273, 193] width 380 height 189
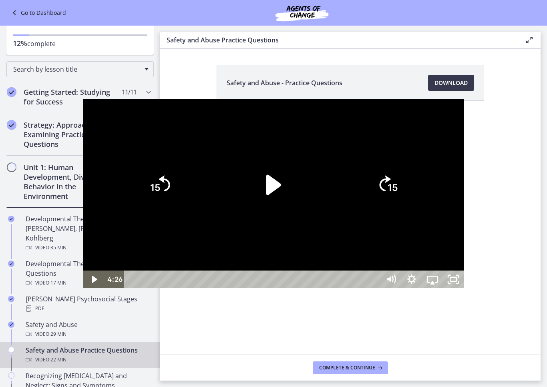
click at [84, 254] on div at bounding box center [273, 193] width 380 height 189
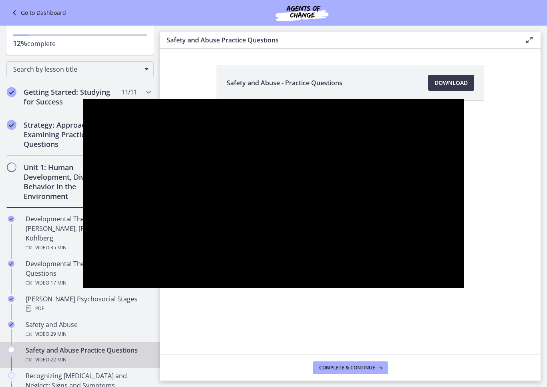
click at [83, 144] on div at bounding box center [273, 193] width 380 height 189
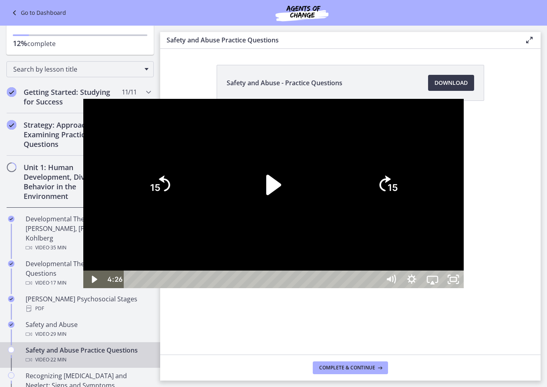
click at [84, 257] on div at bounding box center [273, 193] width 380 height 189
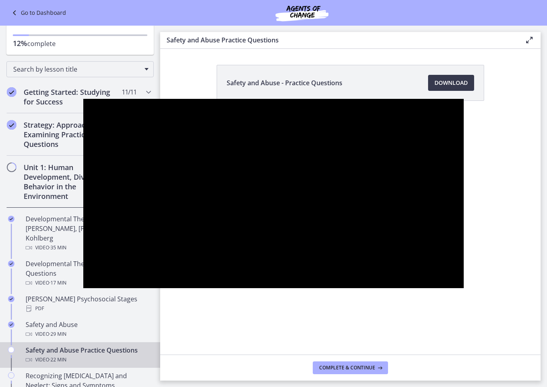
click at [83, 131] on div at bounding box center [273, 193] width 380 height 189
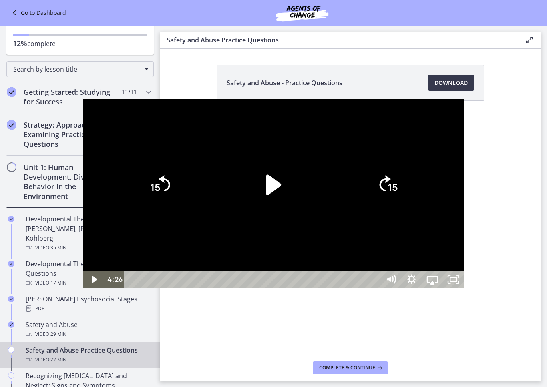
click at [83, 270] on div at bounding box center [273, 193] width 380 height 189
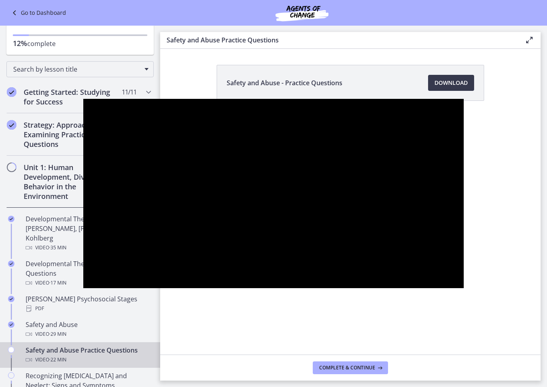
click at [83, 142] on div at bounding box center [273, 193] width 380 height 189
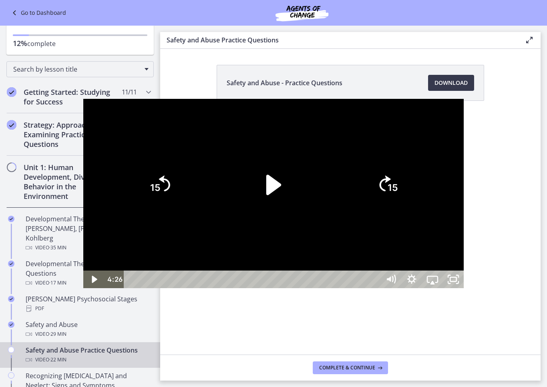
click at [83, 281] on div at bounding box center [273, 193] width 380 height 189
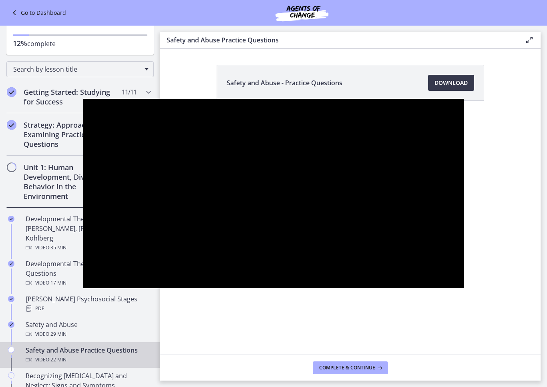
click at [83, 268] on div at bounding box center [273, 193] width 380 height 189
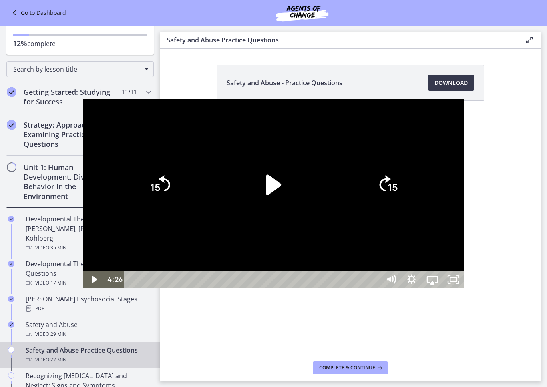
click at [83, 145] on div at bounding box center [273, 193] width 380 height 189
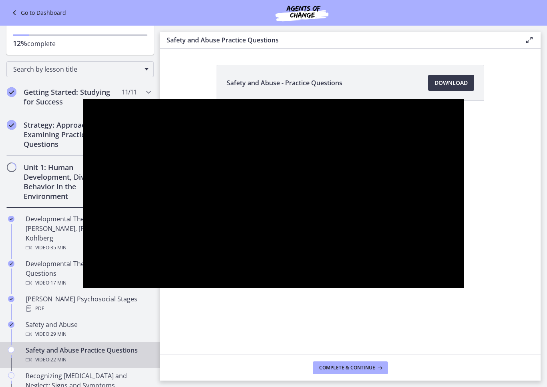
click at [83, 174] on div at bounding box center [273, 193] width 380 height 189
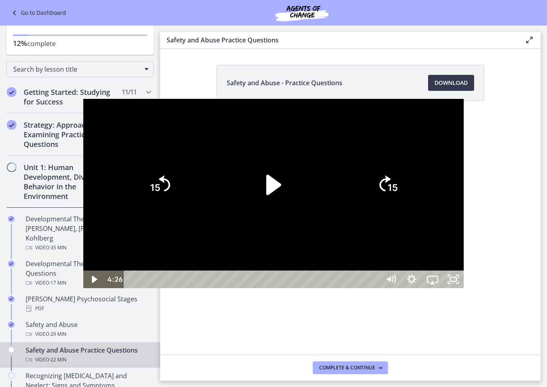
click at [83, 268] on div at bounding box center [273, 193] width 380 height 189
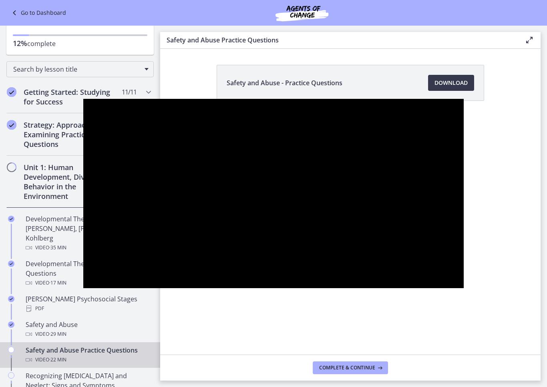
click at [83, 137] on div at bounding box center [273, 193] width 380 height 189
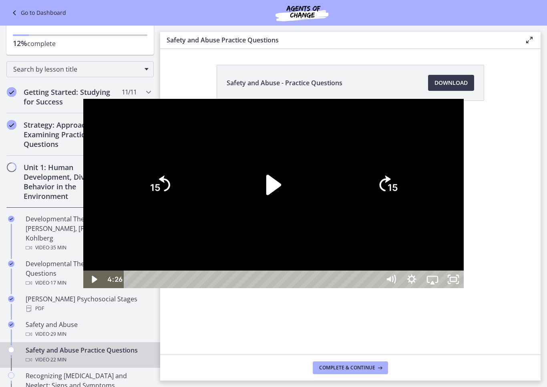
click at [83, 260] on div at bounding box center [273, 193] width 380 height 189
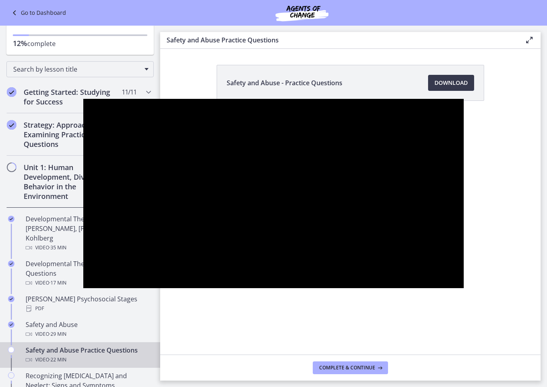
click at [83, 288] on div at bounding box center [273, 193] width 380 height 189
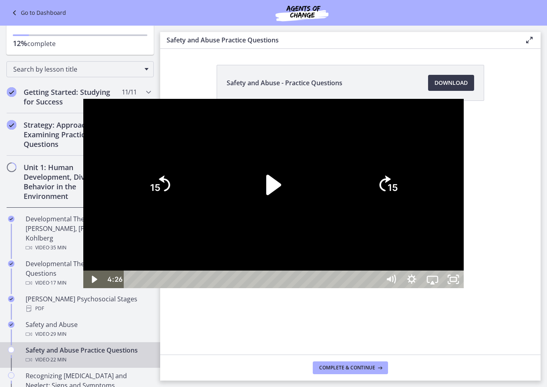
click at [83, 280] on div at bounding box center [273, 193] width 380 height 189
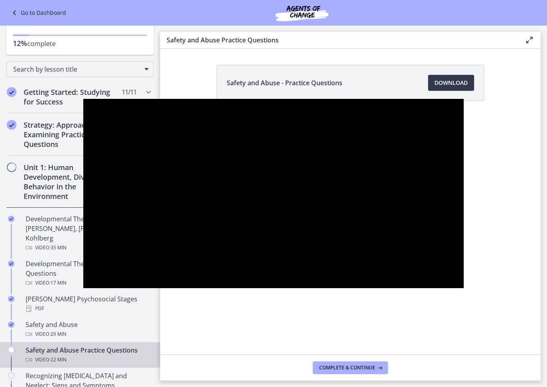
click at [94, 274] on div at bounding box center [273, 193] width 380 height 189
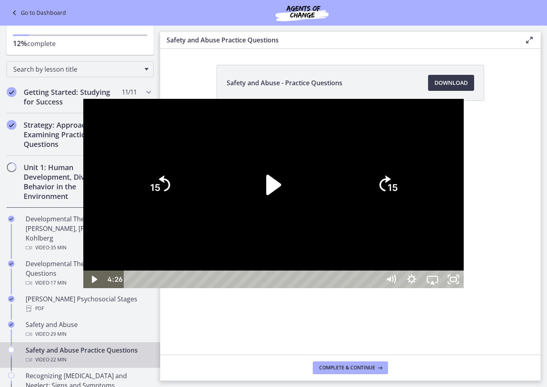
click at [83, 150] on div at bounding box center [273, 193] width 380 height 189
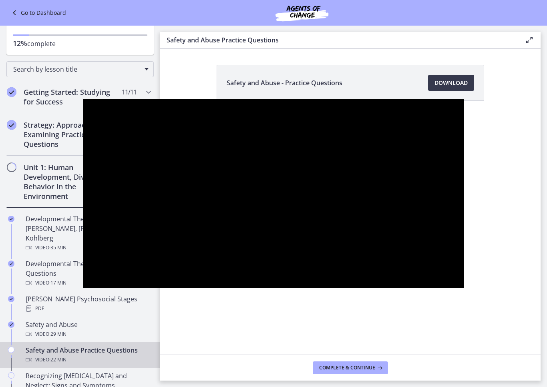
click at [83, 288] on div at bounding box center [273, 193] width 380 height 189
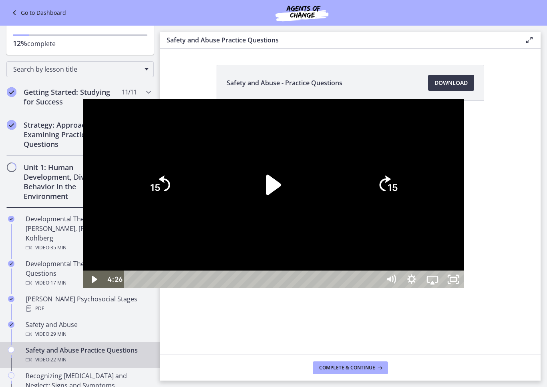
click at [83, 288] on div at bounding box center [273, 193] width 380 height 189
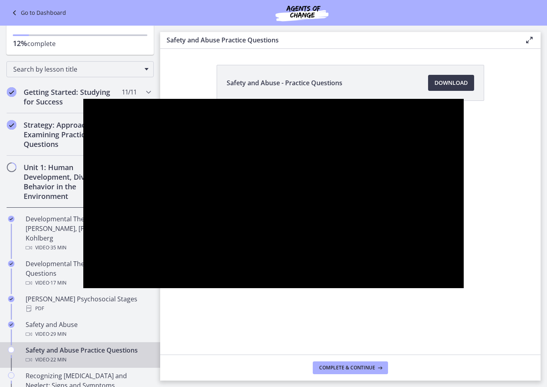
click at [83, 288] on div at bounding box center [273, 193] width 380 height 189
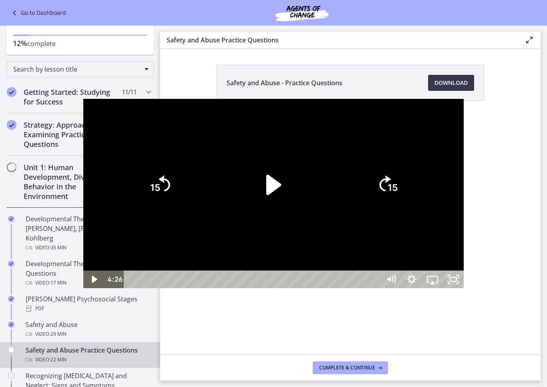
click at [83, 113] on div at bounding box center [273, 193] width 380 height 189
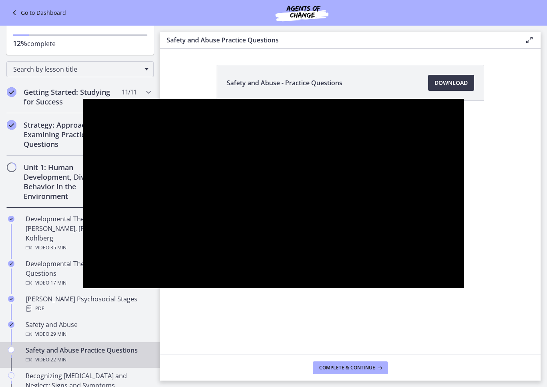
click at [83, 212] on div at bounding box center [273, 193] width 380 height 189
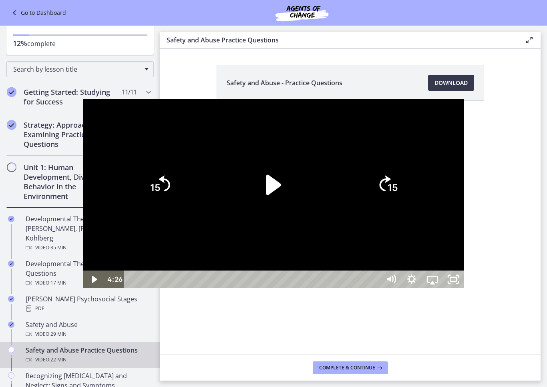
click at [83, 267] on div at bounding box center [273, 193] width 380 height 189
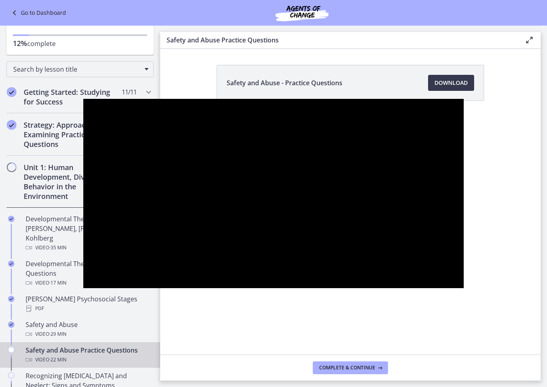
click at [83, 283] on div at bounding box center [273, 193] width 380 height 189
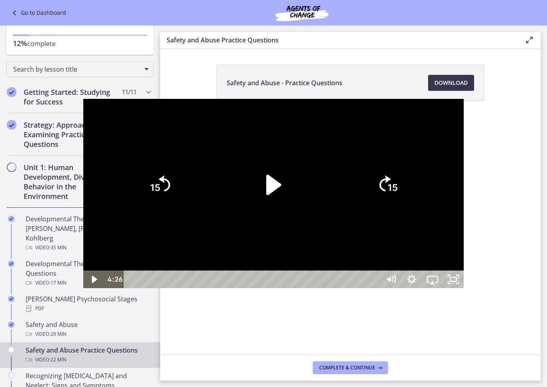
click at [83, 288] on div at bounding box center [273, 193] width 380 height 189
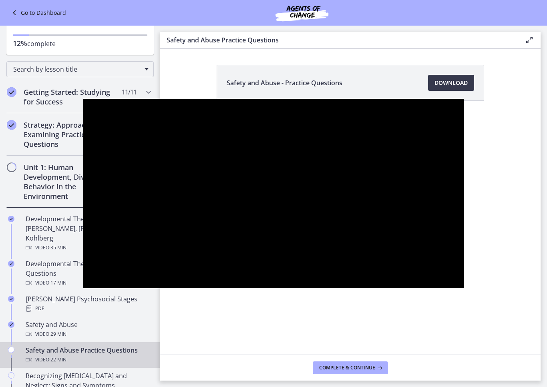
click at [83, 281] on div at bounding box center [273, 193] width 380 height 189
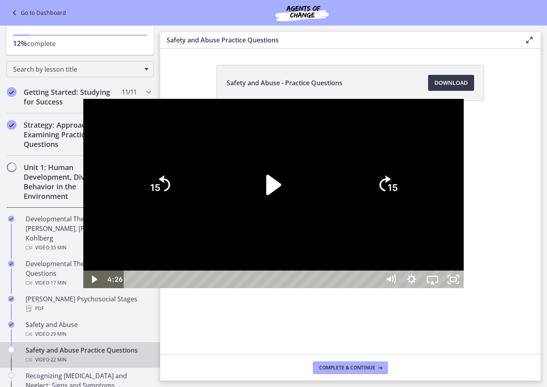
click at [83, 280] on div at bounding box center [273, 193] width 380 height 189
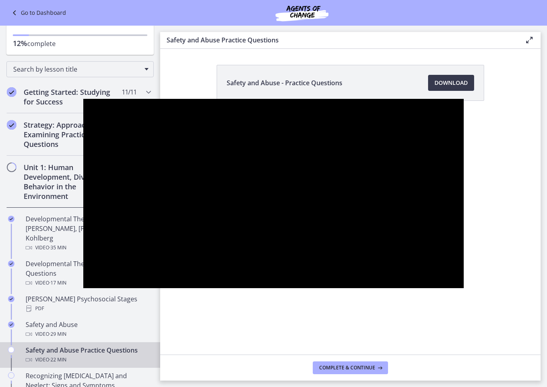
click at [83, 280] on div at bounding box center [273, 193] width 380 height 189
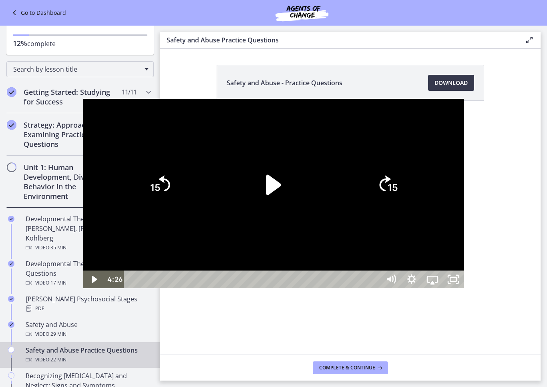
click at [88, 260] on div at bounding box center [273, 193] width 380 height 189
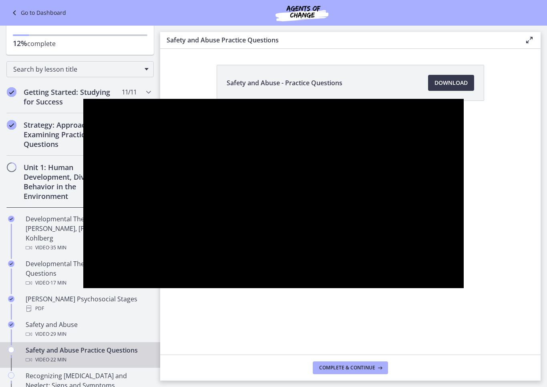
click at [86, 288] on div at bounding box center [273, 193] width 380 height 189
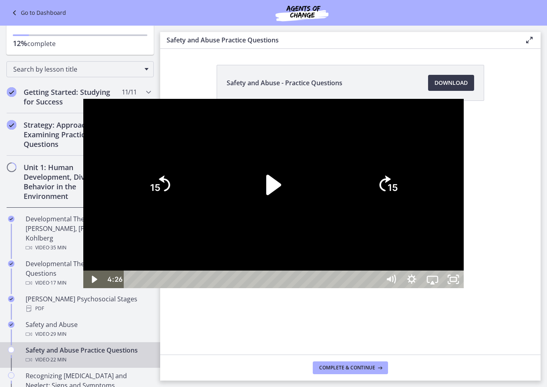
click at [83, 288] on div at bounding box center [273, 193] width 380 height 189
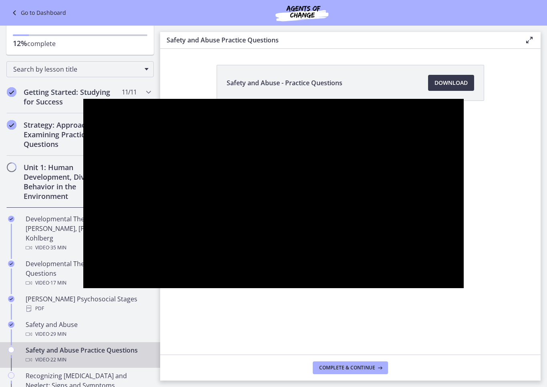
click at [83, 272] on div at bounding box center [273, 193] width 380 height 189
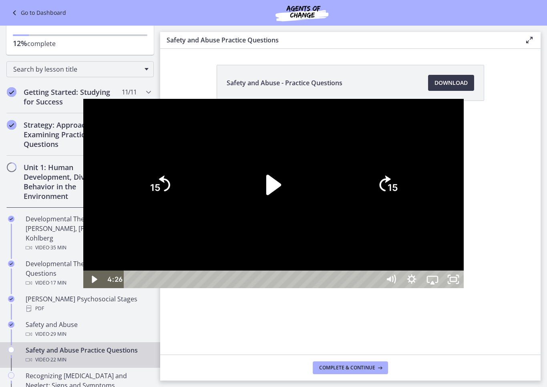
click at [83, 270] on div at bounding box center [273, 193] width 380 height 189
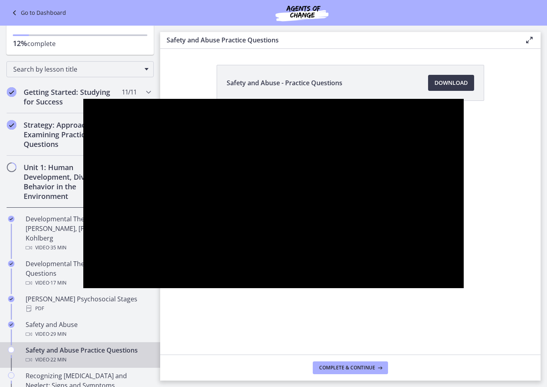
click at [83, 284] on div at bounding box center [273, 193] width 380 height 189
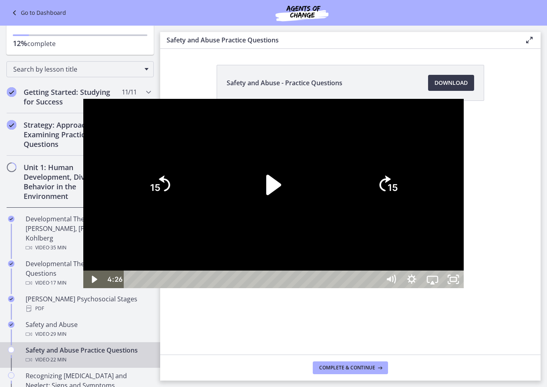
click at [83, 271] on div at bounding box center [273, 193] width 380 height 189
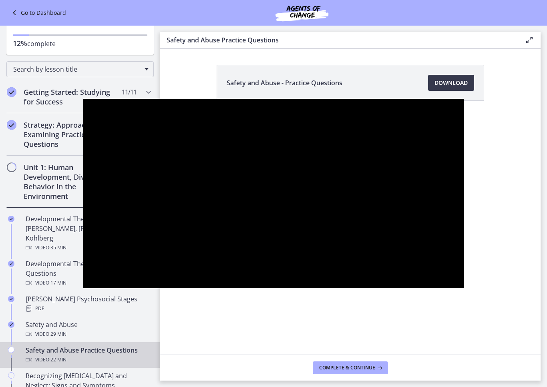
click at [83, 288] on div at bounding box center [273, 193] width 380 height 189
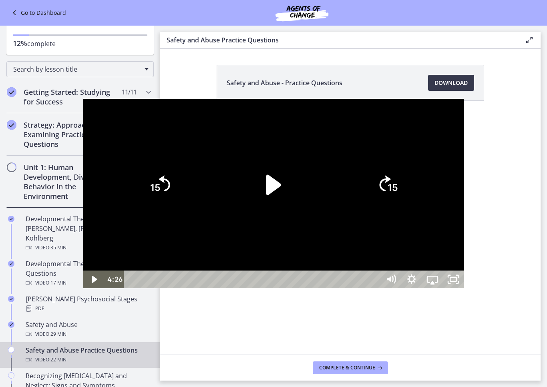
click at [83, 276] on div at bounding box center [273, 193] width 380 height 189
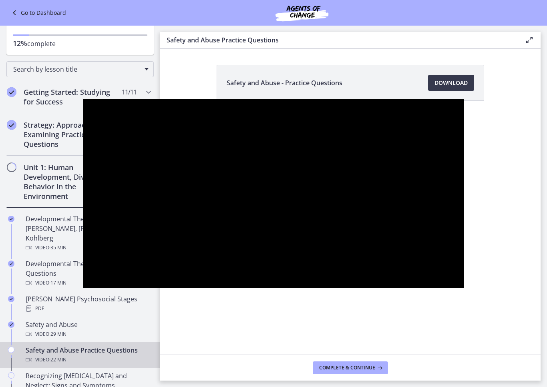
click at [83, 218] on div at bounding box center [273, 193] width 380 height 189
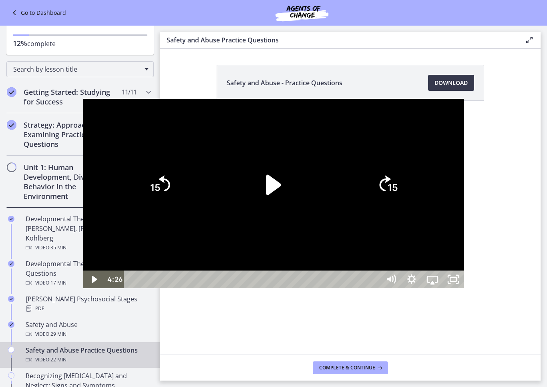
click at [83, 282] on div at bounding box center [273, 193] width 380 height 189
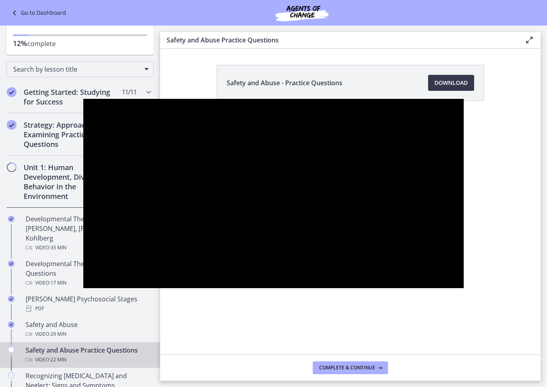
click at [83, 277] on div at bounding box center [273, 193] width 380 height 189
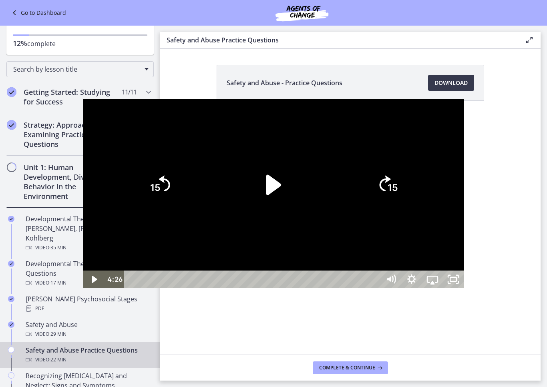
click at [83, 269] on div at bounding box center [273, 193] width 380 height 189
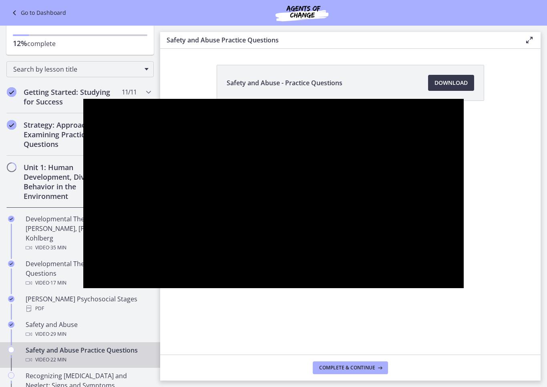
click at [83, 287] on div at bounding box center [273, 193] width 380 height 189
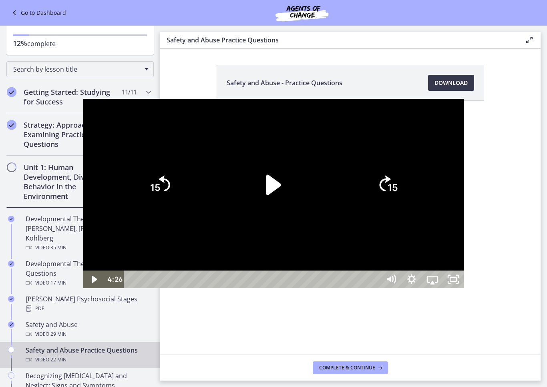
click at [88, 275] on div at bounding box center [273, 193] width 380 height 189
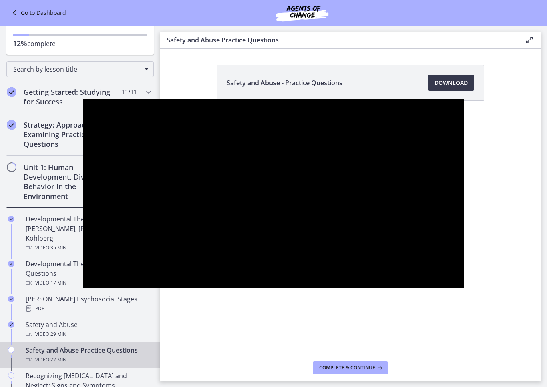
click at [87, 284] on div at bounding box center [273, 193] width 380 height 189
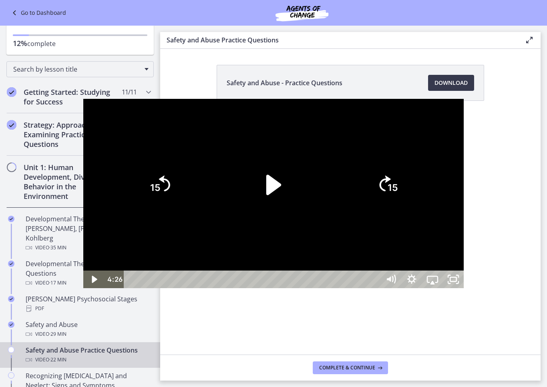
click at [96, 288] on div at bounding box center [273, 193] width 380 height 189
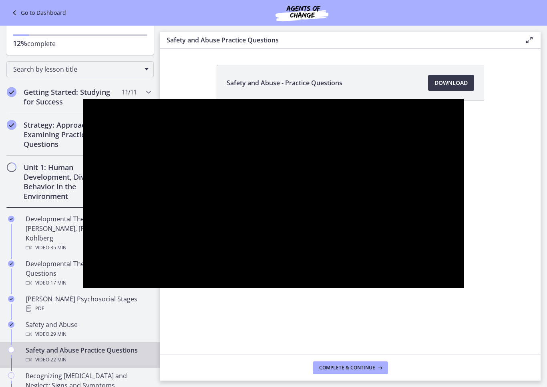
click at [90, 288] on div at bounding box center [273, 193] width 380 height 189
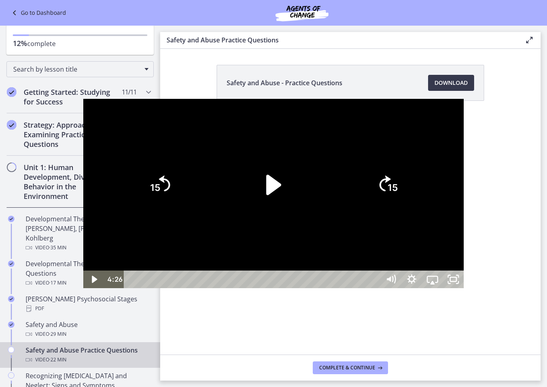
click at [91, 288] on div at bounding box center [273, 193] width 380 height 189
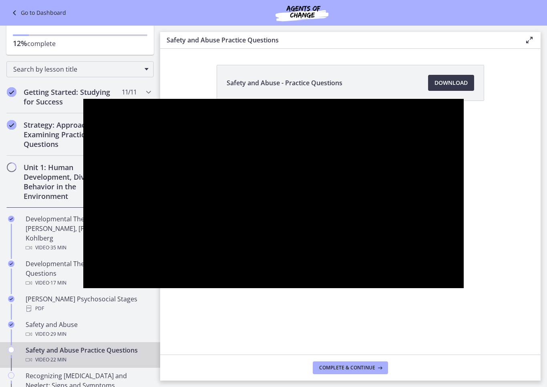
click at [98, 288] on div at bounding box center [273, 193] width 380 height 189
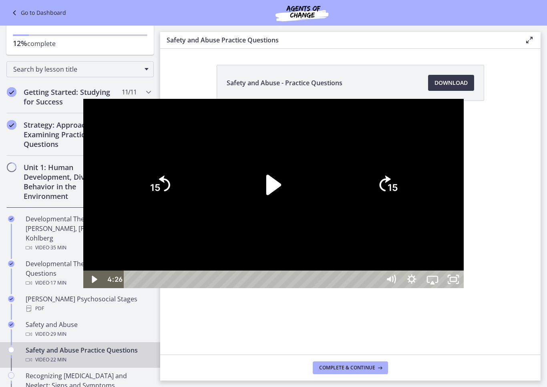
click at [83, 268] on div at bounding box center [273, 193] width 380 height 189
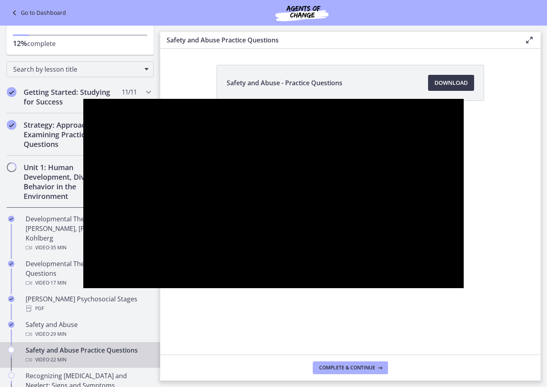
click at [83, 277] on div at bounding box center [273, 193] width 380 height 189
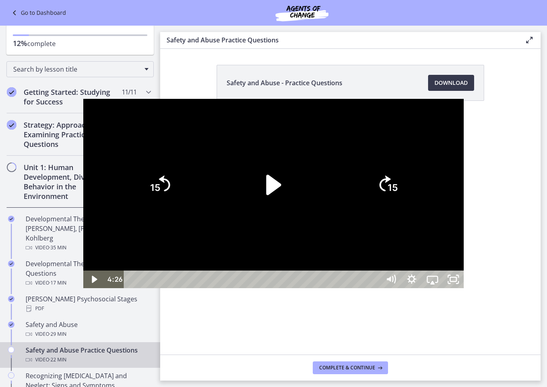
click at [95, 281] on div at bounding box center [273, 193] width 380 height 189
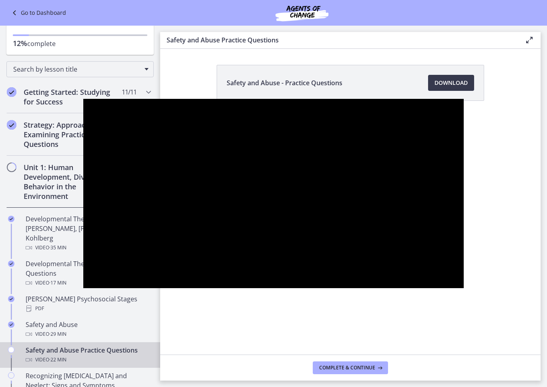
click at [100, 282] on div at bounding box center [273, 193] width 380 height 189
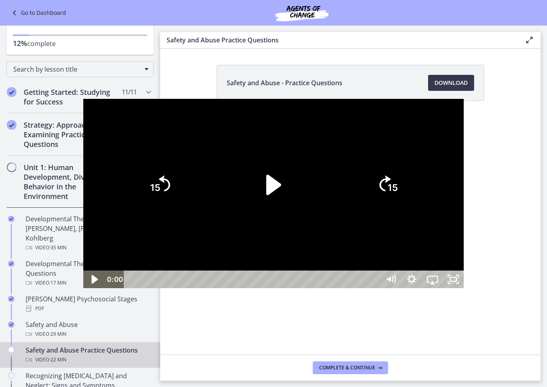
click at [82, 290] on icon "Play Video" at bounding box center [94, 279] width 25 height 21
click at [81, 290] on icon "Pause" at bounding box center [93, 279] width 25 height 21
click at [82, 290] on icon "Play Video" at bounding box center [94, 279] width 25 height 21
click at [91, 283] on icon "Pause" at bounding box center [94, 279] width 6 height 7
click at [391, 282] on icon "Mute" at bounding box center [389, 279] width 4 height 5
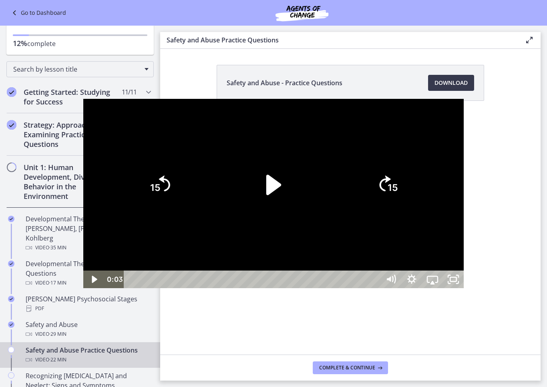
click at [391, 282] on icon "Mute" at bounding box center [389, 279] width 4 height 5
click at [403, 290] on icon "Mute" at bounding box center [390, 279] width 25 height 21
click at [401, 288] on icon "Mute" at bounding box center [390, 279] width 21 height 18
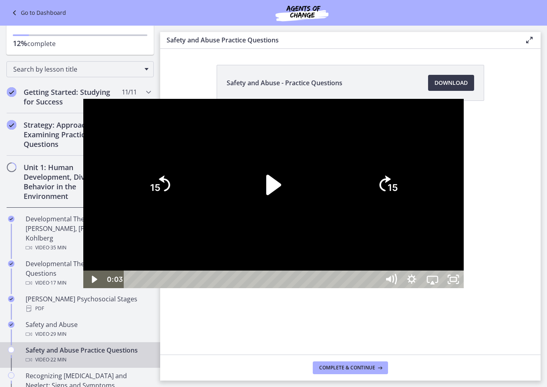
click at [391, 282] on icon "Mute" at bounding box center [388, 279] width 5 height 6
click at [401, 288] on icon "Mute" at bounding box center [390, 279] width 21 height 18
click at [83, 104] on div at bounding box center [273, 193] width 380 height 189
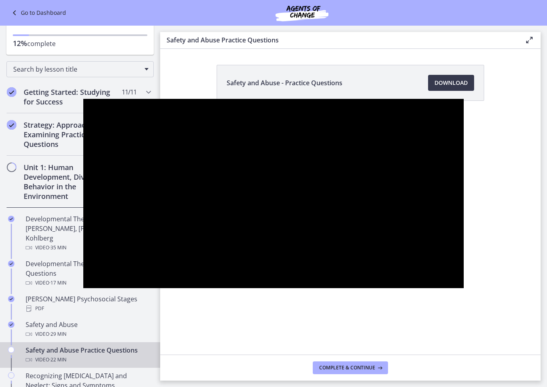
click at [83, 137] on div at bounding box center [273, 193] width 380 height 189
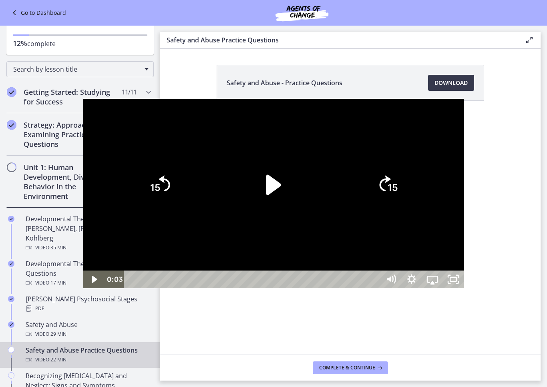
click at [83, 250] on div at bounding box center [273, 193] width 380 height 189
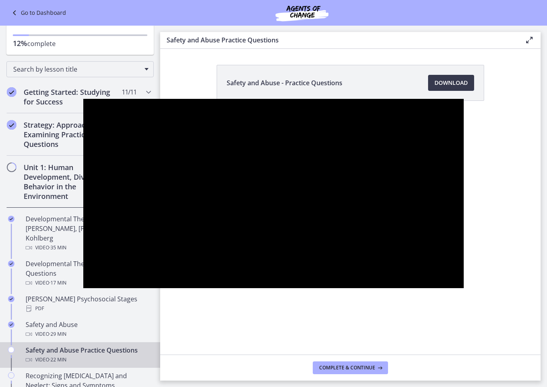
click at [83, 258] on div at bounding box center [273, 193] width 380 height 189
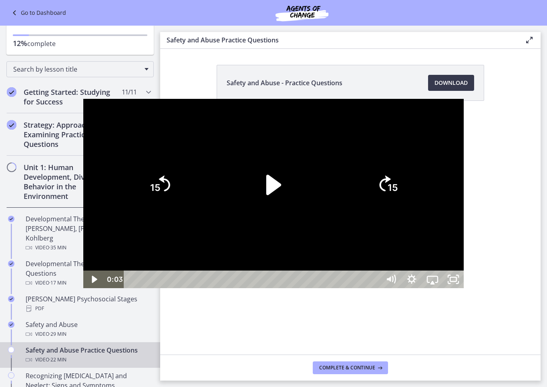
click at [83, 139] on div at bounding box center [273, 193] width 380 height 189
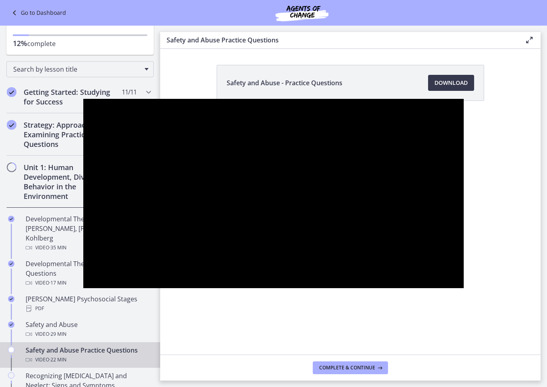
click at [83, 288] on div at bounding box center [273, 193] width 380 height 189
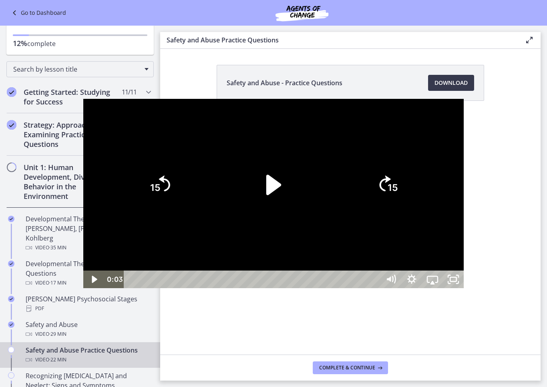
click at [83, 129] on div at bounding box center [273, 193] width 380 height 189
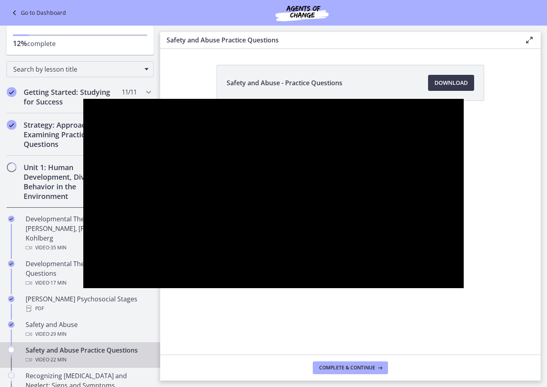
click at [89, 254] on div at bounding box center [273, 193] width 380 height 189
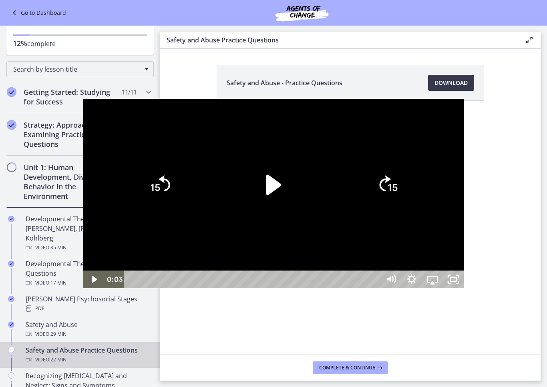
click at [83, 130] on div at bounding box center [273, 193] width 380 height 189
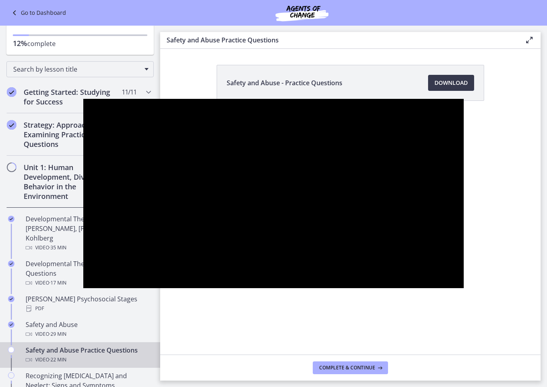
click at [446, 288] on div at bounding box center [273, 193] width 380 height 189
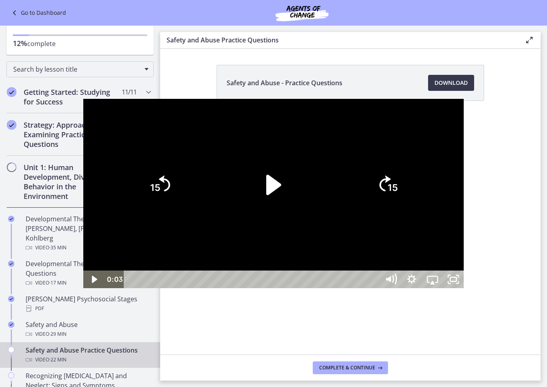
click at [403, 290] on icon "Mute" at bounding box center [390, 279] width 25 height 21
click at [83, 125] on div at bounding box center [273, 193] width 380 height 189
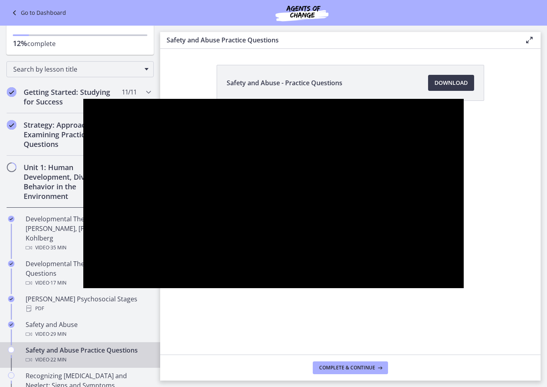
click at [83, 126] on div at bounding box center [273, 193] width 380 height 189
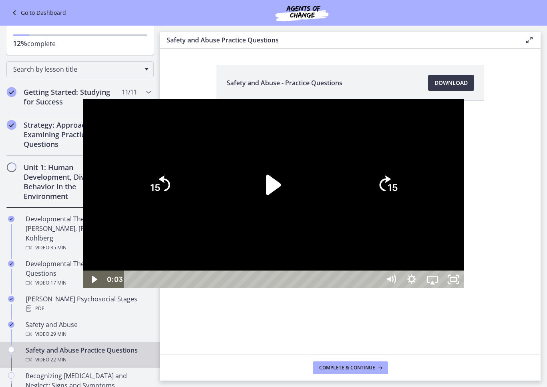
click at [89, 288] on div at bounding box center [273, 193] width 380 height 189
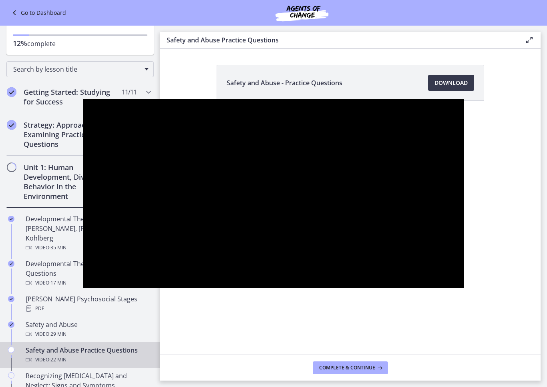
click at [83, 126] on div at bounding box center [273, 193] width 380 height 189
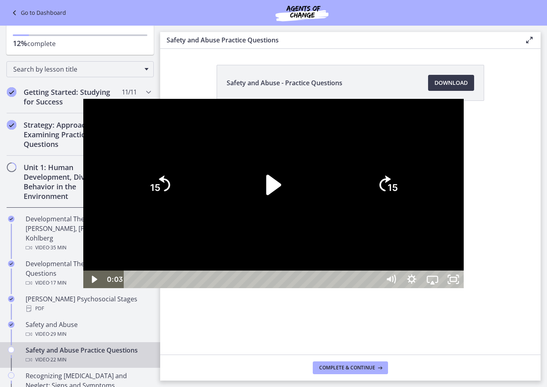
click at [83, 284] on div at bounding box center [273, 193] width 380 height 189
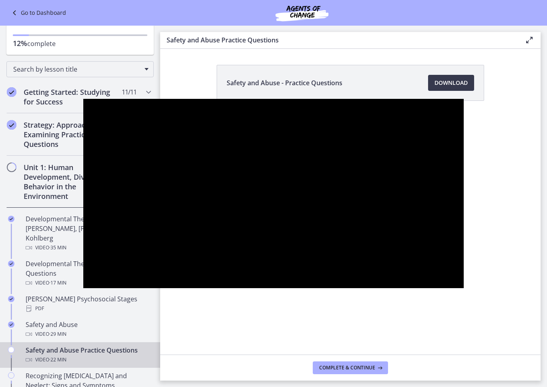
click at [83, 169] on div at bounding box center [273, 193] width 380 height 189
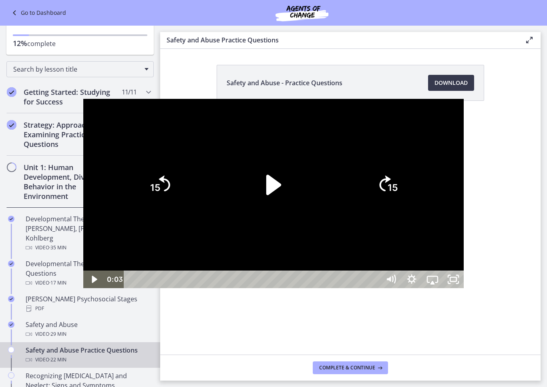
click at [83, 173] on div at bounding box center [273, 193] width 380 height 189
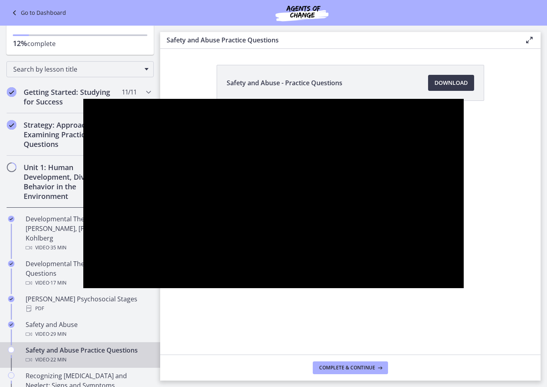
click at [83, 206] on div at bounding box center [273, 193] width 380 height 189
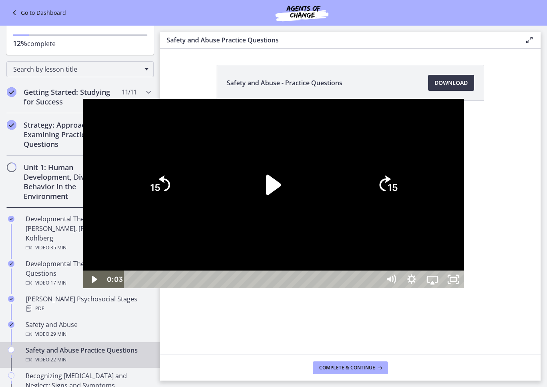
click at [83, 181] on div at bounding box center [273, 193] width 380 height 189
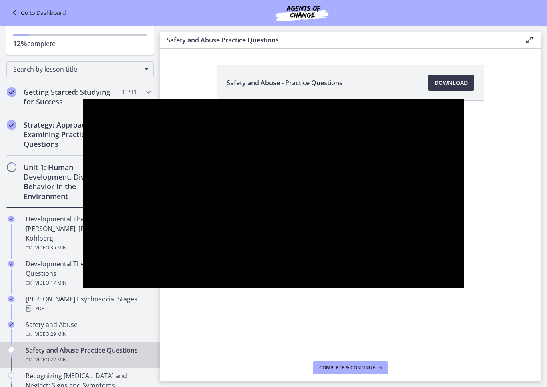
click at [83, 160] on div at bounding box center [273, 193] width 380 height 189
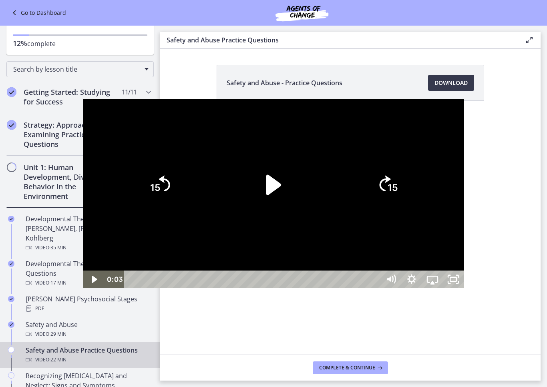
click at [83, 128] on div at bounding box center [273, 193] width 380 height 189
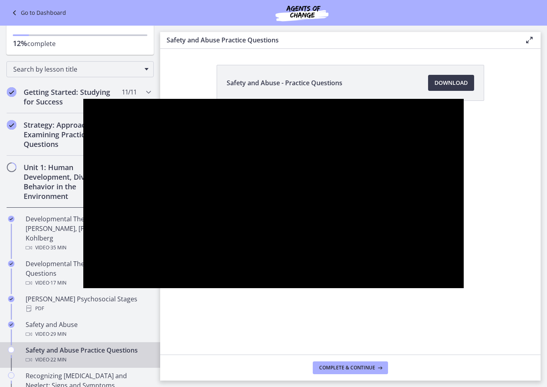
click at [83, 128] on div at bounding box center [273, 193] width 380 height 189
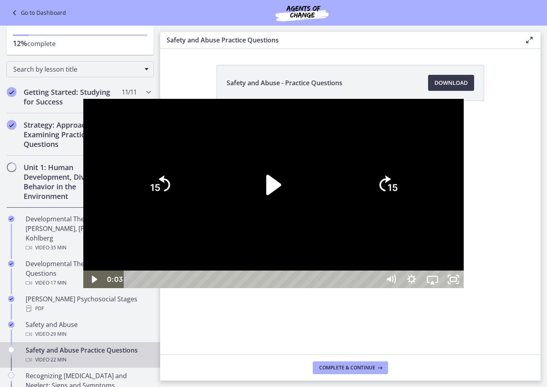
click at [98, 288] on div at bounding box center [273, 193] width 380 height 189
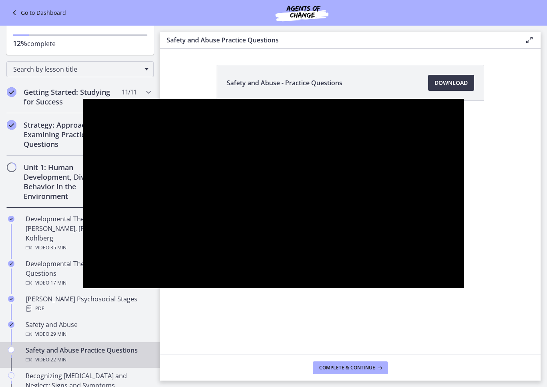
click at [83, 156] on div at bounding box center [273, 193] width 380 height 189
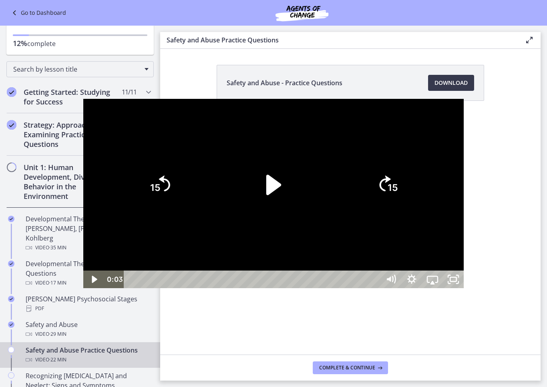
click at [83, 157] on div at bounding box center [273, 193] width 380 height 189
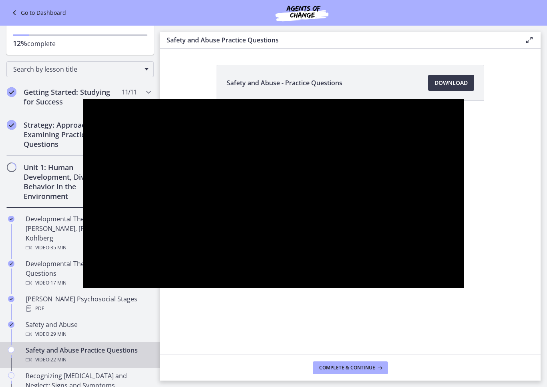
click at [83, 288] on div at bounding box center [273, 193] width 380 height 189
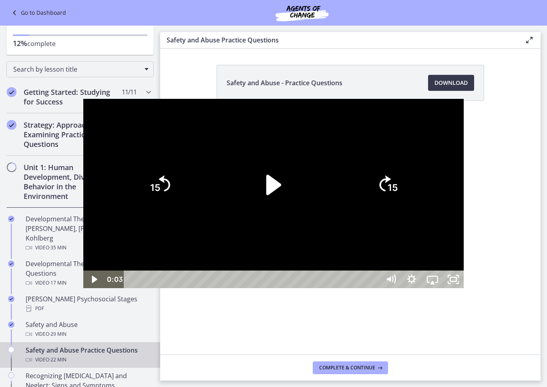
click at [83, 288] on div at bounding box center [273, 193] width 380 height 189
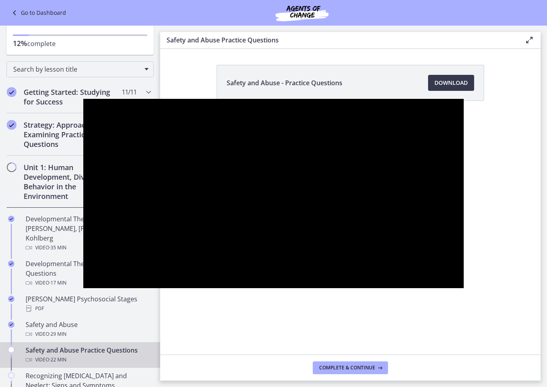
click at [83, 144] on div at bounding box center [273, 193] width 380 height 189
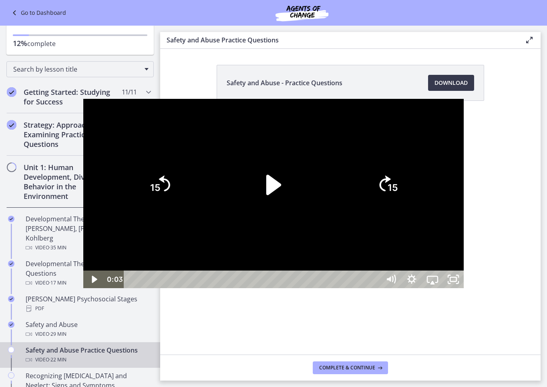
click at [83, 288] on div at bounding box center [273, 193] width 380 height 189
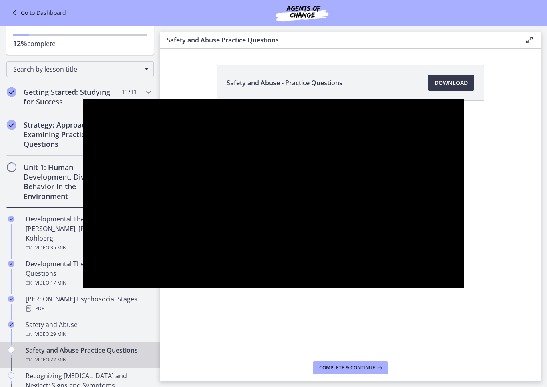
click at [83, 123] on div at bounding box center [273, 193] width 380 height 189
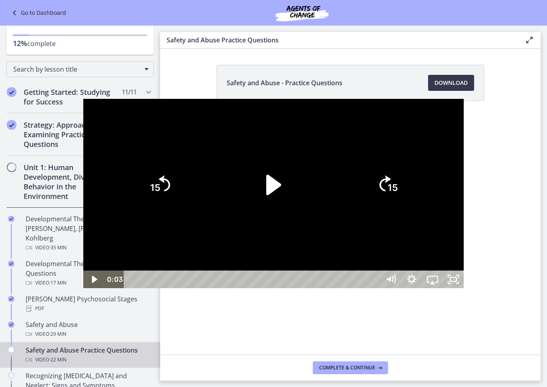
click at [83, 163] on div at bounding box center [273, 193] width 380 height 189
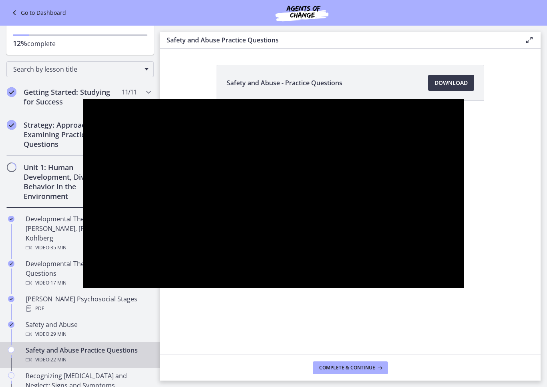
click at [83, 157] on div at bounding box center [273, 193] width 380 height 189
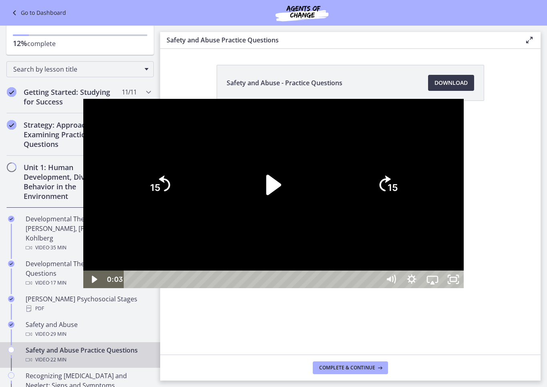
click at [83, 282] on div at bounding box center [273, 193] width 380 height 189
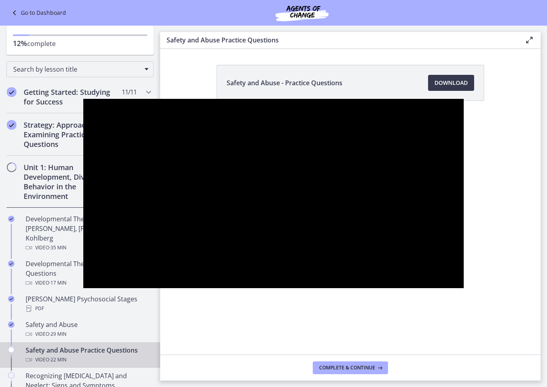
click at [83, 161] on div at bounding box center [273, 193] width 380 height 189
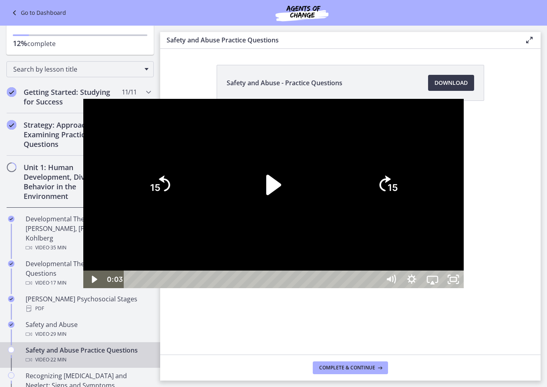
click at [83, 267] on div at bounding box center [273, 193] width 380 height 189
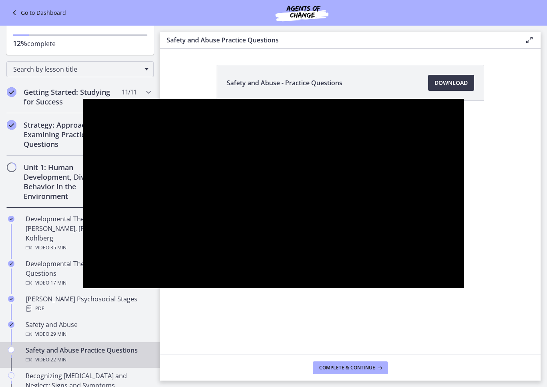
click at [83, 145] on div at bounding box center [273, 193] width 380 height 189
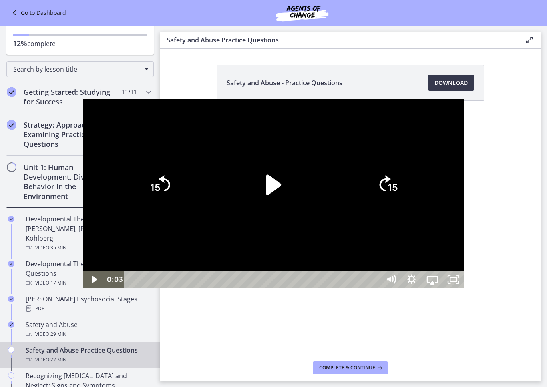
click at [83, 147] on div at bounding box center [273, 193] width 380 height 189
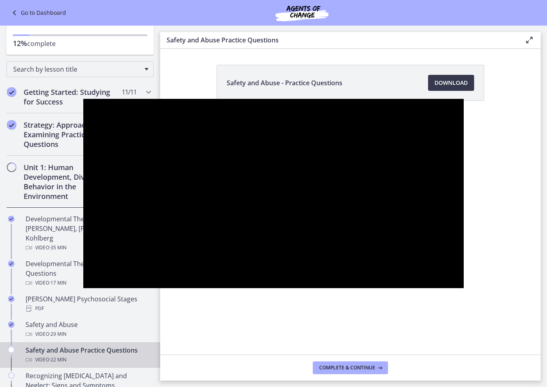
click at [87, 198] on div at bounding box center [273, 193] width 380 height 189
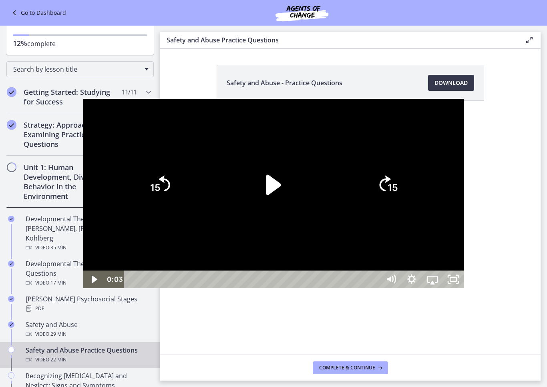
click at [100, 258] on div at bounding box center [273, 193] width 380 height 189
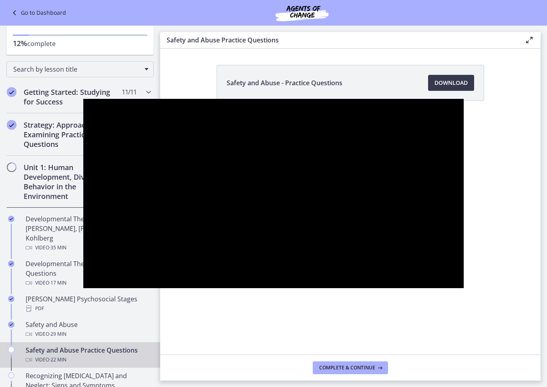
click at [83, 141] on div at bounding box center [273, 193] width 380 height 189
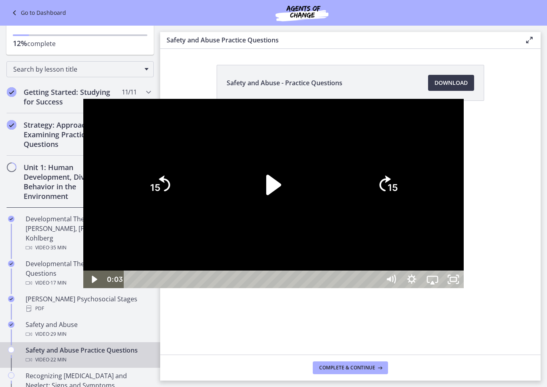
click at [83, 287] on div at bounding box center [273, 193] width 380 height 189
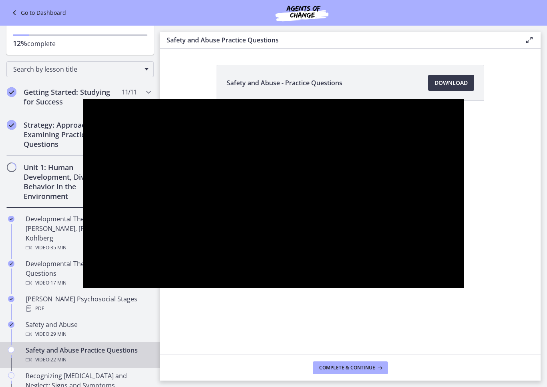
click at [83, 135] on div at bounding box center [273, 193] width 380 height 189
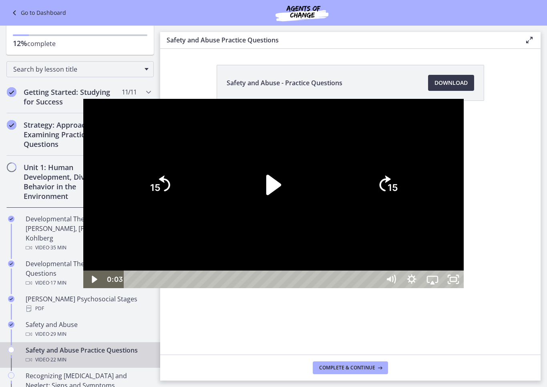
click at [83, 149] on div at bounding box center [273, 193] width 380 height 189
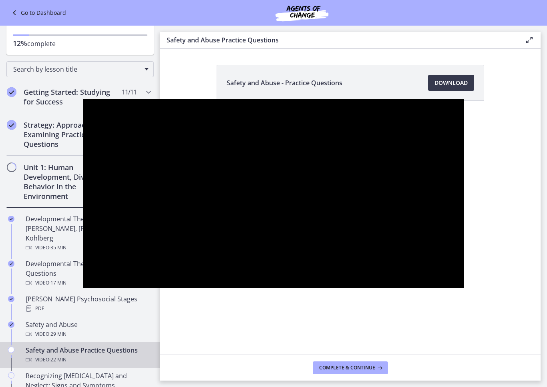
click at [121, 288] on div at bounding box center [273, 193] width 380 height 189
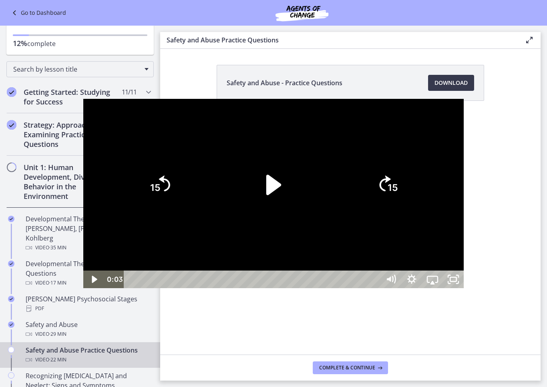
click at [83, 288] on div at bounding box center [273, 193] width 380 height 189
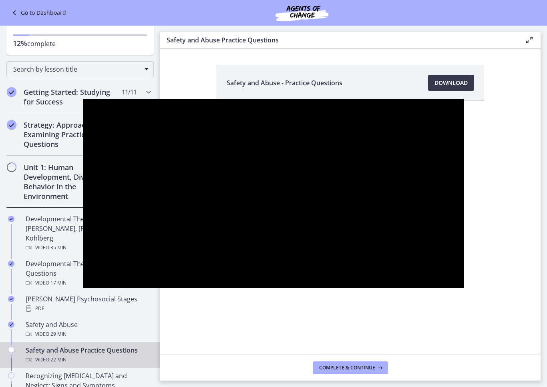
click at [83, 288] on div at bounding box center [273, 193] width 380 height 189
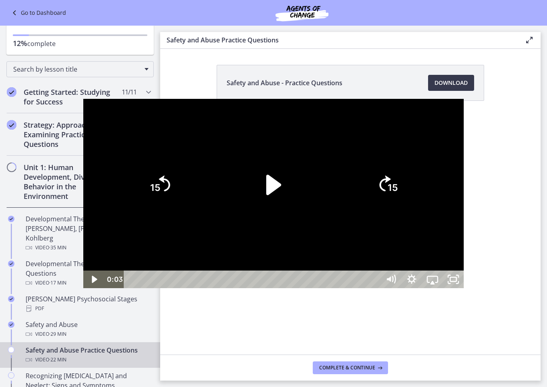
click at [92, 283] on icon "Play Video" at bounding box center [94, 279] width 5 height 7
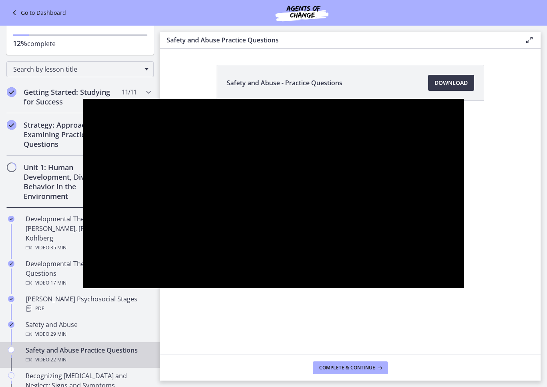
click at [394, 271] on div at bounding box center [273, 193] width 380 height 189
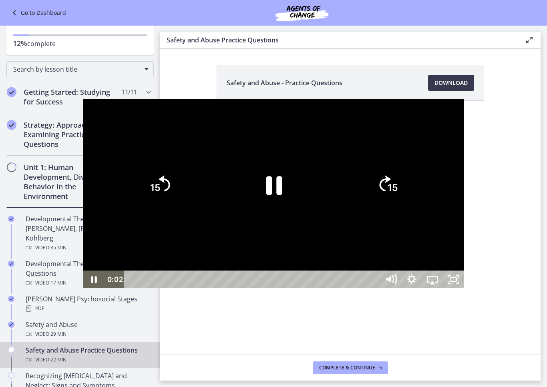
click at [403, 290] on icon "Mute" at bounding box center [390, 279] width 25 height 21
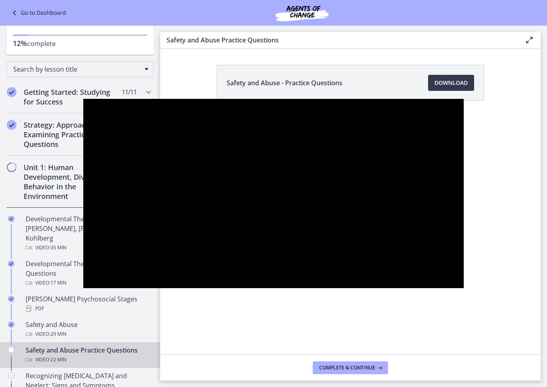
click at [83, 260] on div at bounding box center [273, 193] width 380 height 189
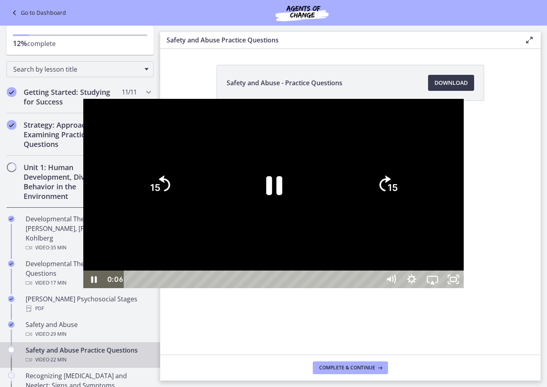
click at [83, 288] on icon "Pause" at bounding box center [93, 279] width 21 height 18
click at [83, 139] on div at bounding box center [273, 193] width 380 height 189
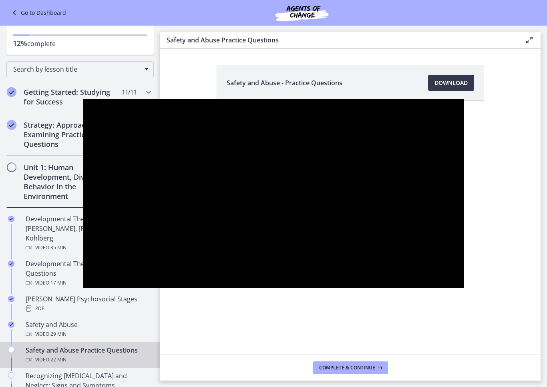
click at [83, 143] on div at bounding box center [273, 193] width 380 height 189
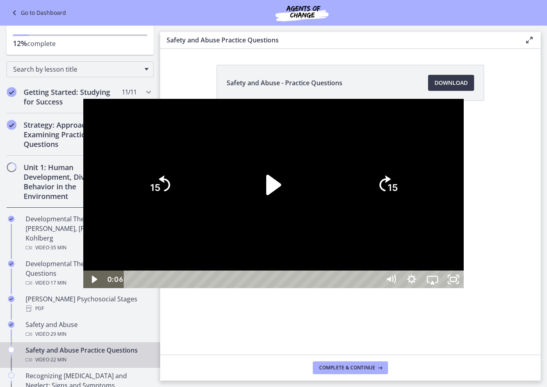
click at [83, 288] on div at bounding box center [273, 193] width 380 height 189
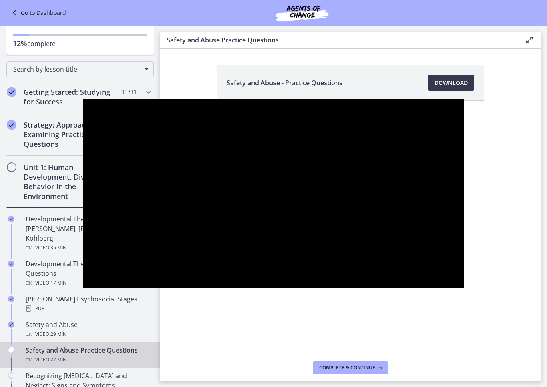
click at [83, 119] on div at bounding box center [273, 193] width 380 height 189
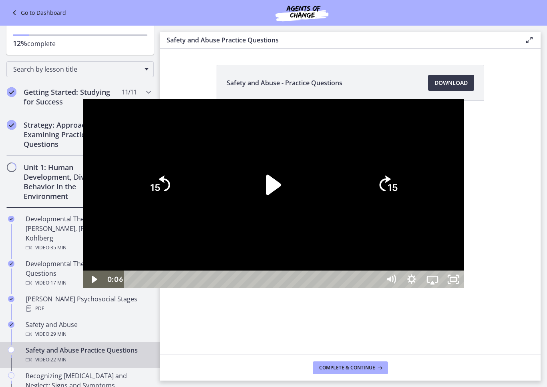
click at [83, 272] on div at bounding box center [273, 193] width 380 height 189
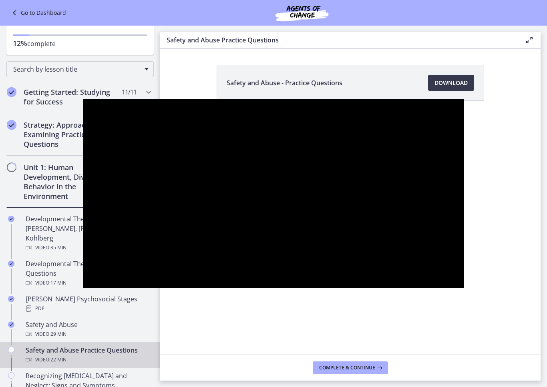
click at [83, 288] on div at bounding box center [273, 193] width 380 height 189
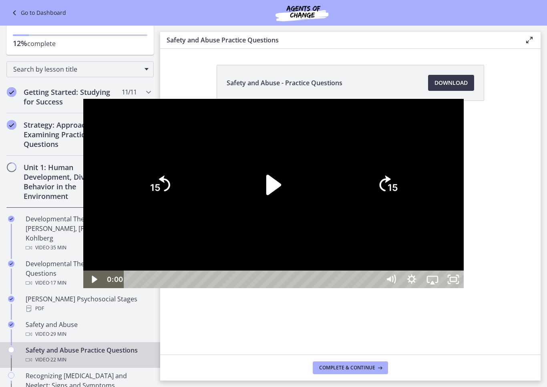
click at [83, 288] on div at bounding box center [273, 193] width 380 height 189
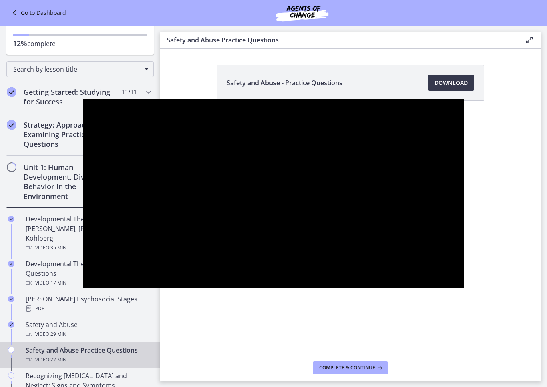
click at [83, 288] on div at bounding box center [273, 193] width 380 height 189
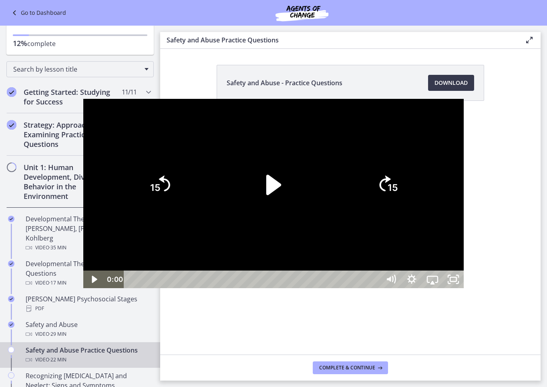
click at [83, 275] on div at bounding box center [273, 193] width 380 height 189
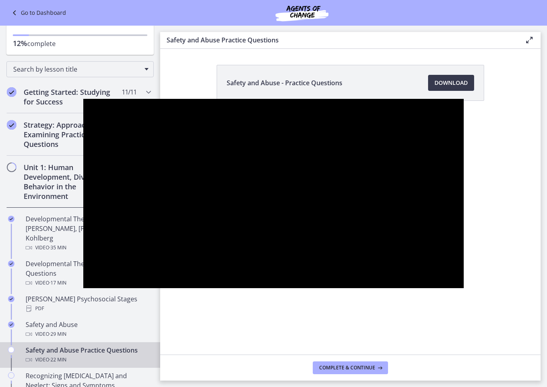
click at [83, 281] on div at bounding box center [273, 193] width 380 height 189
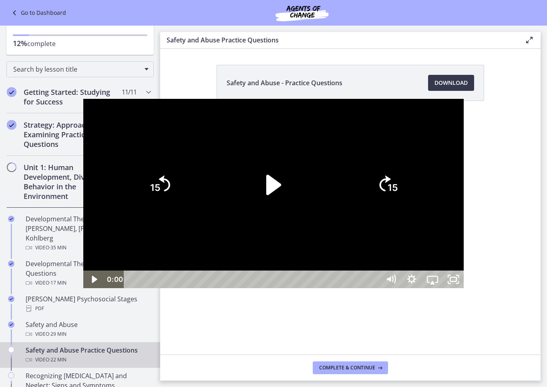
click at [83, 276] on div at bounding box center [273, 193] width 380 height 189
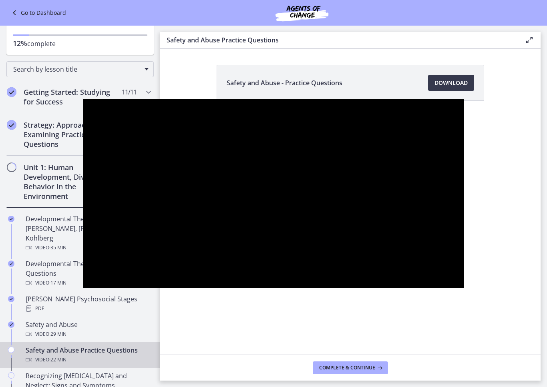
click at [83, 274] on div at bounding box center [273, 193] width 380 height 189
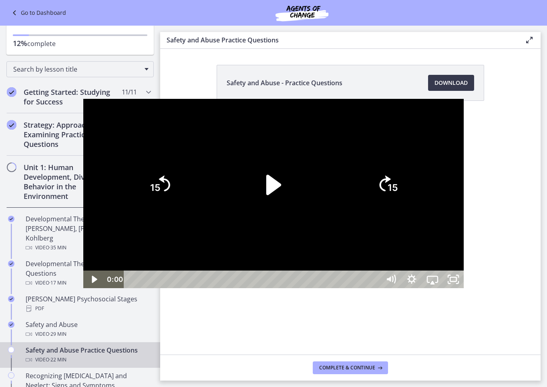
click at [83, 261] on div at bounding box center [273, 193] width 380 height 189
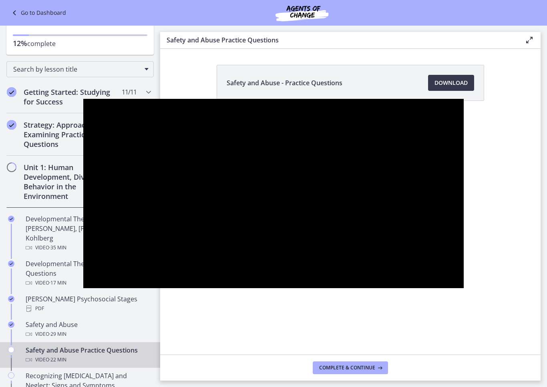
click at [83, 251] on div at bounding box center [273, 193] width 380 height 189
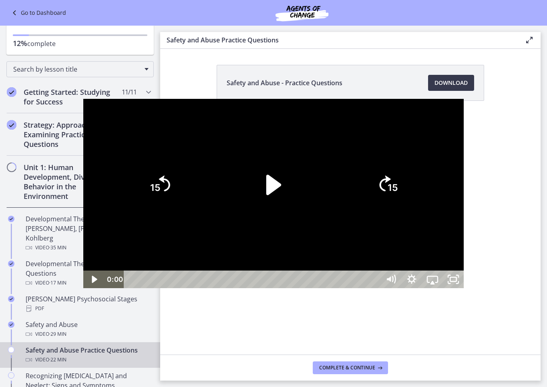
click at [83, 288] on div at bounding box center [273, 193] width 380 height 189
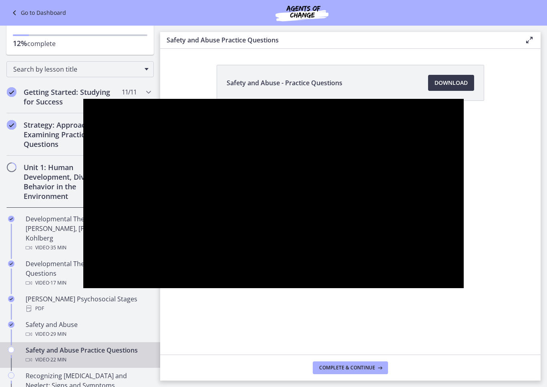
click at [83, 288] on div at bounding box center [273, 193] width 380 height 189
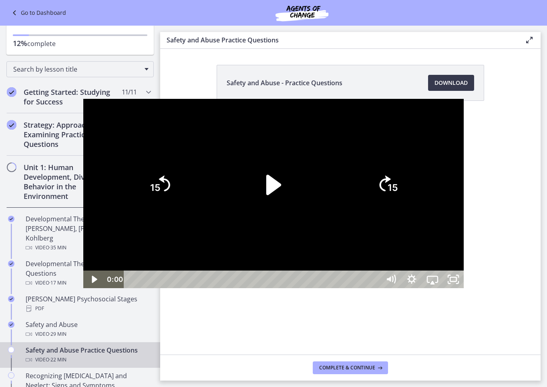
click at [83, 288] on div at bounding box center [273, 193] width 380 height 189
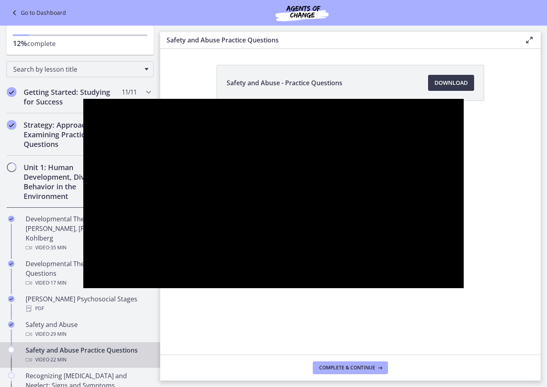
click at [83, 288] on div at bounding box center [273, 193] width 380 height 189
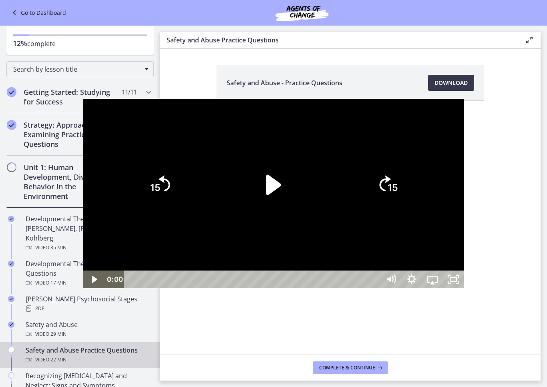
click at [83, 288] on div at bounding box center [273, 193] width 380 height 189
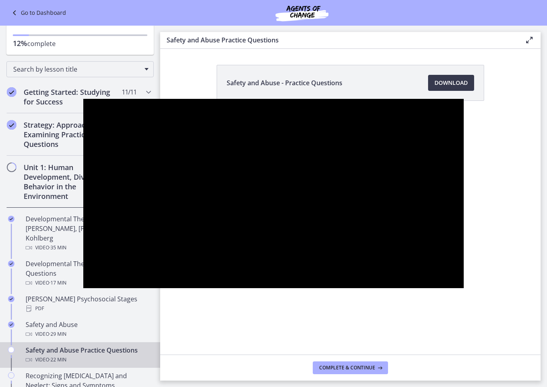
click at [83, 288] on div at bounding box center [273, 193] width 380 height 189
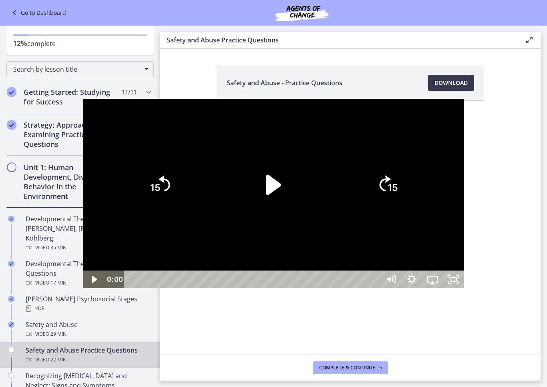
click at [83, 288] on div at bounding box center [273, 193] width 380 height 189
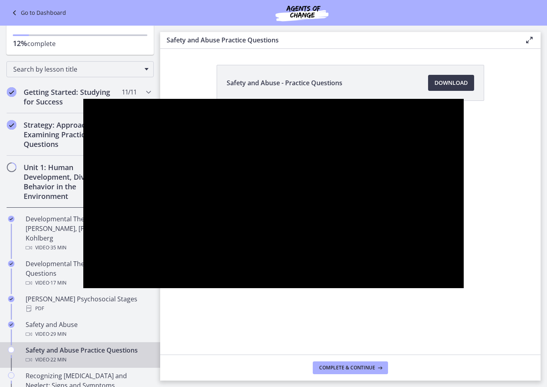
click at [83, 288] on div at bounding box center [273, 193] width 380 height 189
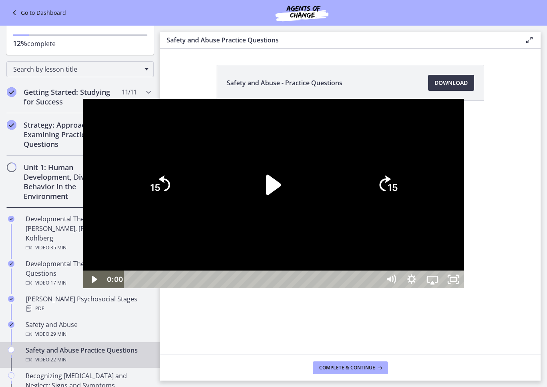
click at [83, 288] on div at bounding box center [273, 193] width 380 height 189
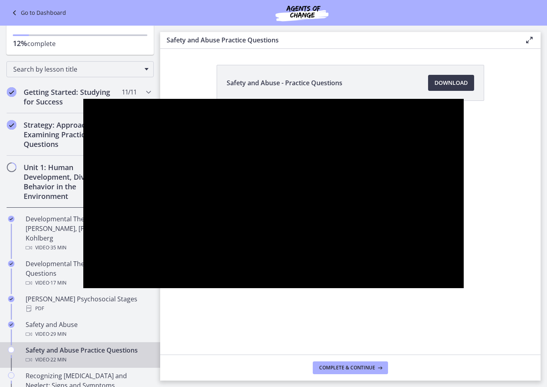
click at [83, 288] on div at bounding box center [273, 193] width 380 height 189
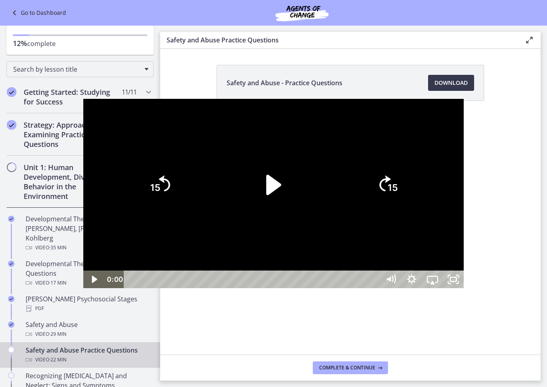
click at [83, 262] on div at bounding box center [273, 193] width 380 height 189
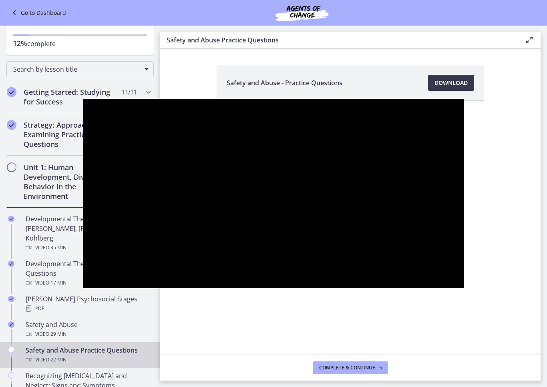
click at [83, 282] on div at bounding box center [273, 193] width 380 height 189
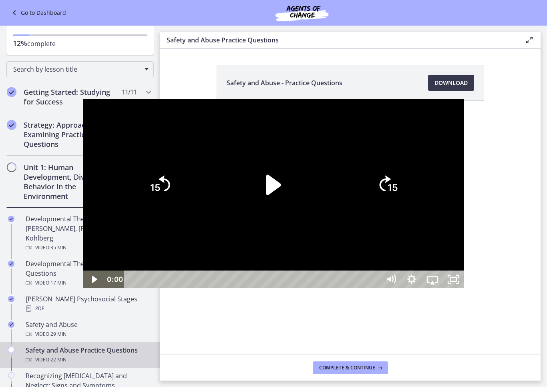
click at [83, 288] on div at bounding box center [273, 193] width 380 height 189
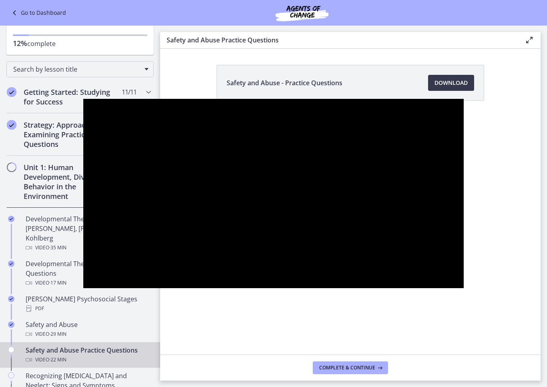
click at [83, 288] on div at bounding box center [273, 193] width 380 height 189
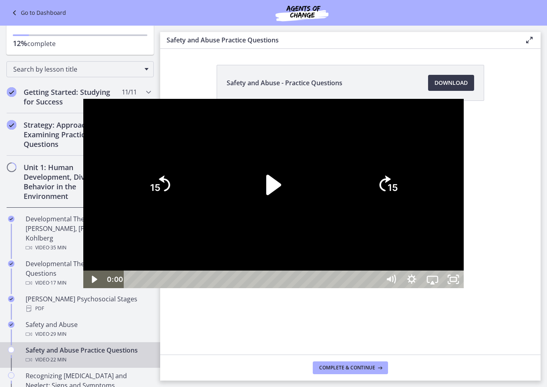
click at [83, 246] on div at bounding box center [273, 193] width 380 height 189
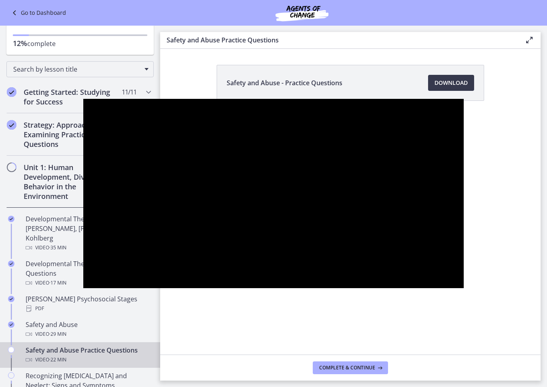
click at [83, 227] on div at bounding box center [273, 193] width 380 height 189
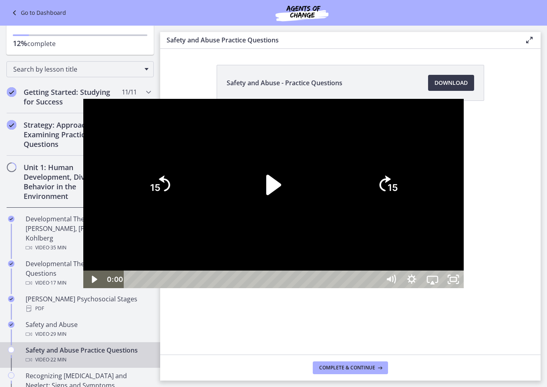
click at [96, 284] on div at bounding box center [273, 193] width 380 height 189
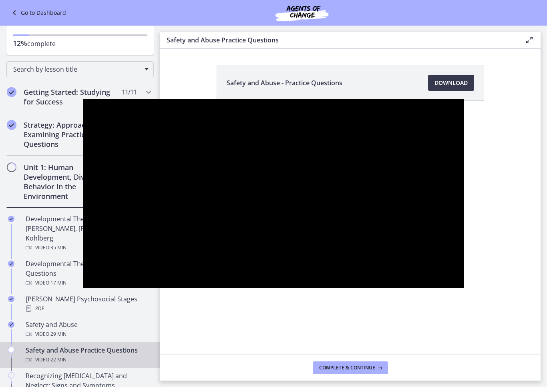
click at [87, 273] on div at bounding box center [273, 193] width 380 height 189
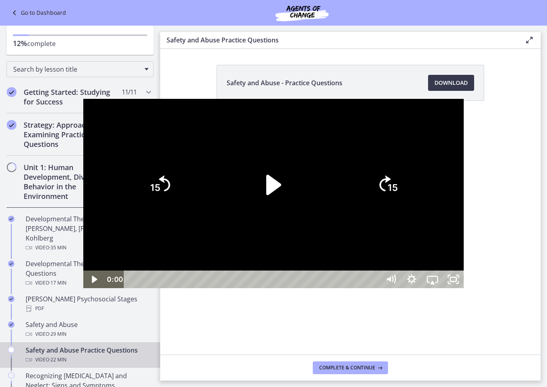
click at [464, 243] on div at bounding box center [273, 193] width 380 height 189
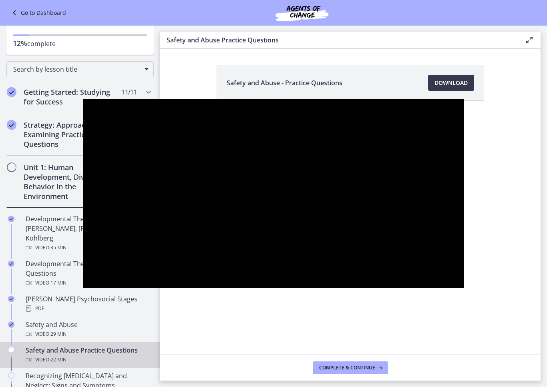
click at [464, 254] on div at bounding box center [273, 193] width 380 height 189
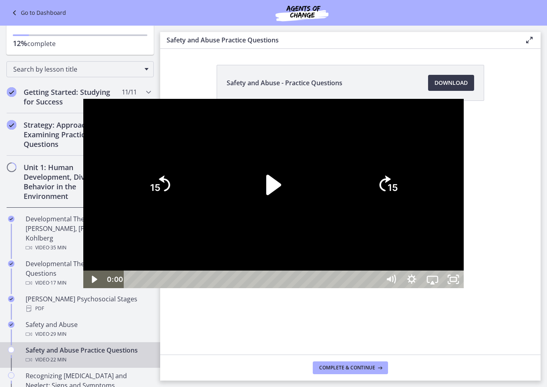
click at [464, 260] on div at bounding box center [273, 193] width 380 height 189
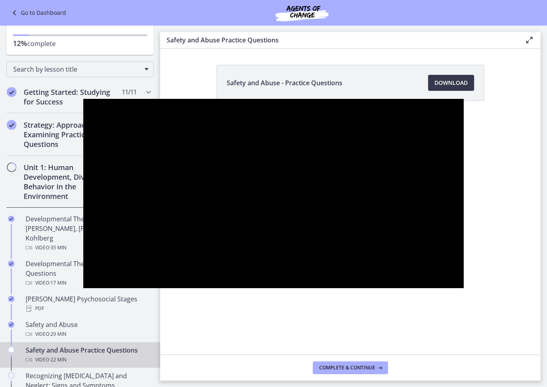
click at [464, 251] on div at bounding box center [273, 193] width 380 height 189
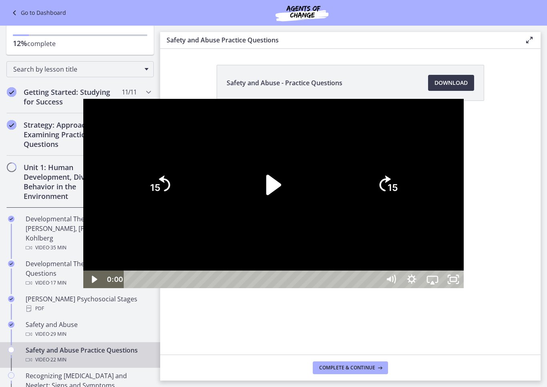
click at [464, 249] on div at bounding box center [273, 193] width 380 height 189
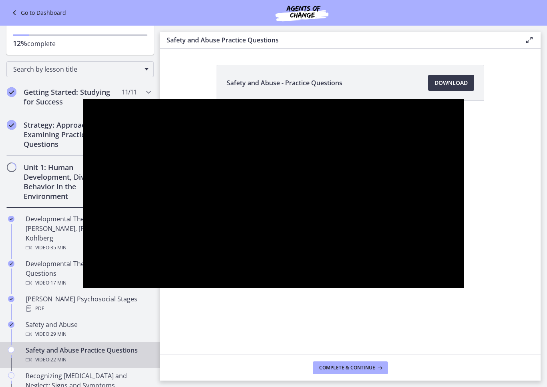
click at [461, 264] on div at bounding box center [273, 193] width 380 height 189
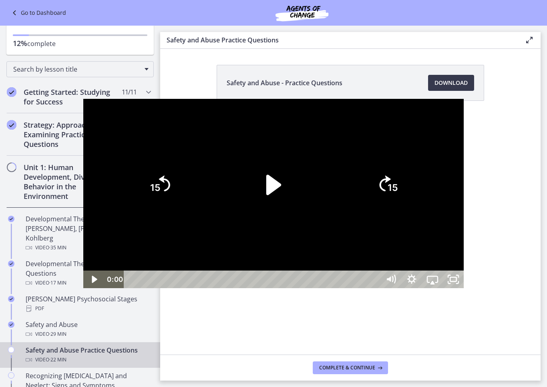
click at [464, 256] on div at bounding box center [273, 193] width 380 height 189
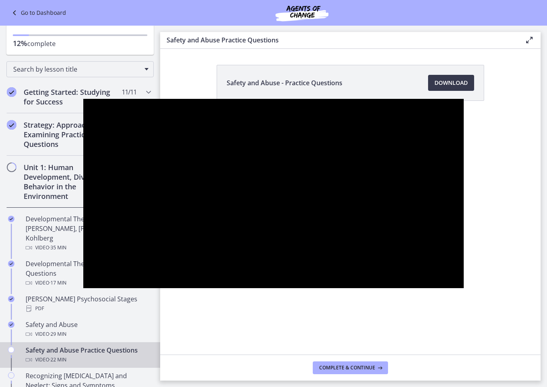
click at [464, 258] on div at bounding box center [273, 193] width 380 height 189
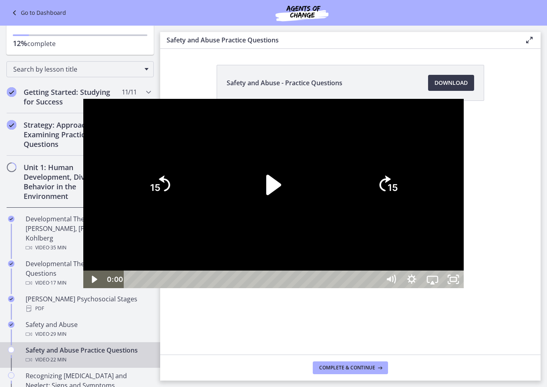
click at [464, 255] on div at bounding box center [273, 193] width 380 height 189
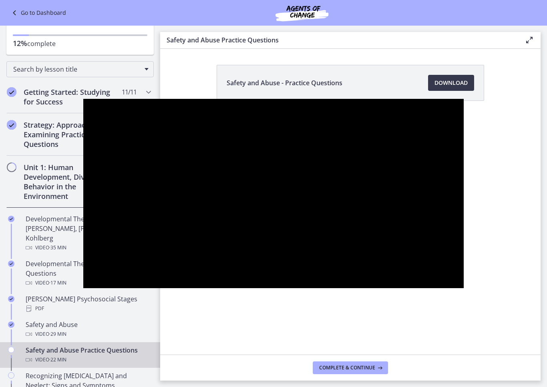
click at [464, 252] on div at bounding box center [273, 193] width 380 height 189
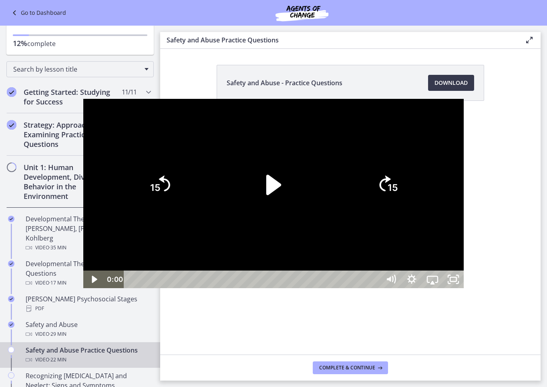
click at [464, 250] on div at bounding box center [273, 193] width 380 height 189
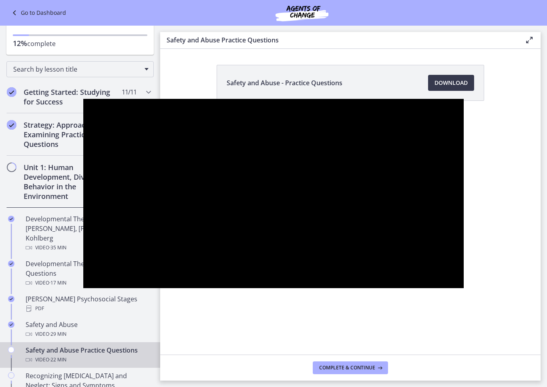
click at [464, 249] on div at bounding box center [273, 193] width 380 height 189
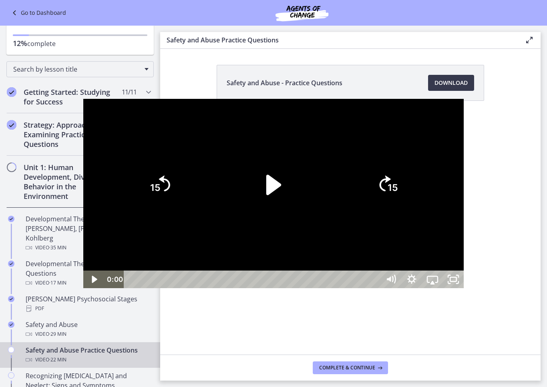
click at [464, 249] on div at bounding box center [273, 193] width 380 height 189
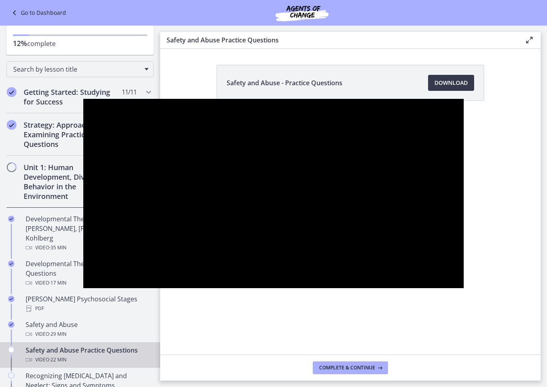
click at [464, 250] on div at bounding box center [273, 193] width 380 height 189
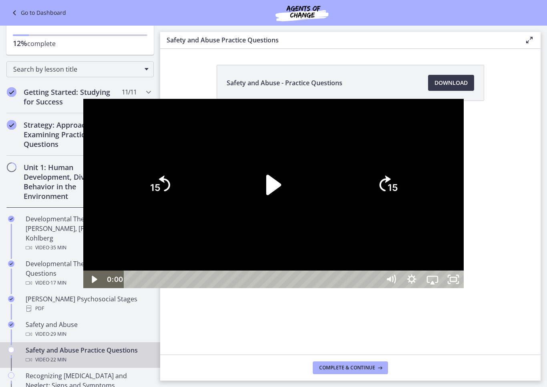
click at [464, 253] on div at bounding box center [273, 193] width 380 height 189
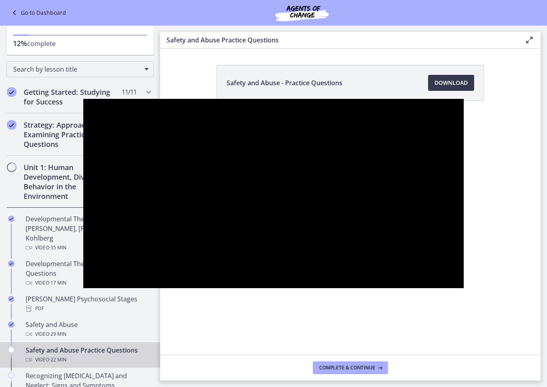
click at [464, 254] on div at bounding box center [273, 193] width 380 height 189
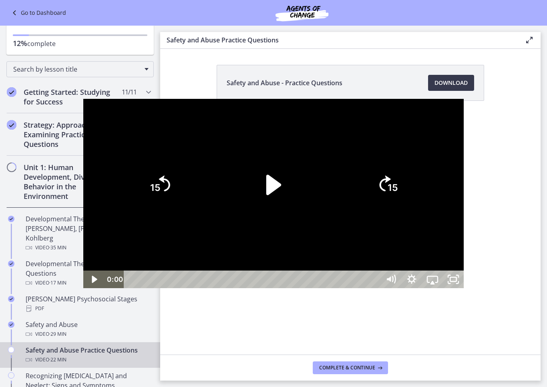
click at [464, 264] on div at bounding box center [273, 193] width 380 height 189
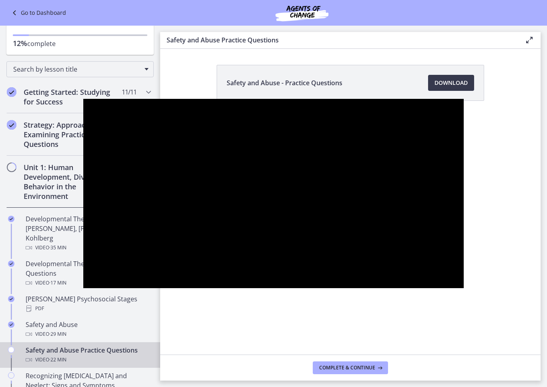
click at [464, 252] on div at bounding box center [273, 193] width 380 height 189
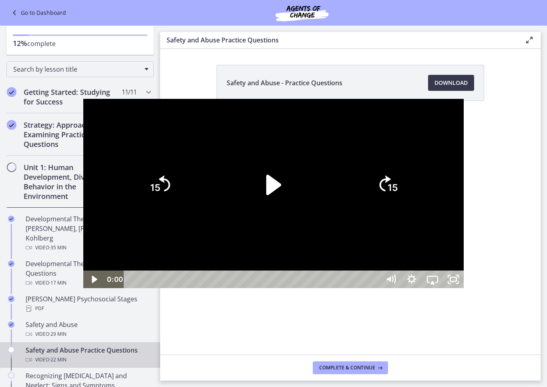
click at [464, 260] on div at bounding box center [273, 193] width 380 height 189
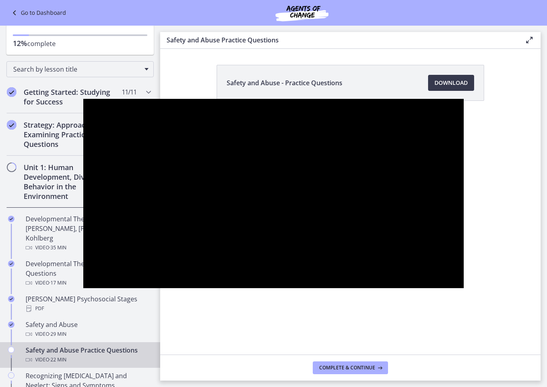
click at [464, 258] on div at bounding box center [273, 193] width 380 height 189
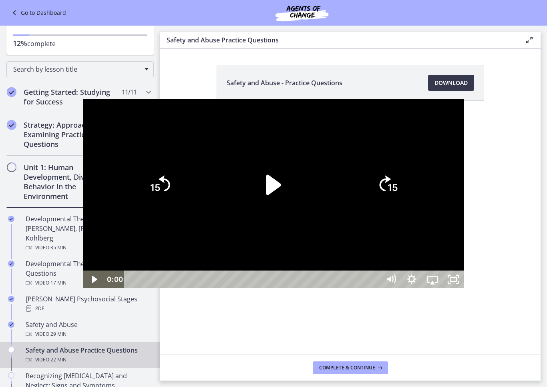
click at [464, 255] on div at bounding box center [273, 193] width 380 height 189
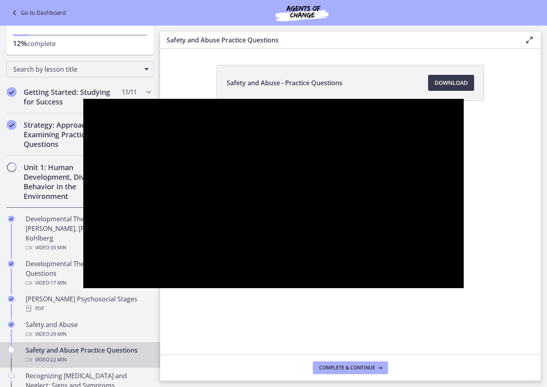
click at [464, 254] on div at bounding box center [273, 193] width 380 height 189
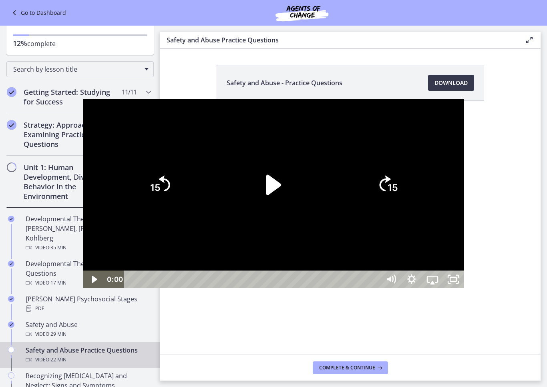
click at [464, 255] on div at bounding box center [273, 193] width 380 height 189
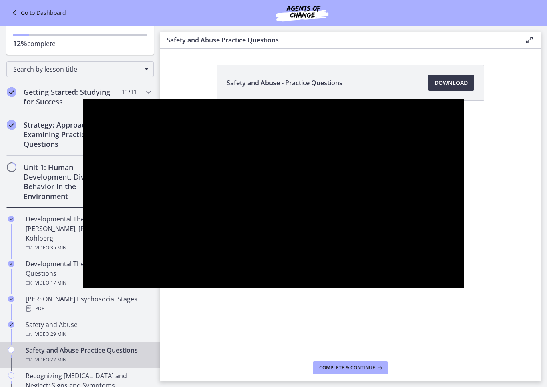
click at [461, 265] on div at bounding box center [273, 193] width 380 height 189
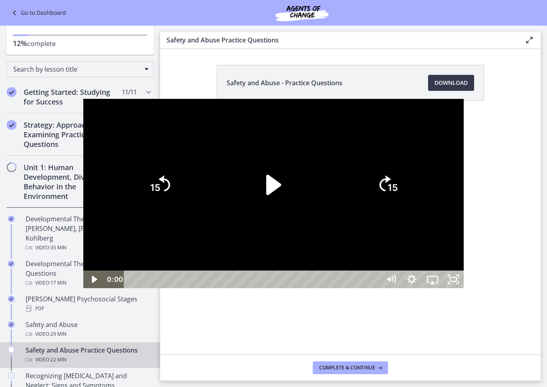
click at [464, 238] on div at bounding box center [273, 193] width 380 height 189
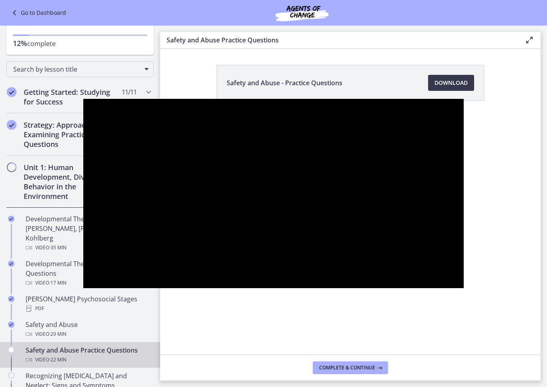
click at [464, 248] on div at bounding box center [273, 193] width 380 height 189
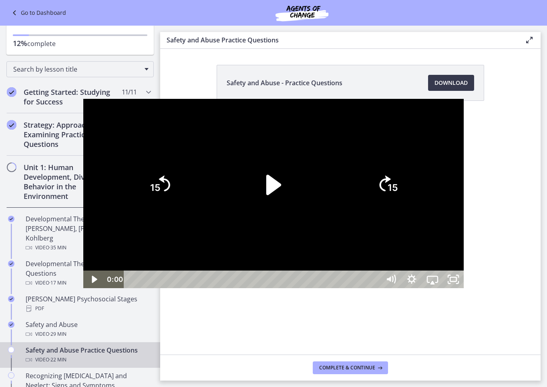
click at [464, 252] on div at bounding box center [273, 193] width 380 height 189
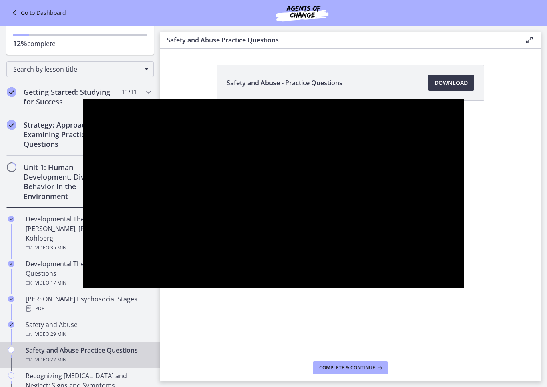
click at [464, 246] on div at bounding box center [273, 193] width 380 height 189
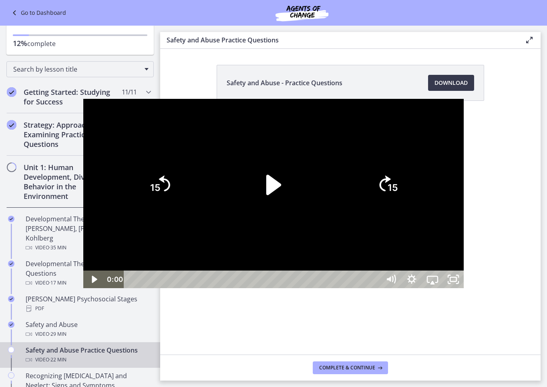
click at [464, 249] on div at bounding box center [273, 193] width 380 height 189
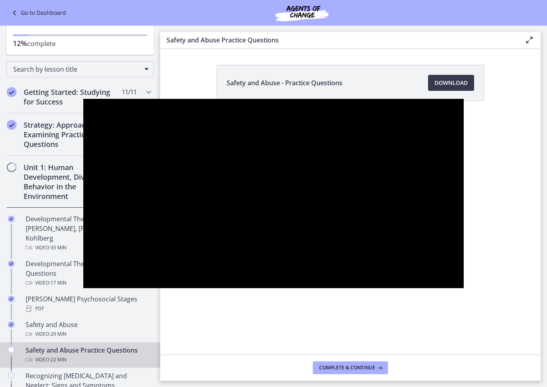
click at [464, 251] on div at bounding box center [273, 193] width 380 height 189
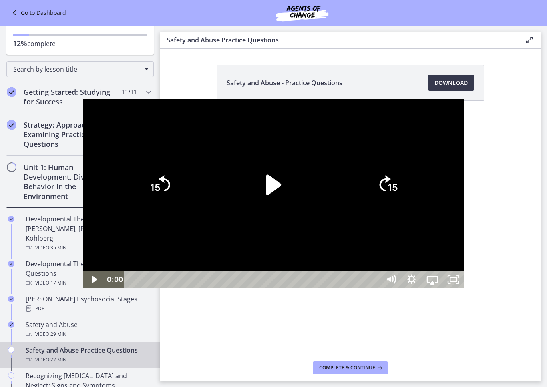
click at [464, 254] on div at bounding box center [273, 193] width 380 height 189
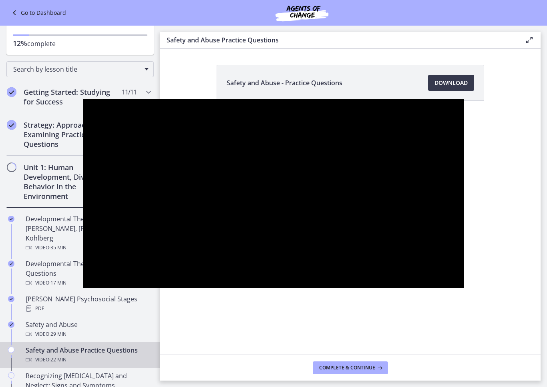
click at [464, 246] on div at bounding box center [273, 193] width 380 height 189
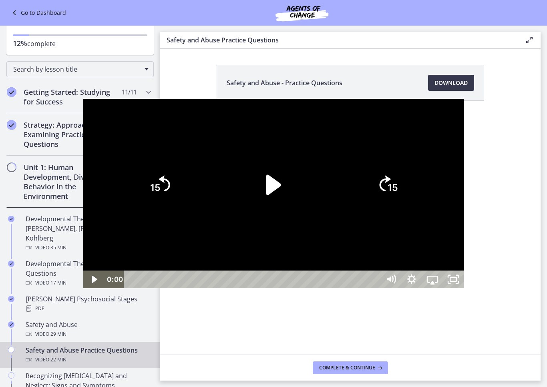
click at [464, 250] on div at bounding box center [273, 193] width 380 height 189
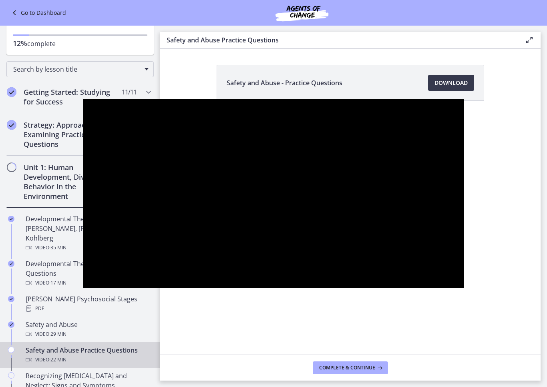
click at [464, 243] on div at bounding box center [273, 193] width 380 height 189
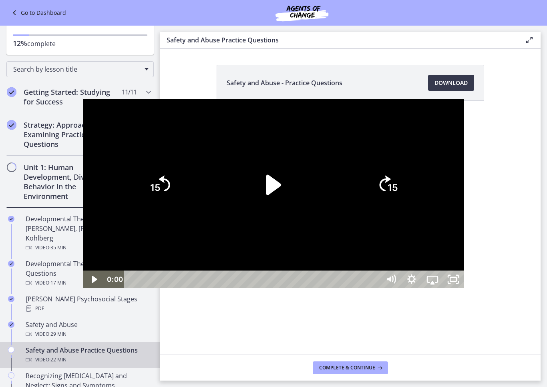
click at [464, 248] on div at bounding box center [273, 193] width 380 height 189
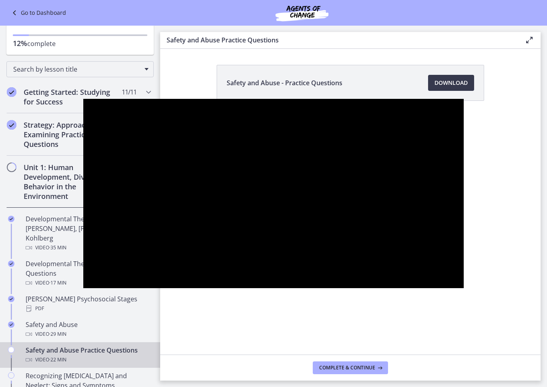
click at [464, 254] on div at bounding box center [273, 193] width 380 height 189
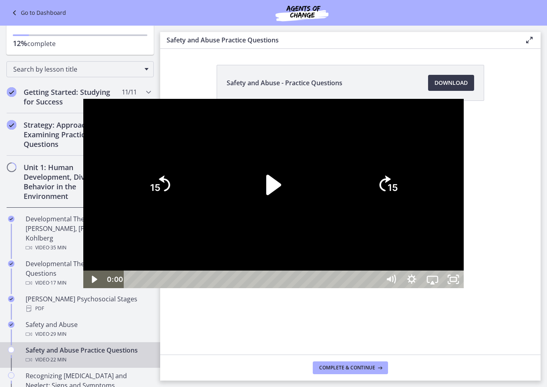
click at [464, 252] on div at bounding box center [273, 193] width 380 height 189
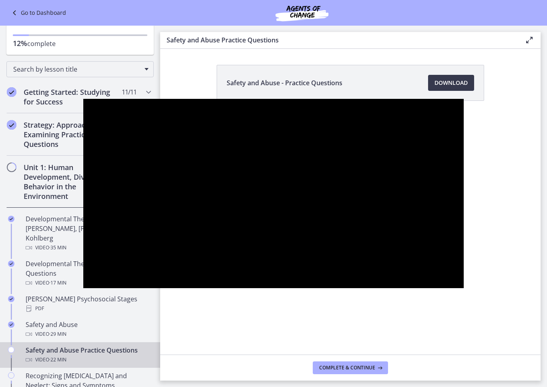
click at [464, 252] on div at bounding box center [273, 193] width 380 height 189
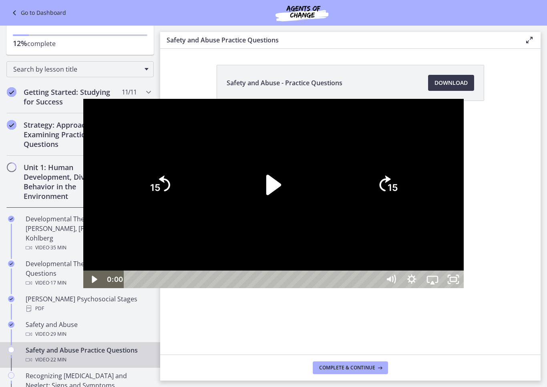
click at [464, 245] on div at bounding box center [273, 193] width 380 height 189
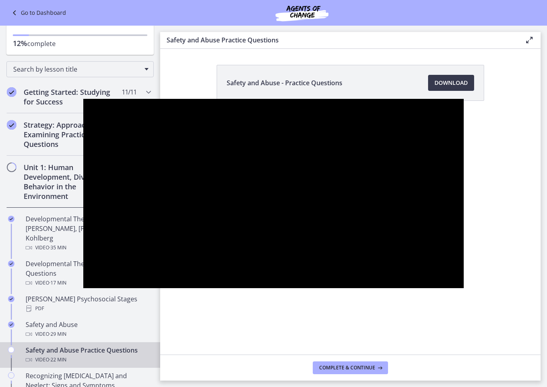
click at [464, 253] on div at bounding box center [273, 193] width 380 height 189
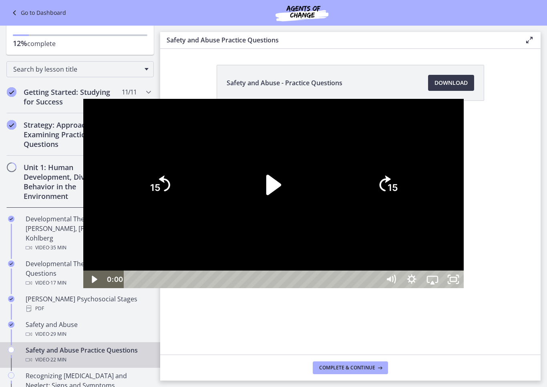
click at [464, 252] on div at bounding box center [273, 193] width 380 height 189
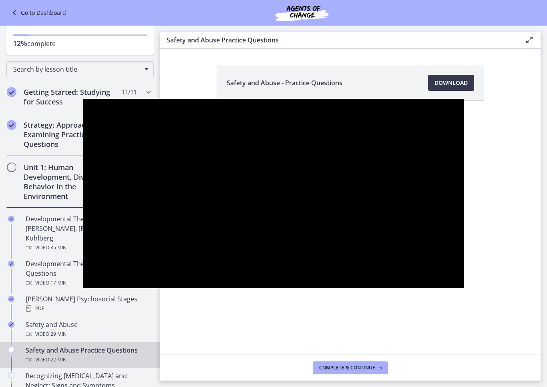
click at [464, 248] on div at bounding box center [273, 193] width 380 height 189
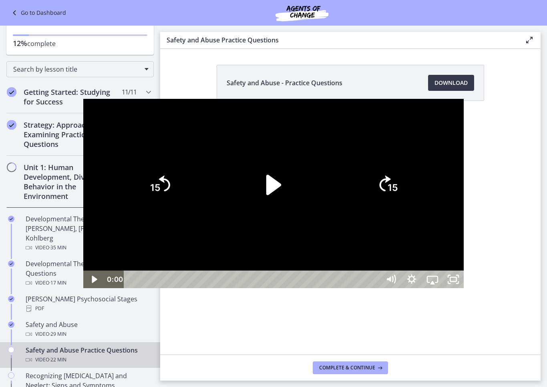
click at [464, 238] on div at bounding box center [273, 193] width 380 height 189
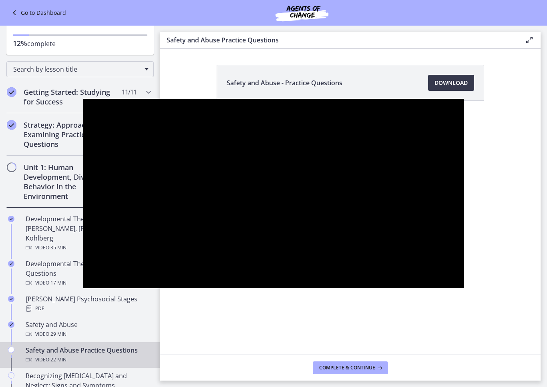
click at [464, 251] on div at bounding box center [273, 193] width 380 height 189
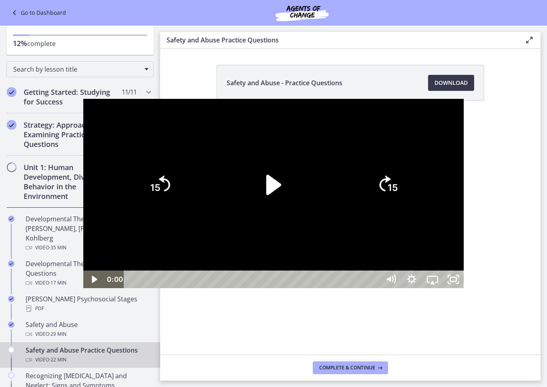
click at [464, 251] on div at bounding box center [273, 193] width 380 height 189
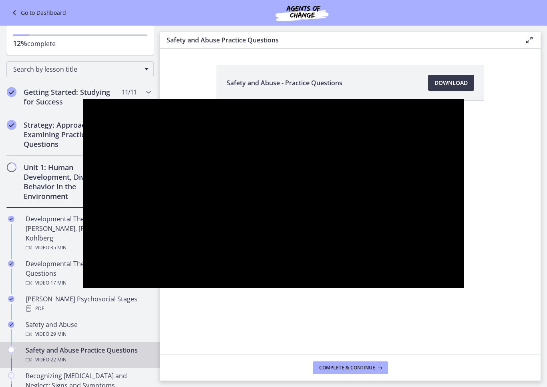
click at [464, 246] on div at bounding box center [273, 193] width 380 height 189
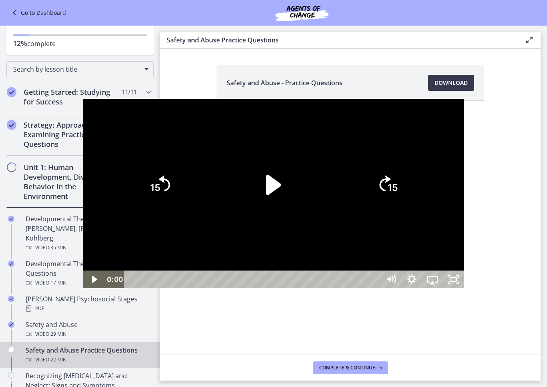
click at [464, 252] on div at bounding box center [273, 193] width 380 height 189
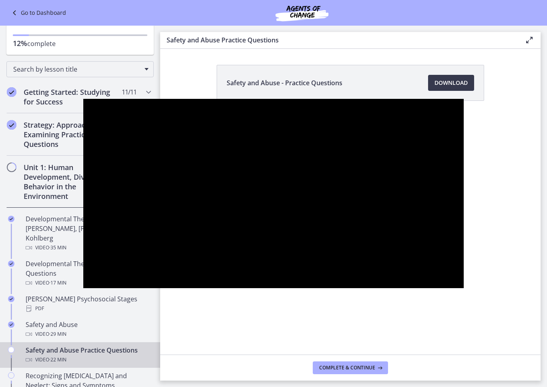
click at [464, 241] on div at bounding box center [273, 193] width 380 height 189
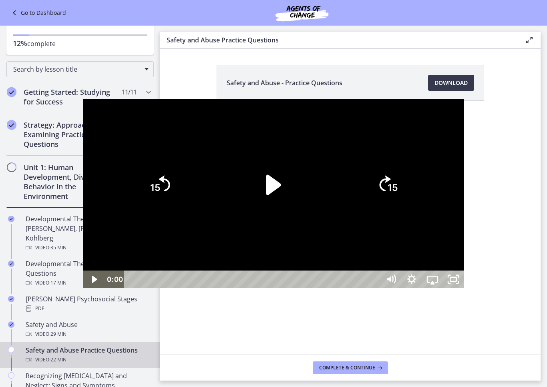
click at [464, 250] on div at bounding box center [273, 193] width 380 height 189
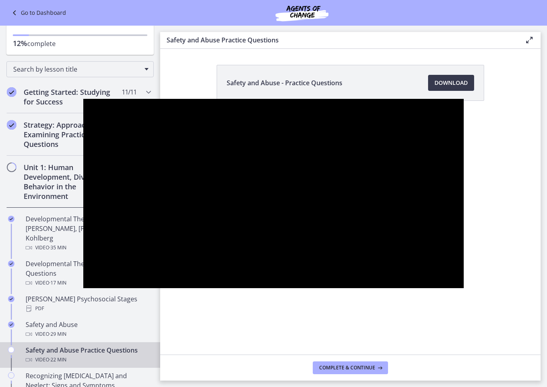
click at [464, 245] on div at bounding box center [273, 193] width 380 height 189
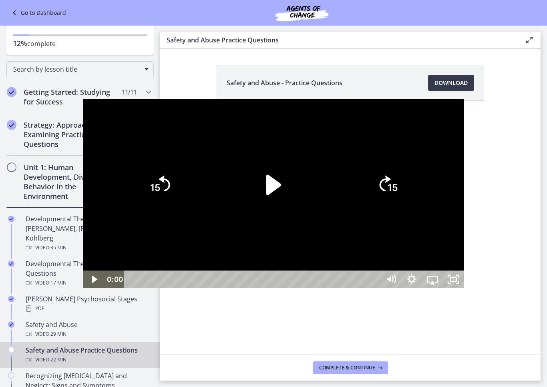
click at [464, 248] on div at bounding box center [273, 193] width 380 height 189
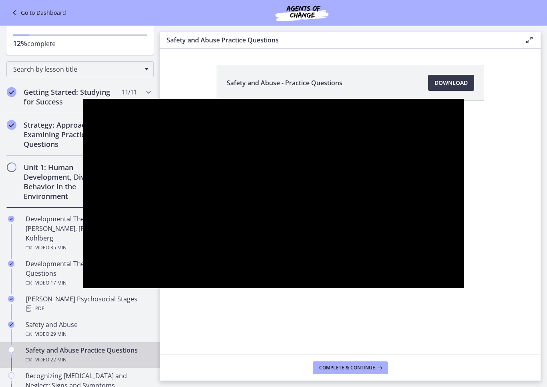
click at [464, 260] on div at bounding box center [273, 193] width 380 height 189
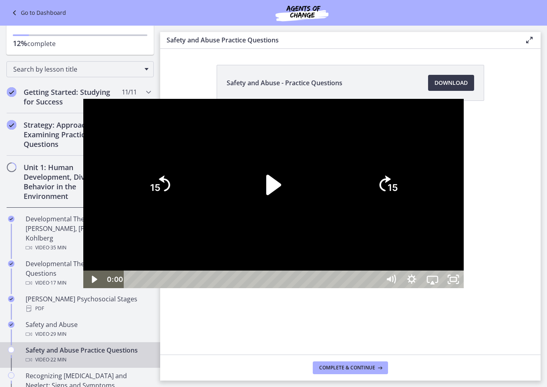
click at [464, 261] on div at bounding box center [273, 193] width 380 height 189
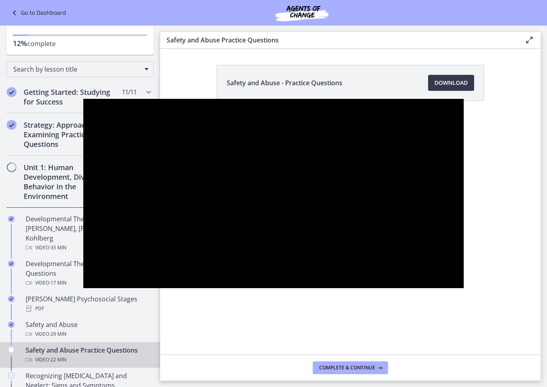
click at [464, 252] on div at bounding box center [273, 193] width 380 height 189
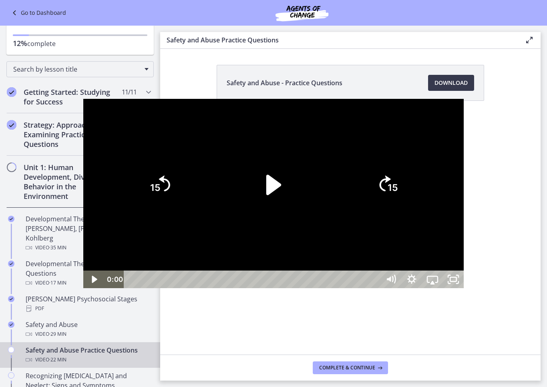
click at [464, 255] on div at bounding box center [273, 193] width 380 height 189
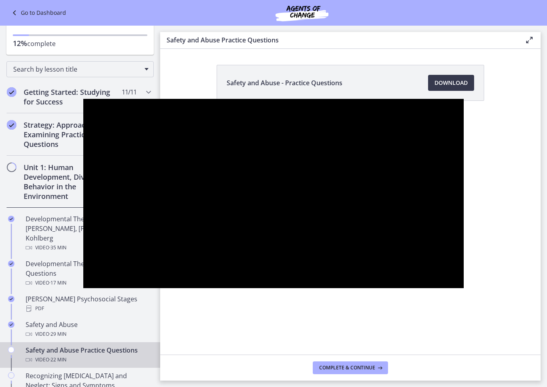
click at [464, 258] on div at bounding box center [273, 193] width 380 height 189
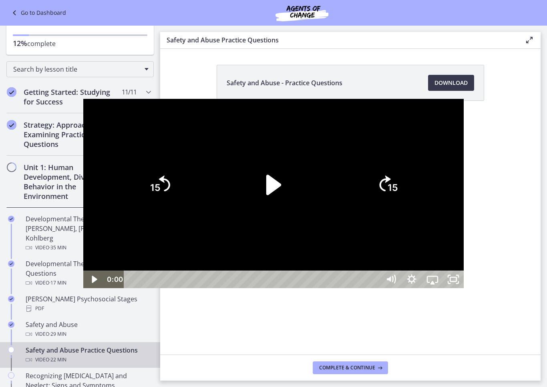
click at [464, 253] on div at bounding box center [273, 193] width 380 height 189
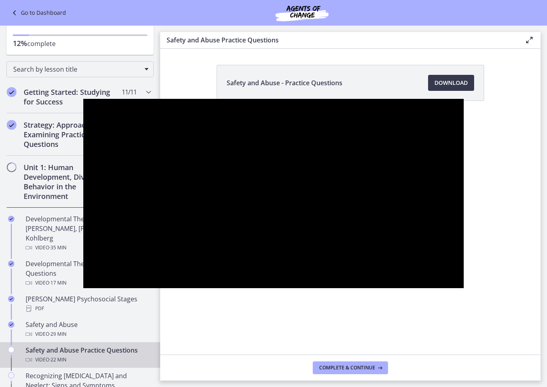
click at [464, 228] on div at bounding box center [273, 193] width 380 height 189
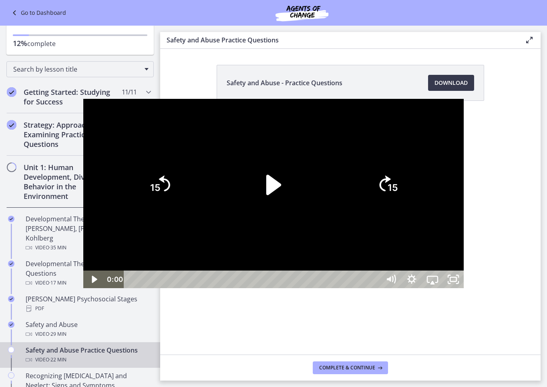
click at [464, 244] on div at bounding box center [273, 193] width 380 height 189
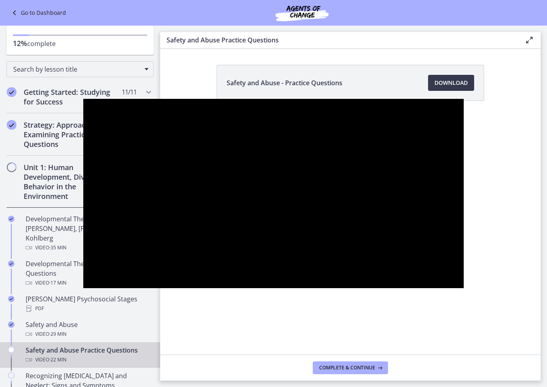
click at [464, 253] on div at bounding box center [273, 193] width 380 height 189
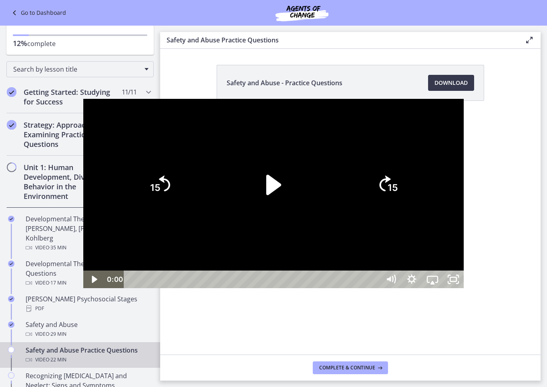
click at [464, 256] on div at bounding box center [273, 193] width 380 height 189
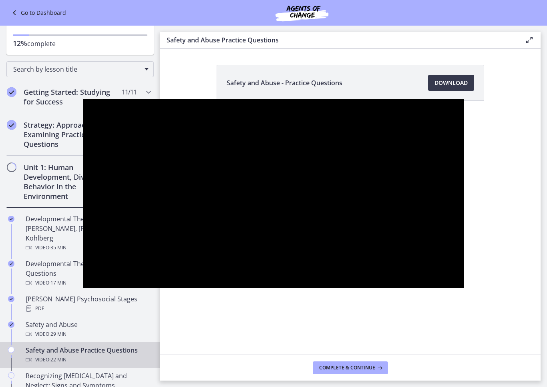
click at [463, 263] on div at bounding box center [273, 193] width 380 height 189
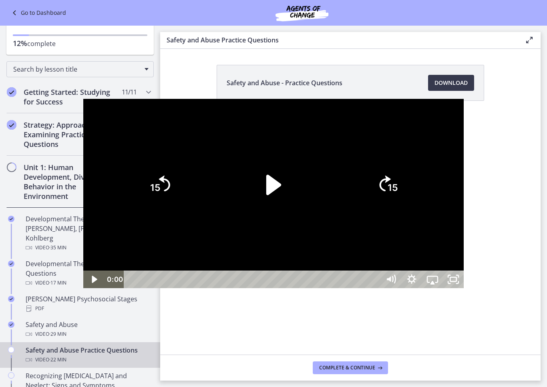
click at [464, 248] on div at bounding box center [273, 193] width 380 height 189
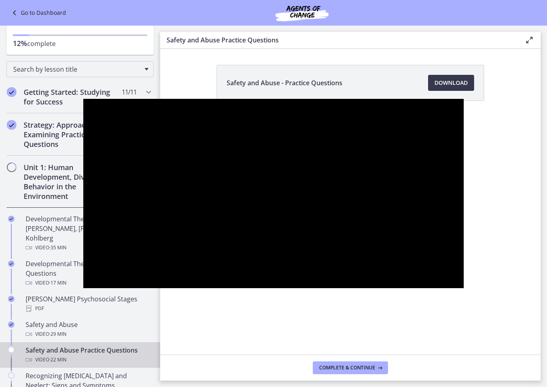
click at [464, 253] on div at bounding box center [273, 193] width 380 height 189
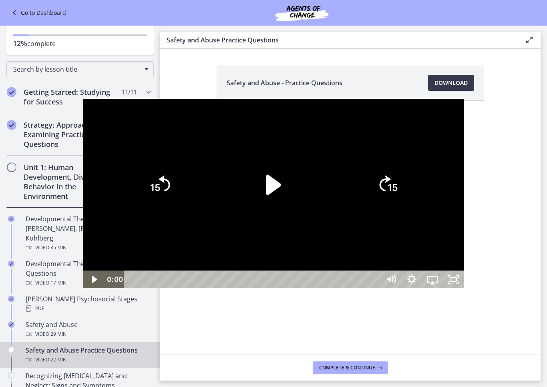
click at [464, 256] on div at bounding box center [273, 193] width 380 height 189
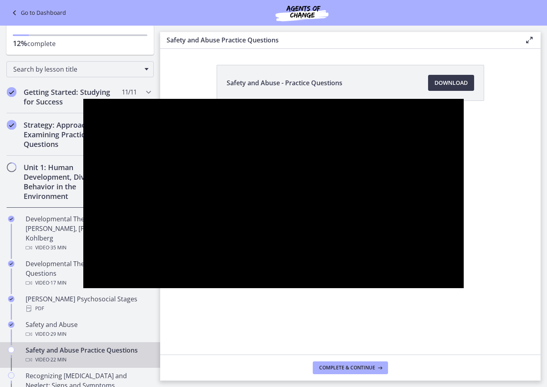
click at [457, 270] on div at bounding box center [273, 193] width 380 height 189
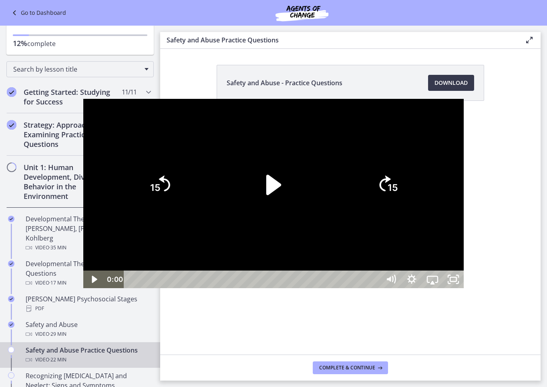
click at [463, 261] on div at bounding box center [273, 193] width 380 height 189
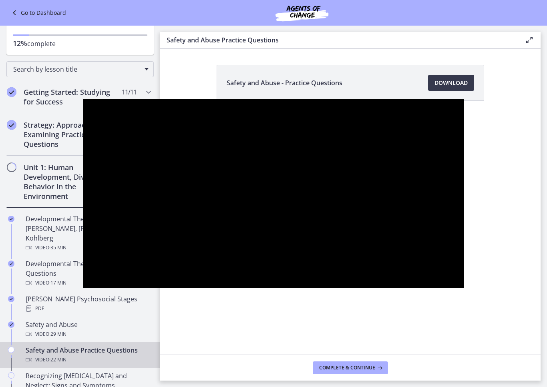
click at [464, 241] on div at bounding box center [273, 193] width 380 height 189
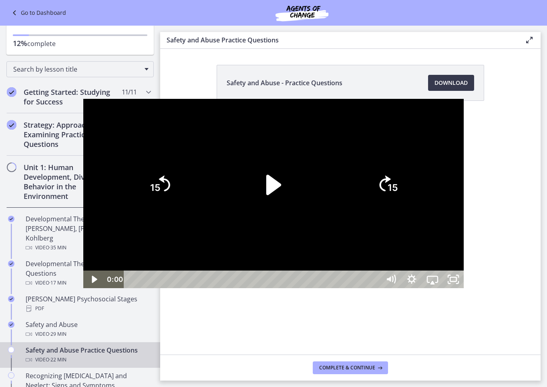
click at [464, 256] on div at bounding box center [273, 193] width 380 height 189
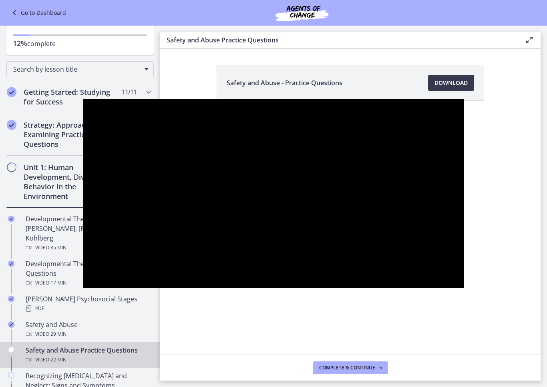
click at [464, 241] on div at bounding box center [273, 193] width 380 height 189
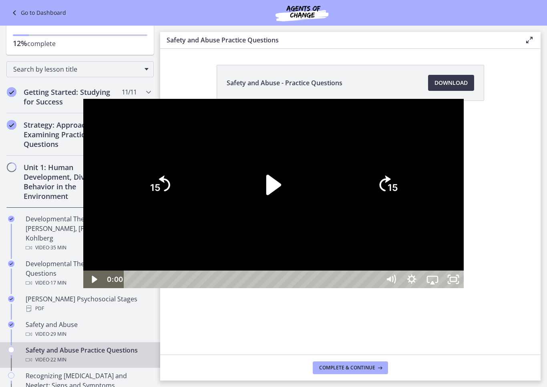
click at [464, 259] on div at bounding box center [273, 193] width 380 height 189
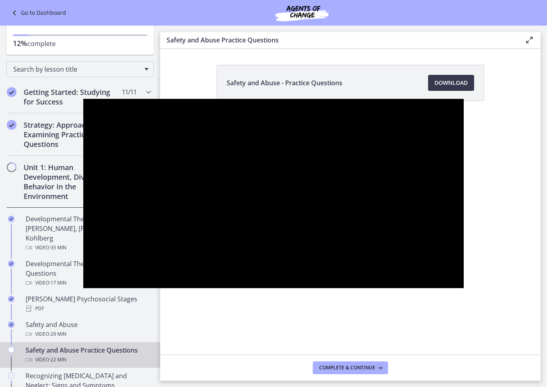
click at [464, 256] on div at bounding box center [273, 193] width 380 height 189
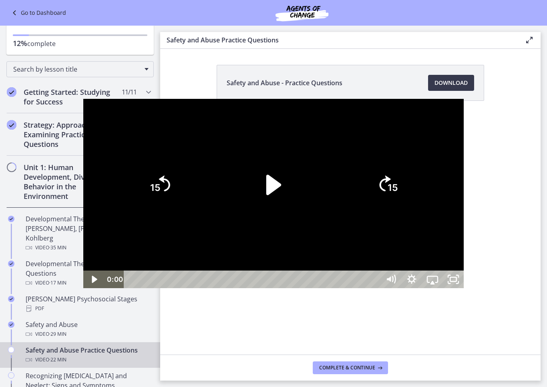
click at [464, 254] on div at bounding box center [273, 193] width 380 height 189
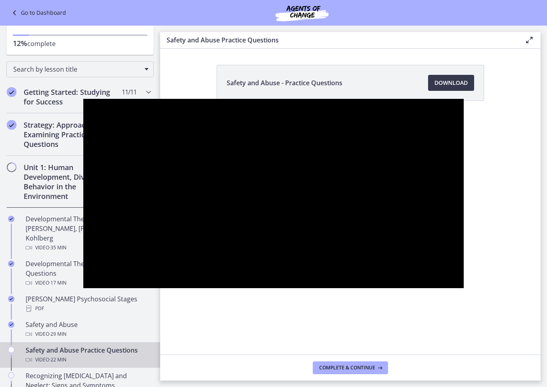
click at [464, 252] on div at bounding box center [273, 193] width 380 height 189
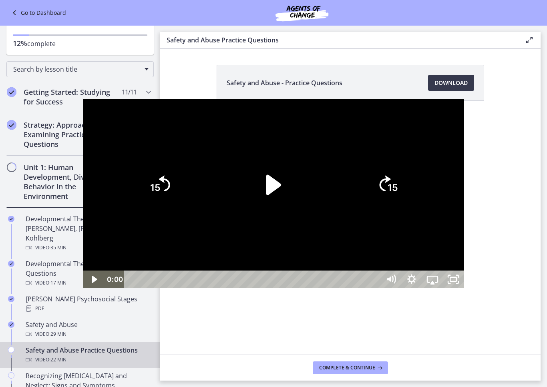
click at [464, 254] on div at bounding box center [273, 193] width 380 height 189
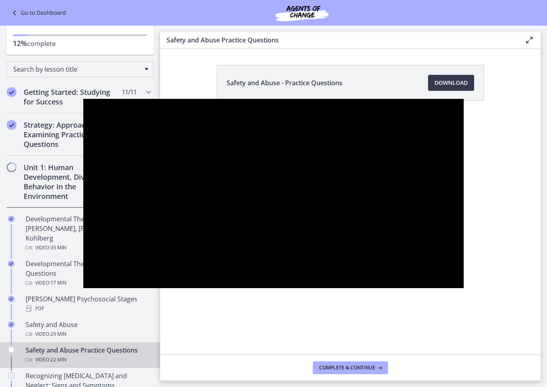
click at [464, 257] on div at bounding box center [273, 193] width 380 height 189
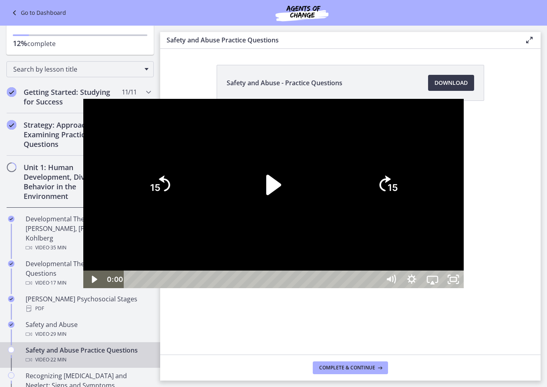
click at [451, 288] on div at bounding box center [273, 193] width 380 height 189
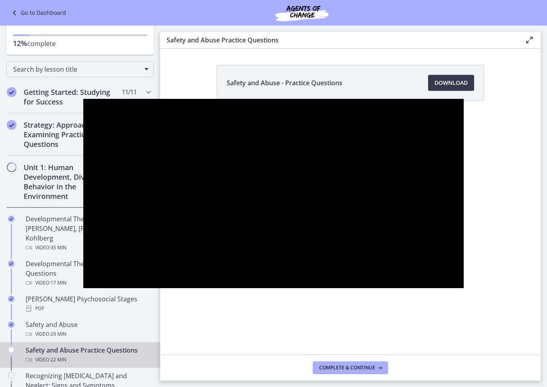
click at [403, 290] on icon "Mute" at bounding box center [390, 279] width 25 height 21
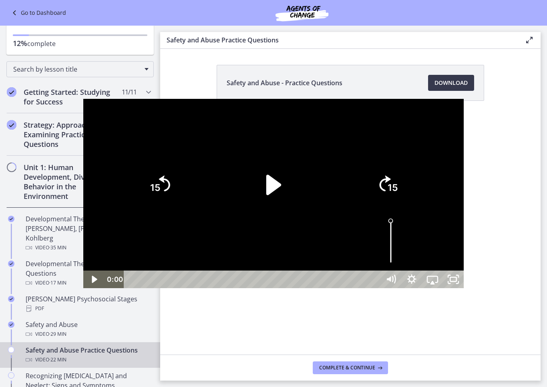
click at [395, 280] on icon "Mute" at bounding box center [393, 279] width 2 height 2
click at [403, 290] on icon "Mute" at bounding box center [390, 279] width 25 height 21
click at [393, 282] on icon "Mute" at bounding box center [392, 278] width 0 height 5
click at [403, 290] on icon "Mute" at bounding box center [390, 279] width 25 height 21
click at [395, 283] on icon "Mute" at bounding box center [394, 279] width 1 height 8
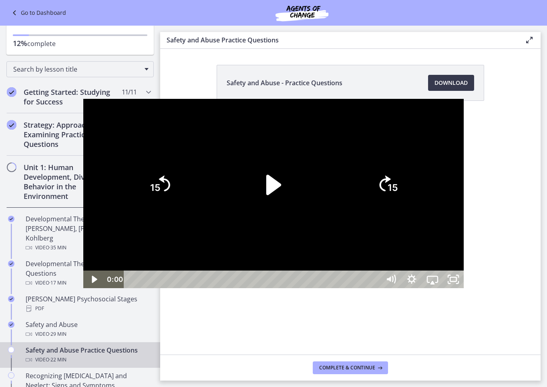
click at [395, 280] on icon "Mute" at bounding box center [393, 279] width 2 height 2
click at [396, 281] on icon "Mute" at bounding box center [394, 279] width 3 height 3
click at [394, 282] on icon "Mute" at bounding box center [393, 279] width 1 height 6
click at [396, 284] on icon "Mute" at bounding box center [395, 278] width 1 height 9
click at [403, 290] on icon "Mute" at bounding box center [390, 279] width 25 height 21
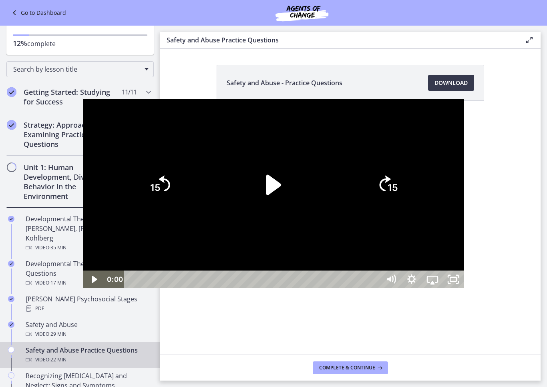
click at [401, 288] on icon "Mute" at bounding box center [390, 279] width 21 height 18
click at [464, 288] on div at bounding box center [273, 193] width 380 height 189
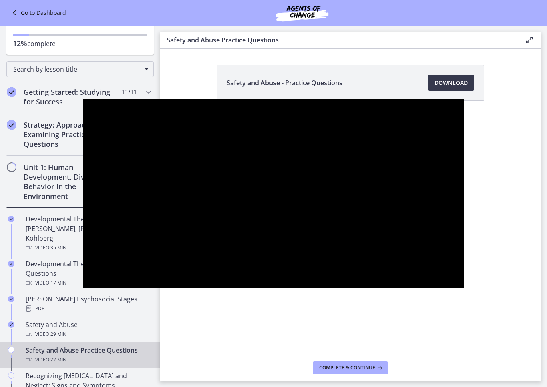
click at [464, 288] on div at bounding box center [273, 193] width 380 height 189
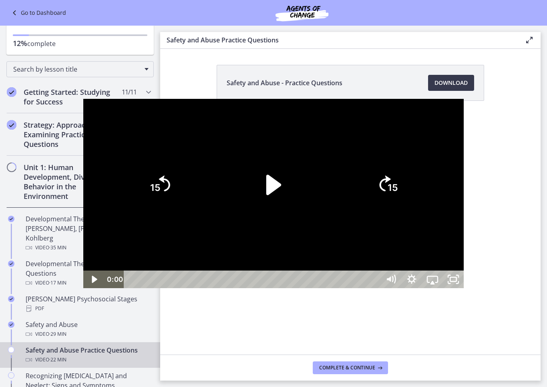
click at [401, 288] on icon "Mute" at bounding box center [390, 279] width 21 height 18
click at [396, 281] on icon "Mute" at bounding box center [394, 279] width 3 height 3
click at [395, 280] on icon "Mute" at bounding box center [393, 279] width 2 height 2
click at [401, 288] on icon "Mute" at bounding box center [390, 279] width 21 height 18
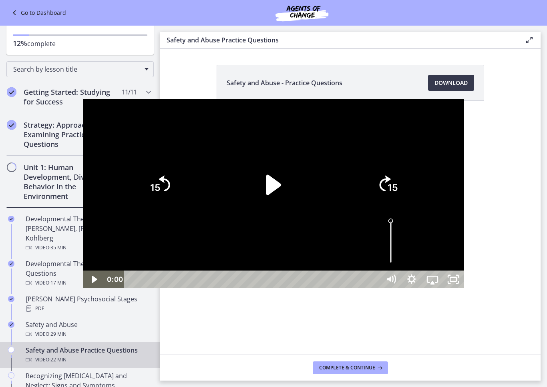
click at [401, 288] on icon "Mute" at bounding box center [390, 279] width 21 height 18
click at [403, 290] on icon "Mute" at bounding box center [390, 279] width 25 height 21
click at [401, 288] on icon "Mute" at bounding box center [390, 279] width 21 height 18
click at [403, 290] on icon "Mute" at bounding box center [390, 279] width 25 height 21
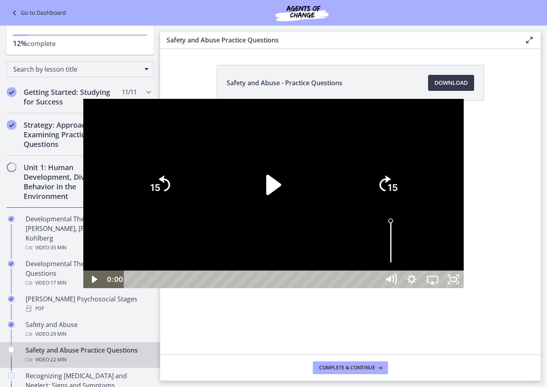
click at [403, 290] on icon "Mute" at bounding box center [390, 279] width 25 height 21
click at [401, 288] on icon "Mute" at bounding box center [390, 279] width 21 height 18
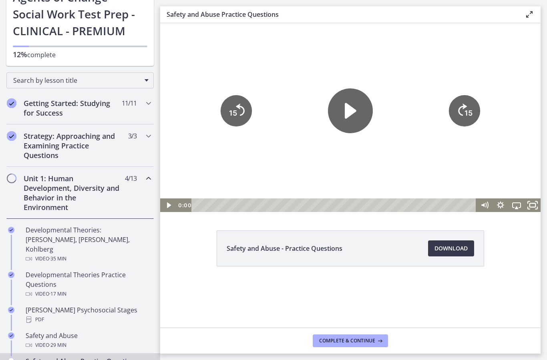
click at [530, 203] on icon "Fullscreen" at bounding box center [532, 205] width 19 height 16
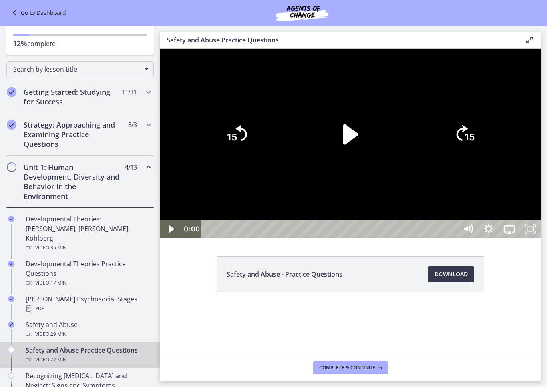
click at [470, 231] on icon "Mute" at bounding box center [469, 228] width 0 height 5
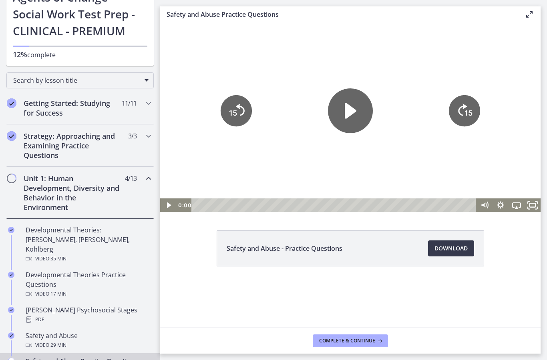
click at [533, 203] on icon "Fullscreen" at bounding box center [532, 205] width 19 height 16
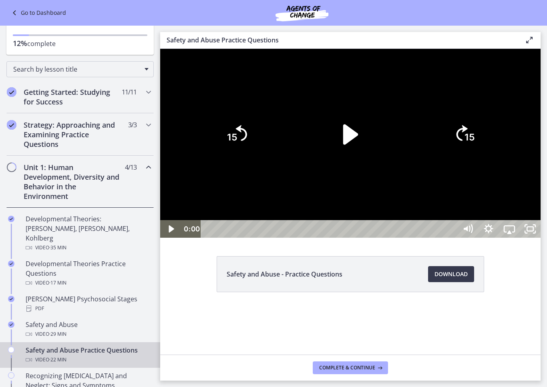
click at [478, 238] on icon "Mute" at bounding box center [467, 229] width 21 height 18
click at [480, 240] on icon "Mute" at bounding box center [467, 229] width 25 height 21
click at [470, 231] on icon "Mute" at bounding box center [469, 228] width 0 height 5
click at [471, 232] on icon "Mute" at bounding box center [470, 228] width 1 height 6
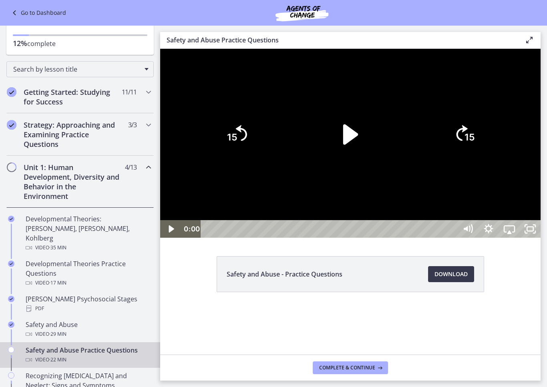
click at [541, 238] on div at bounding box center [350, 143] width 380 height 189
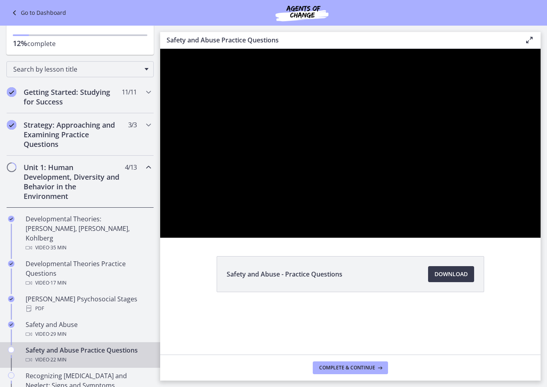
click at [541, 238] on div at bounding box center [350, 143] width 380 height 189
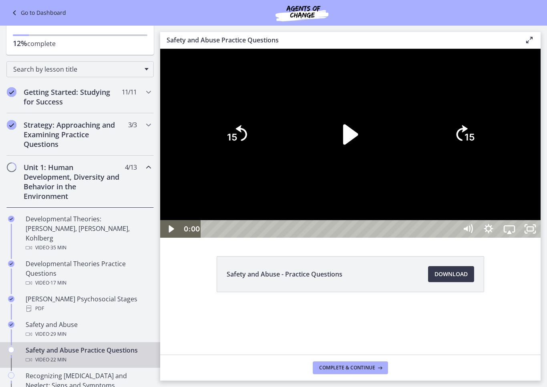
click at [541, 238] on div at bounding box center [350, 143] width 380 height 189
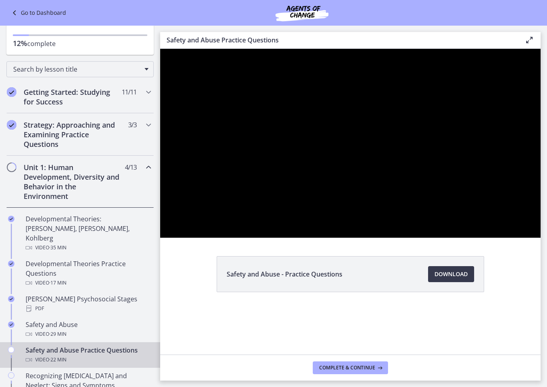
click at [541, 238] on div at bounding box center [350, 143] width 380 height 189
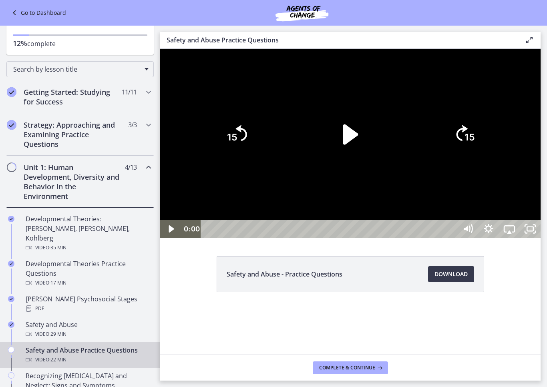
click at [541, 238] on div at bounding box center [350, 143] width 380 height 189
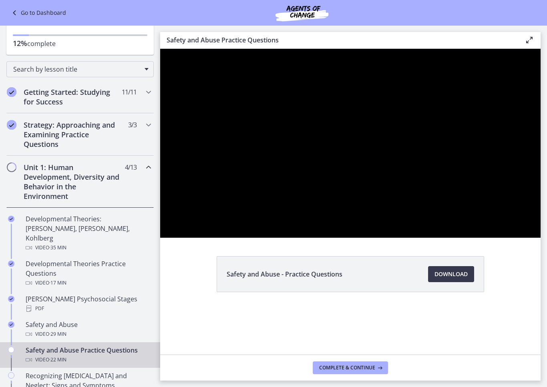
click at [541, 238] on div at bounding box center [350, 143] width 380 height 189
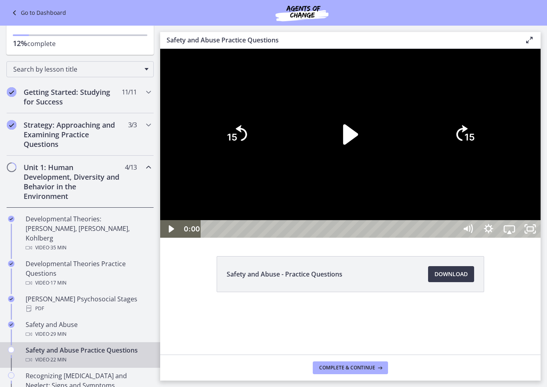
click at [541, 238] on div at bounding box center [350, 143] width 380 height 189
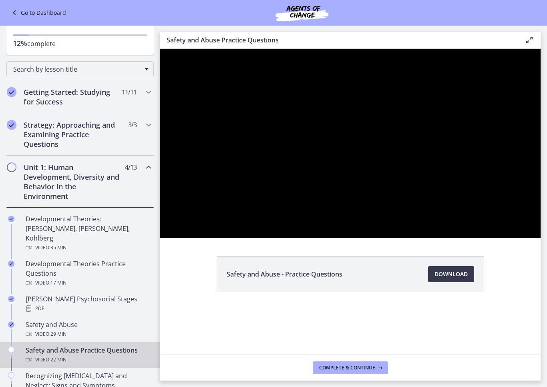
click at [541, 238] on div at bounding box center [350, 143] width 380 height 189
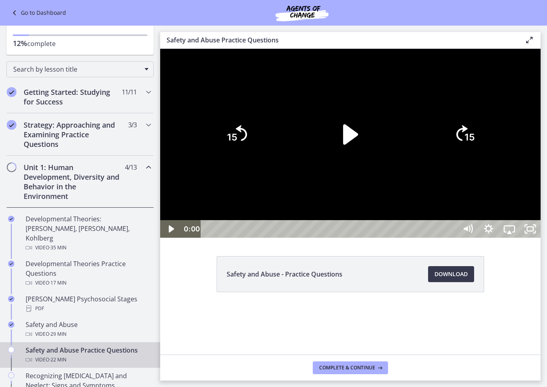
click at [472, 230] on icon "Mute" at bounding box center [470, 228] width 2 height 2
click at [471, 232] on icon "Mute" at bounding box center [470, 228] width 1 height 6
click at [478, 238] on icon "Mute" at bounding box center [467, 229] width 21 height 18
click at [480, 240] on icon "Mute" at bounding box center [467, 229] width 25 height 21
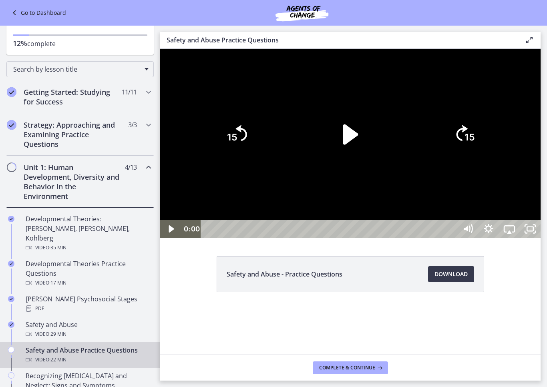
click at [468, 231] on icon "Mute" at bounding box center [466, 228] width 4 height 5
click at [478, 238] on icon "Mute" at bounding box center [467, 229] width 21 height 18
click at [541, 238] on div at bounding box center [350, 143] width 380 height 189
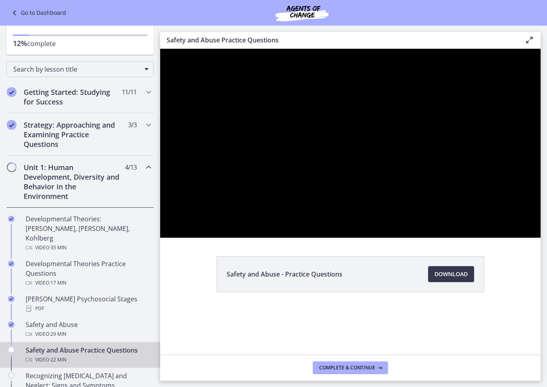
click at [244, 238] on div at bounding box center [350, 143] width 380 height 189
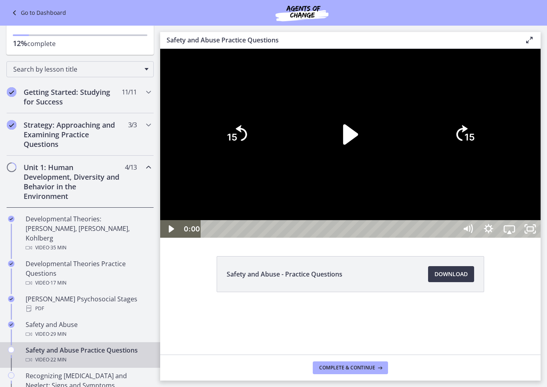
click at [250, 238] on div at bounding box center [350, 143] width 380 height 189
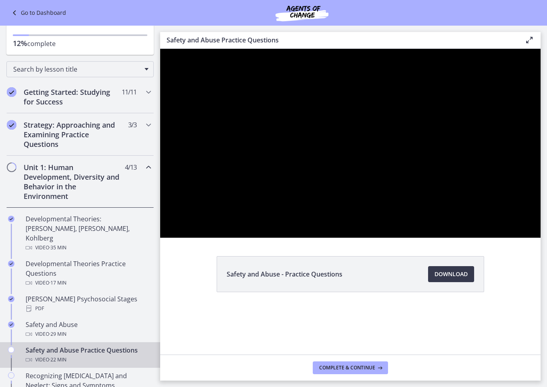
click at [233, 238] on div at bounding box center [350, 143] width 380 height 189
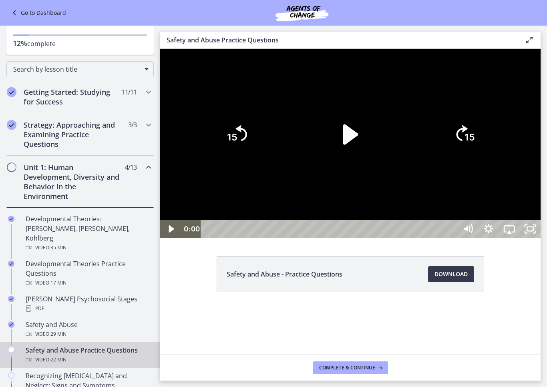
click at [207, 238] on div at bounding box center [350, 143] width 380 height 189
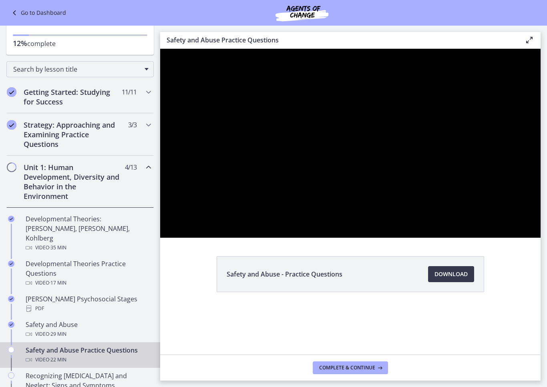
click at [217, 238] on div at bounding box center [350, 143] width 380 height 189
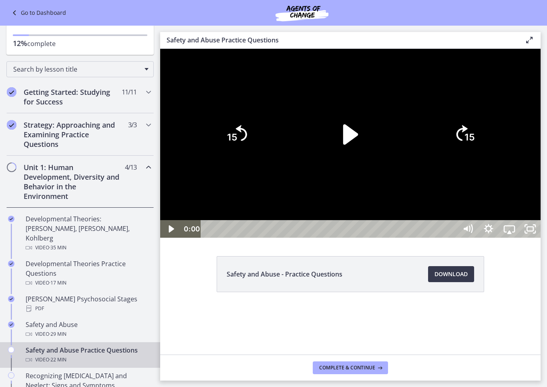
click at [227, 238] on div at bounding box center [350, 143] width 380 height 189
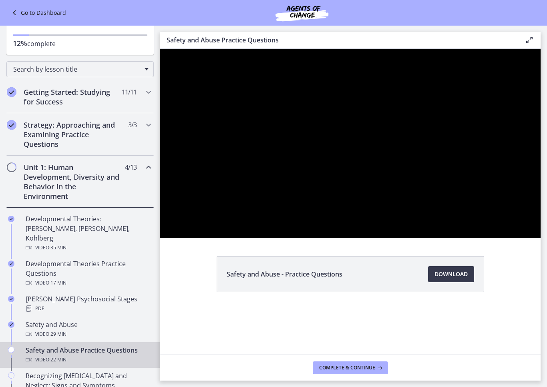
click at [255, 238] on div at bounding box center [350, 143] width 380 height 189
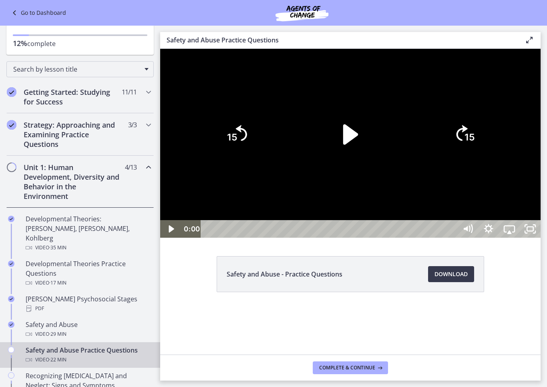
click at [252, 238] on div at bounding box center [350, 143] width 380 height 189
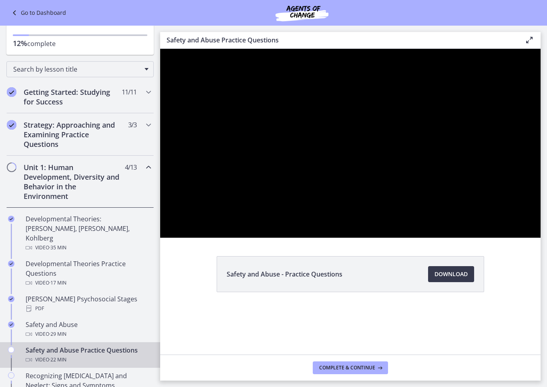
click at [262, 238] on div at bounding box center [350, 143] width 380 height 189
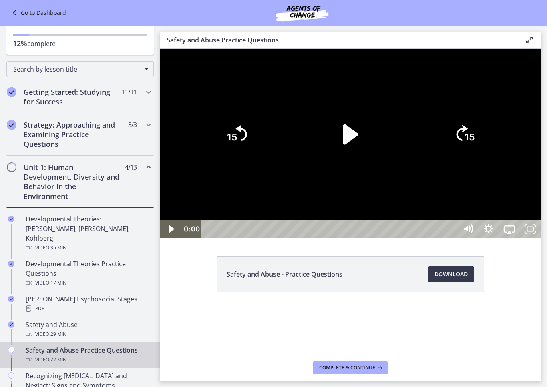
click at [267, 238] on div at bounding box center [350, 143] width 380 height 189
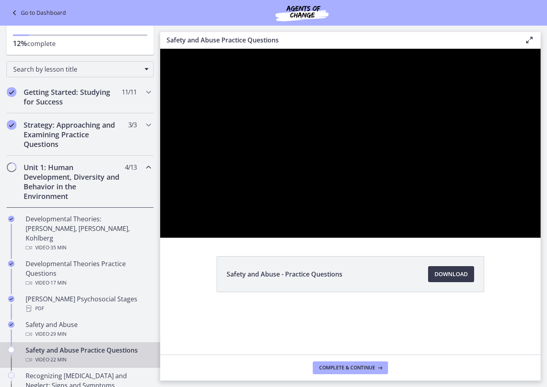
click at [264, 238] on div at bounding box center [350, 143] width 380 height 189
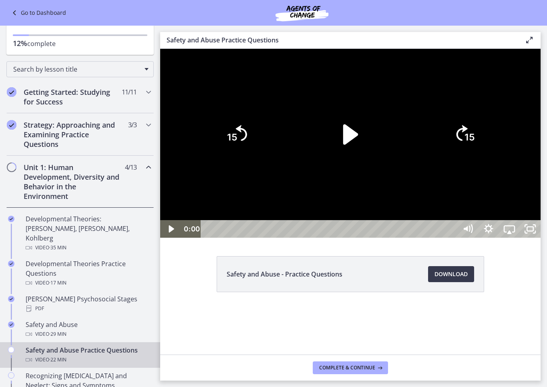
click at [199, 238] on div at bounding box center [350, 143] width 380 height 189
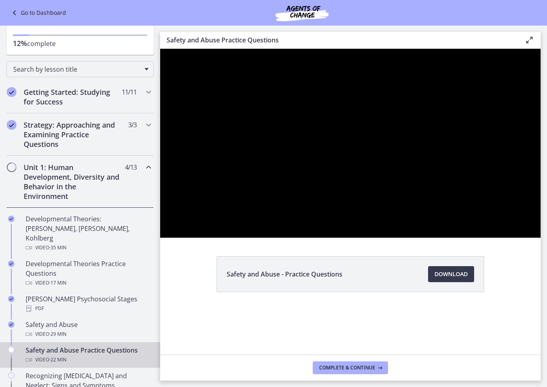
click at [246, 238] on div at bounding box center [350, 143] width 380 height 189
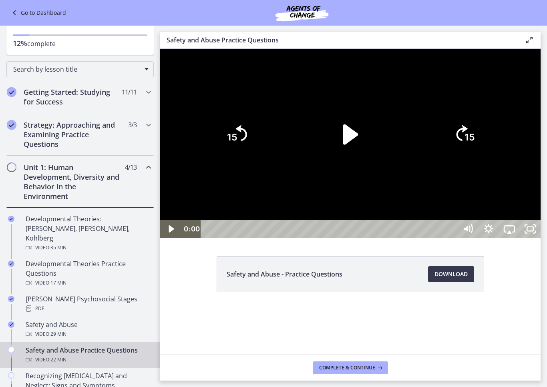
click at [246, 238] on div at bounding box center [350, 143] width 380 height 189
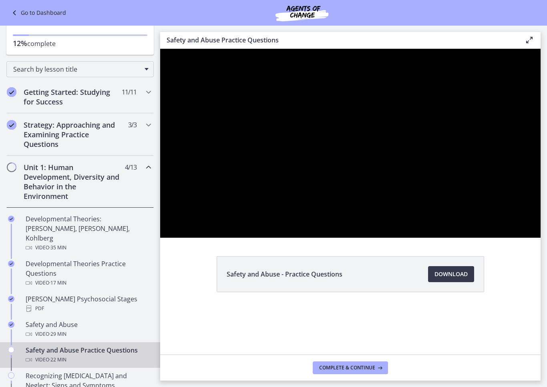
click at [248, 238] on div at bounding box center [350, 143] width 380 height 189
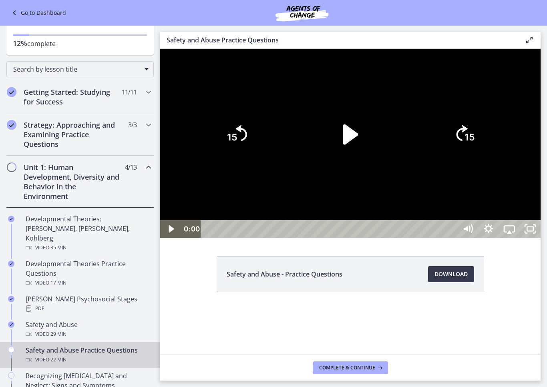
click at [234, 238] on div at bounding box center [350, 143] width 380 height 189
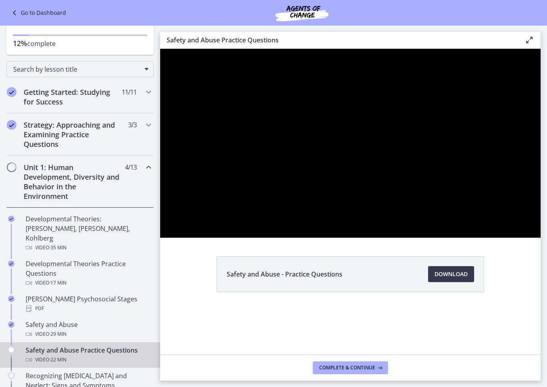
click at [247, 238] on div at bounding box center [350, 143] width 380 height 189
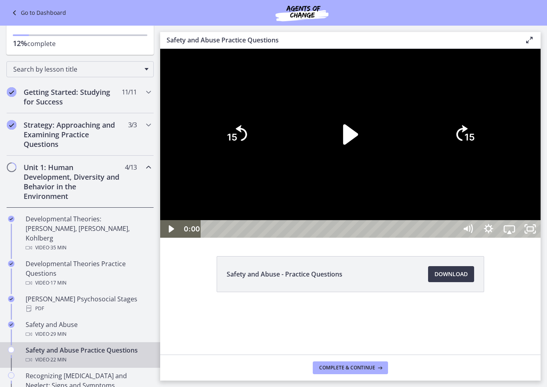
click at [234, 238] on div at bounding box center [350, 143] width 380 height 189
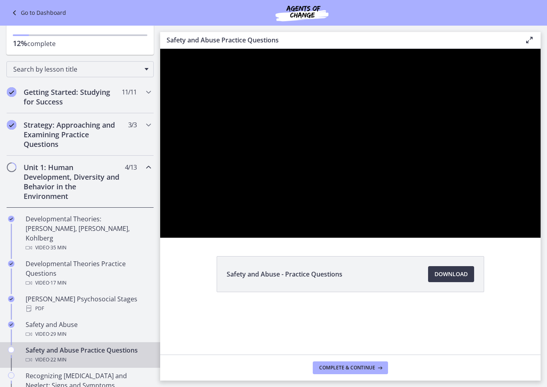
click at [203, 238] on div at bounding box center [350, 143] width 380 height 189
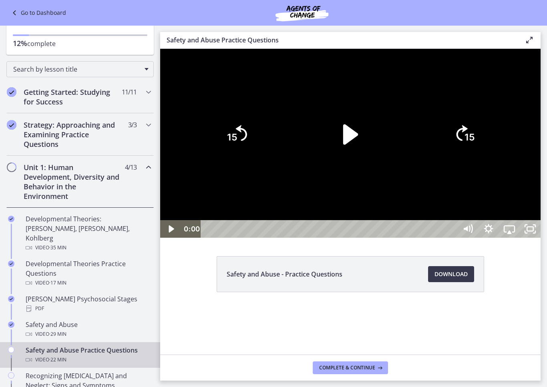
click at [220, 238] on div at bounding box center [350, 143] width 380 height 189
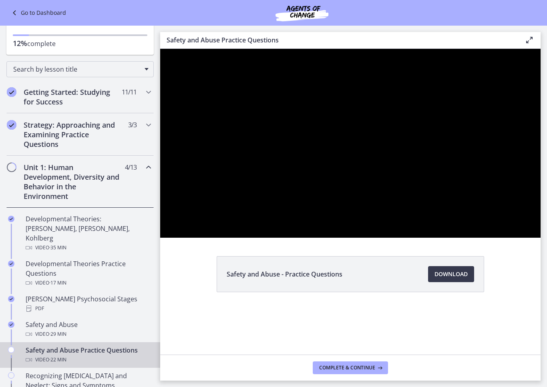
click at [237, 238] on div at bounding box center [350, 143] width 380 height 189
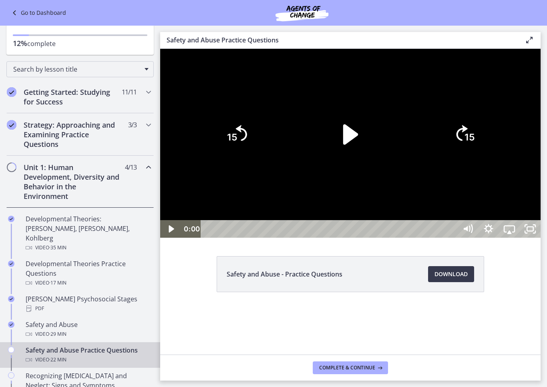
click at [200, 238] on div at bounding box center [350, 143] width 380 height 189
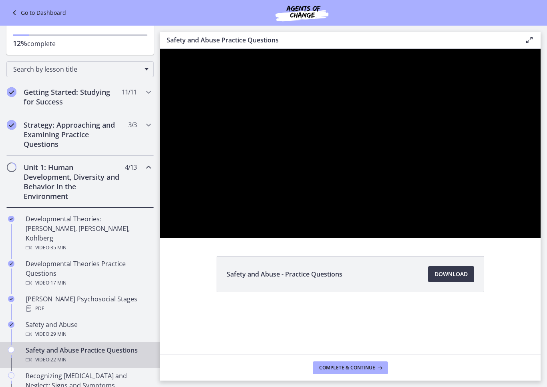
click at [280, 238] on div at bounding box center [350, 143] width 380 height 189
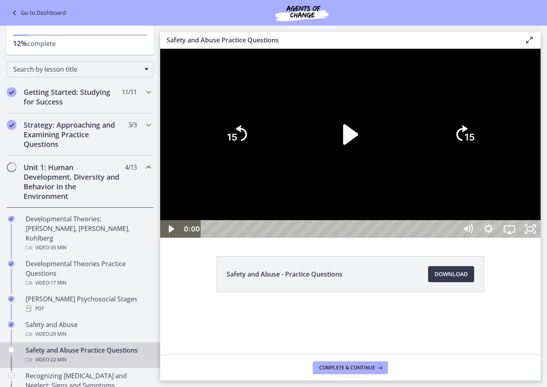
click at [304, 238] on div at bounding box center [350, 143] width 380 height 189
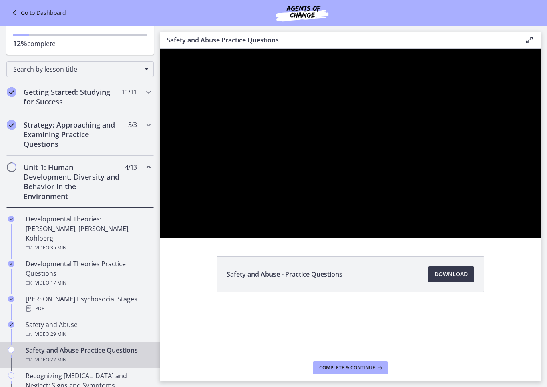
click at [292, 238] on div at bounding box center [350, 143] width 380 height 189
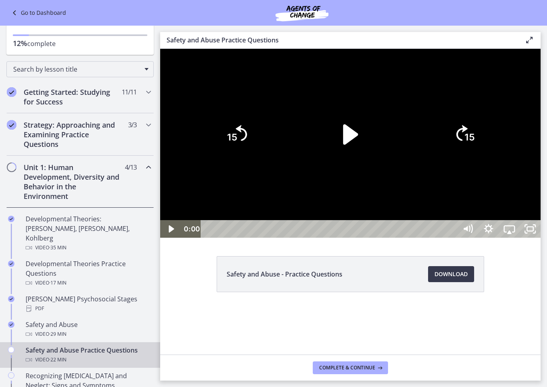
click at [293, 238] on div at bounding box center [350, 143] width 380 height 189
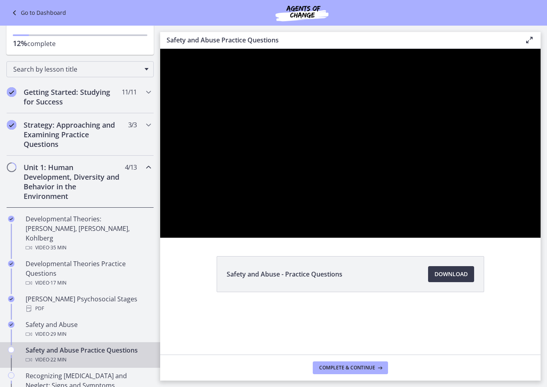
click at [283, 238] on div at bounding box center [350, 143] width 380 height 189
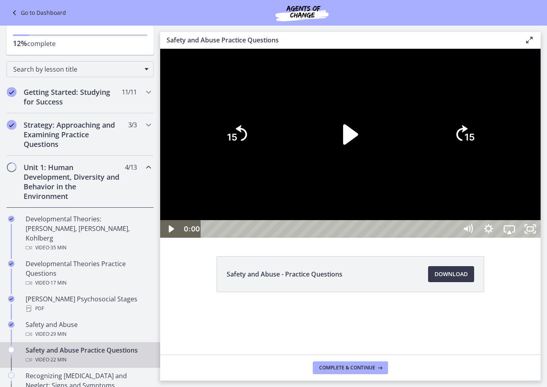
click at [295, 238] on div at bounding box center [350, 143] width 380 height 189
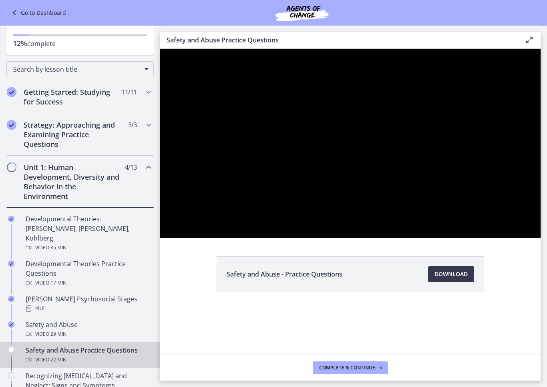
click at [301, 238] on div at bounding box center [350, 143] width 380 height 189
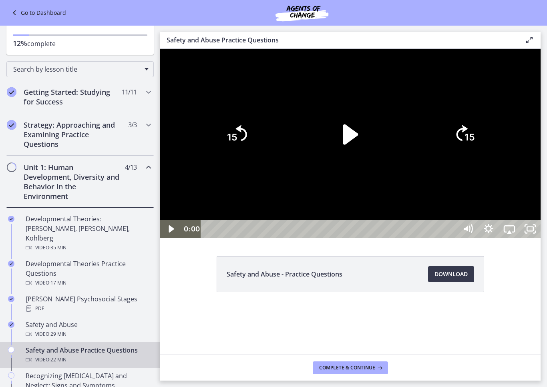
click at [291, 238] on div at bounding box center [350, 143] width 380 height 189
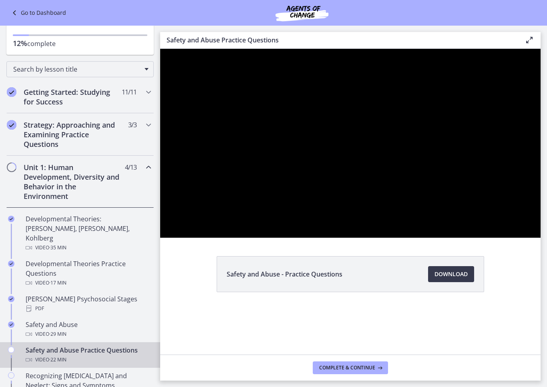
click at [269, 238] on div at bounding box center [350, 143] width 380 height 189
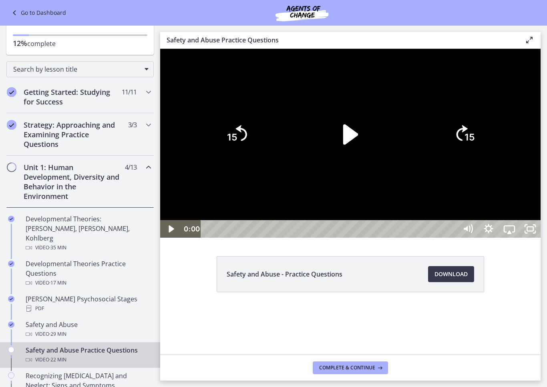
click at [280, 238] on div at bounding box center [350, 143] width 380 height 189
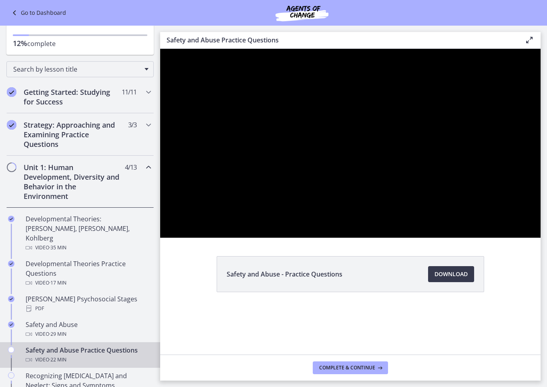
click at [285, 238] on div at bounding box center [350, 143] width 380 height 189
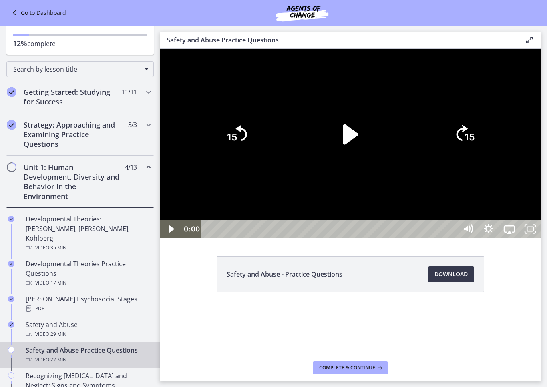
click at [292, 238] on div at bounding box center [350, 143] width 380 height 189
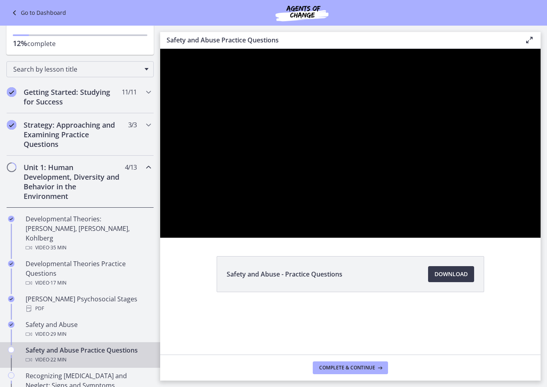
click at [292, 238] on div at bounding box center [350, 143] width 380 height 189
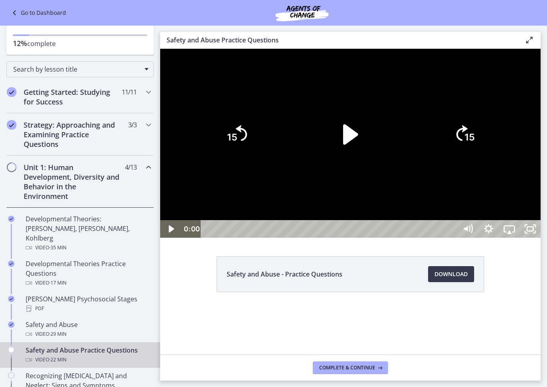
click at [296, 238] on div at bounding box center [350, 143] width 380 height 189
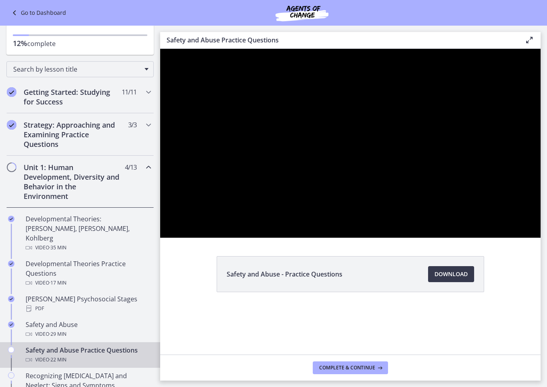
click at [298, 238] on div at bounding box center [350, 143] width 380 height 189
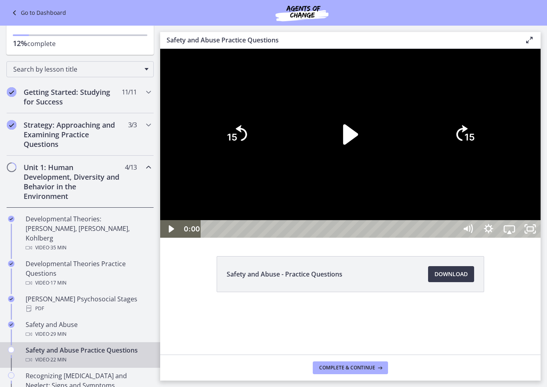
click at [299, 238] on div at bounding box center [350, 143] width 380 height 189
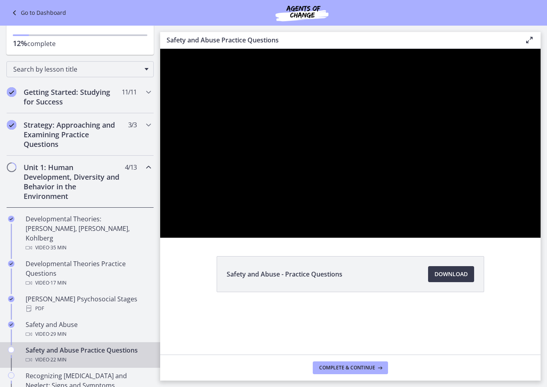
click at [288, 238] on div at bounding box center [350, 143] width 380 height 189
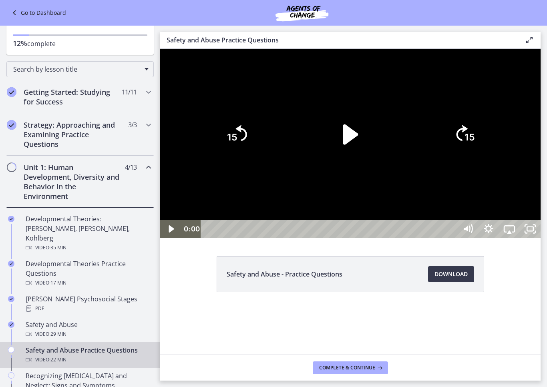
click at [289, 238] on div at bounding box center [350, 143] width 380 height 189
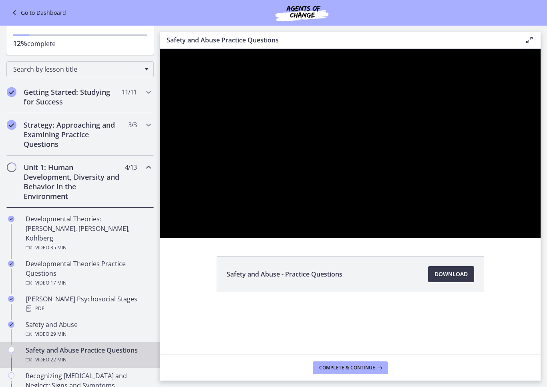
click at [278, 238] on div at bounding box center [350, 143] width 380 height 189
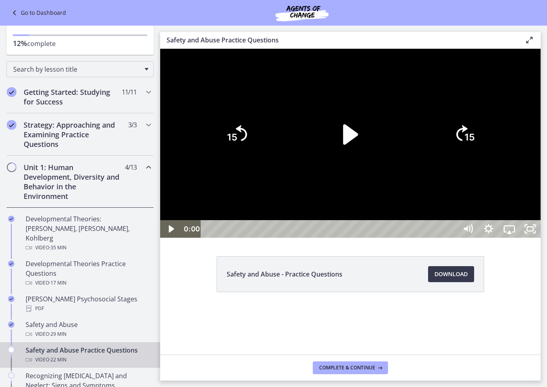
click at [281, 238] on div at bounding box center [350, 143] width 380 height 189
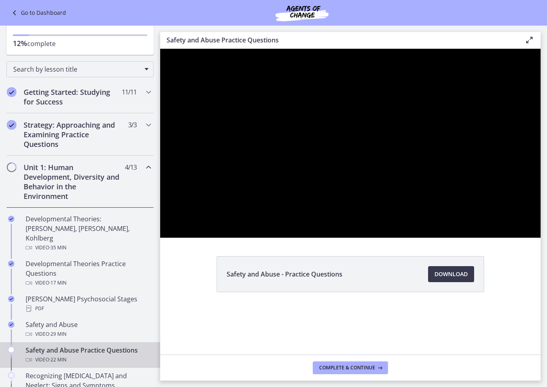
click at [279, 238] on div at bounding box center [350, 143] width 380 height 189
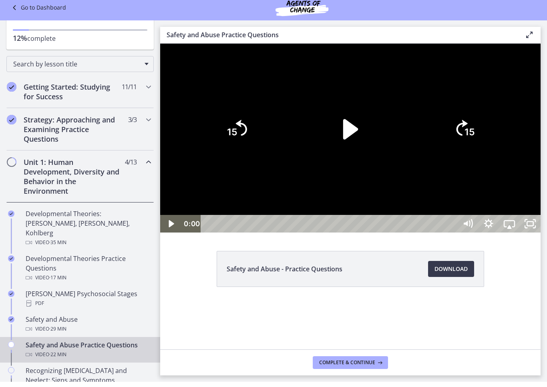
scroll to position [0, 0]
